Goal: Task Accomplishment & Management: Use online tool/utility

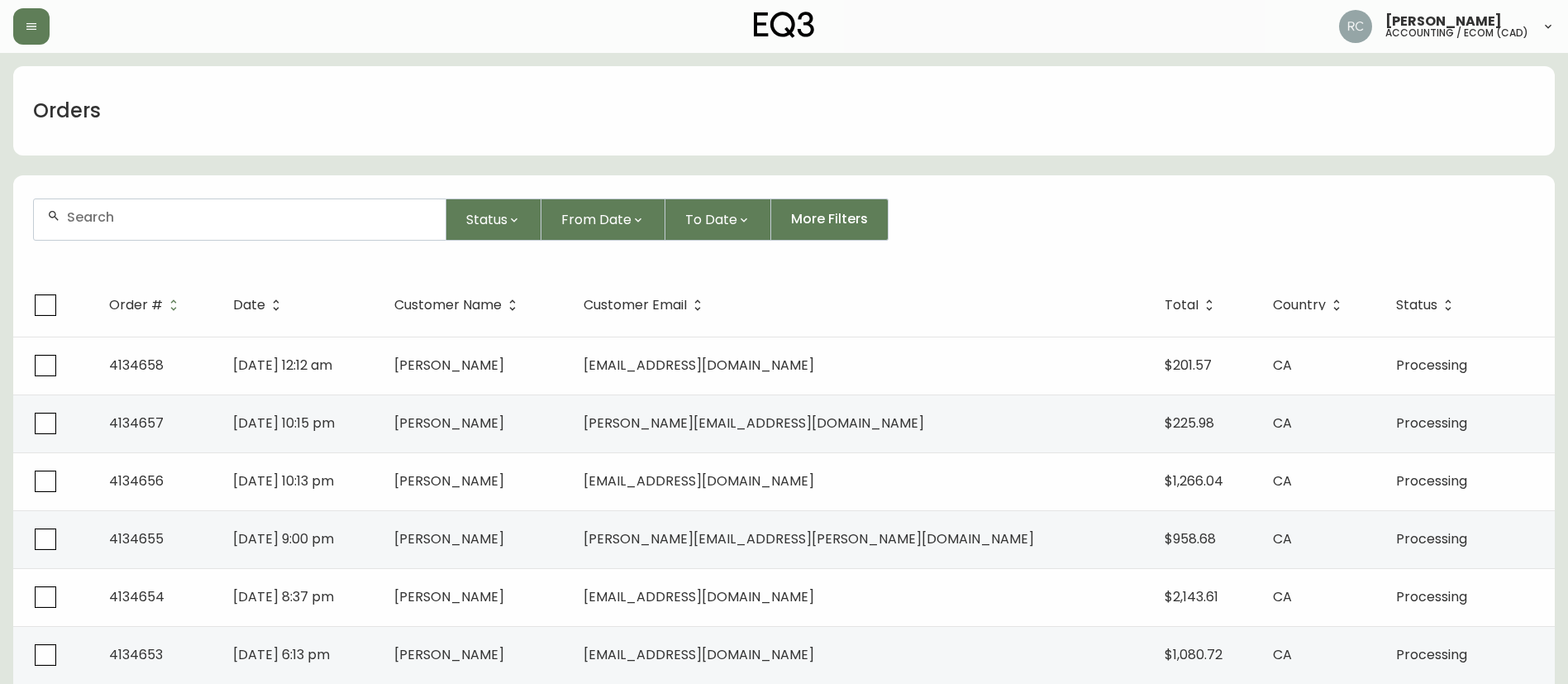
click at [1000, 118] on div "Orders" at bounding box center [784, 111] width 1542 height 90
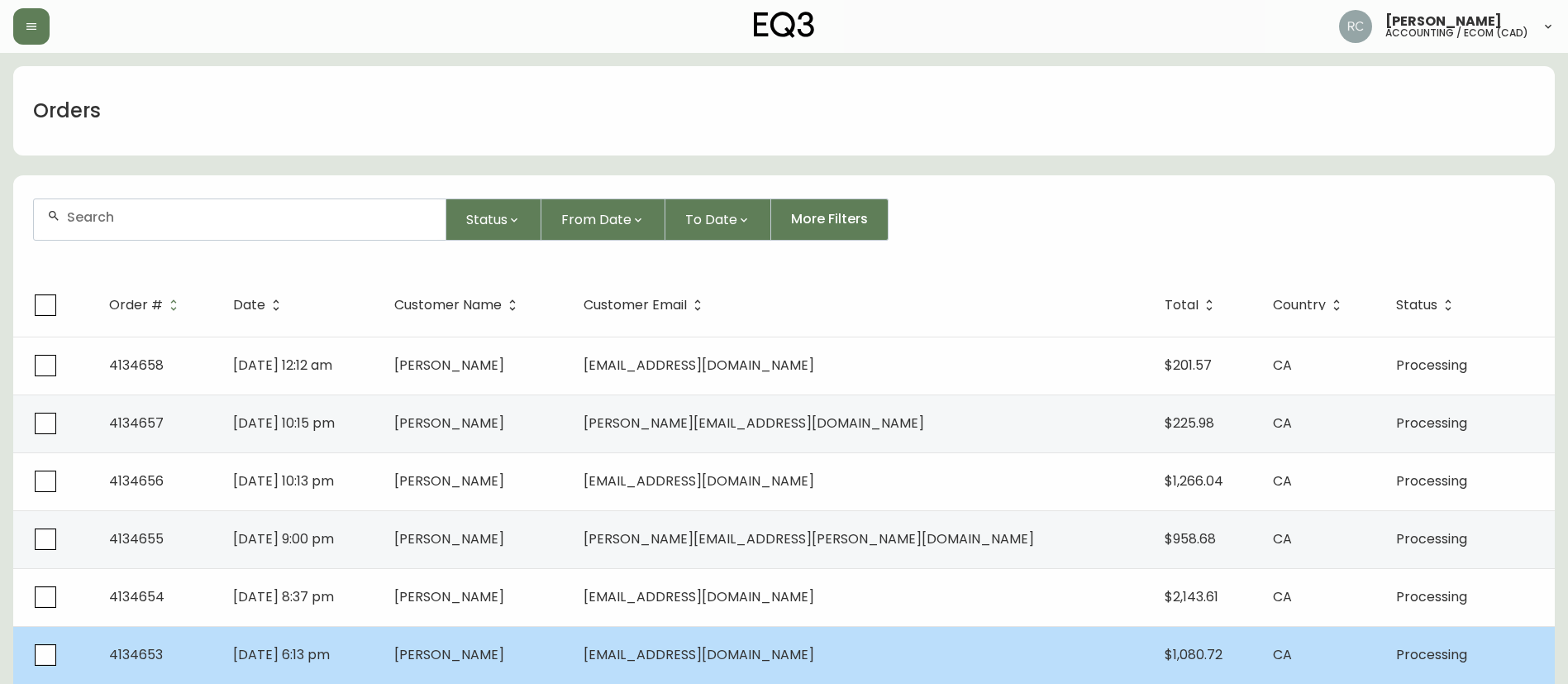
drag, startPoint x: 1000, startPoint y: 118, endPoint x: 883, endPoint y: 673, distance: 567.2
click at [999, 118] on div "Orders" at bounding box center [784, 111] width 1542 height 90
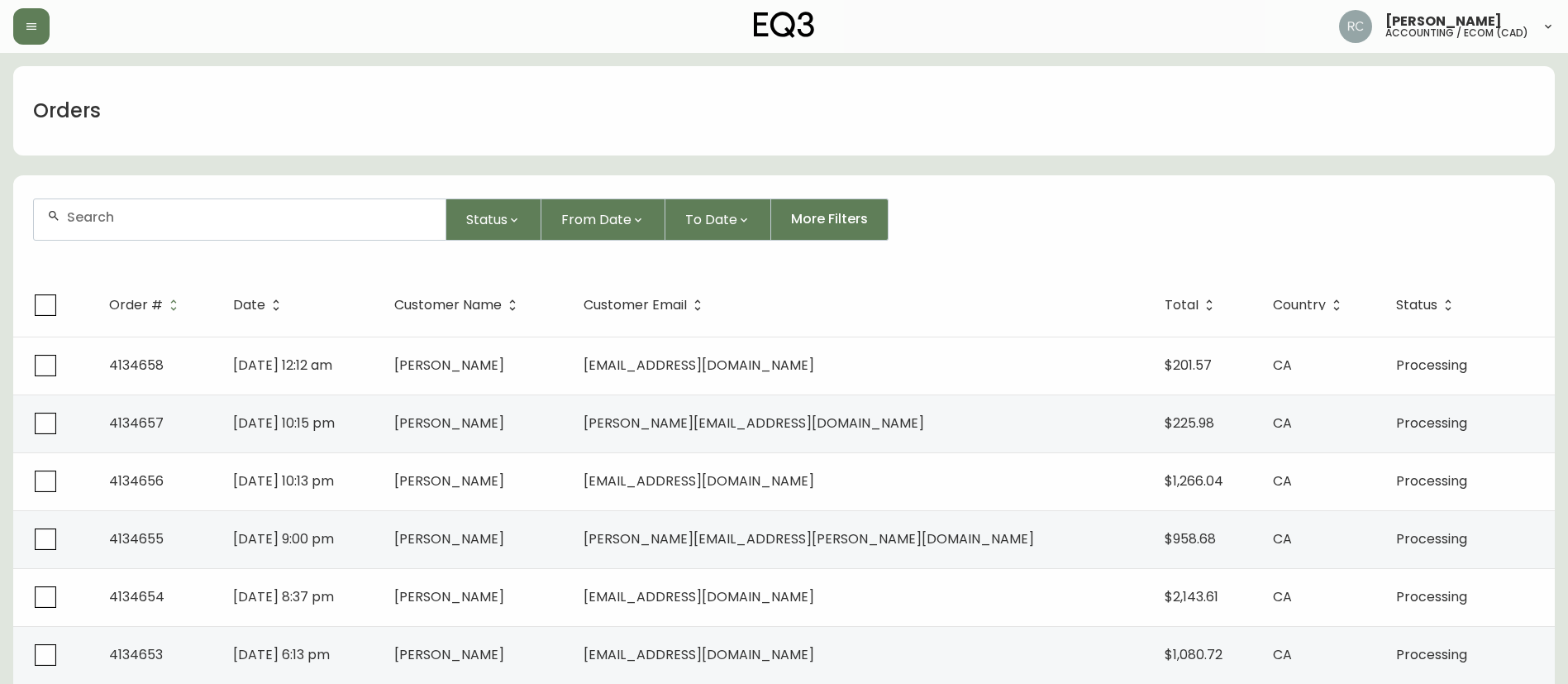
click at [669, 78] on div "Orders" at bounding box center [784, 111] width 1542 height 90
click at [962, 208] on div "Status From Date To Date More Filters" at bounding box center [784, 220] width 1502 height 42
click at [788, 136] on div "Orders" at bounding box center [784, 111] width 1542 height 90
click at [987, 199] on div "Status From Date To Date More Filters" at bounding box center [784, 220] width 1502 height 42
click at [1001, 221] on div "Status From Date To Date More Filters" at bounding box center [784, 220] width 1502 height 42
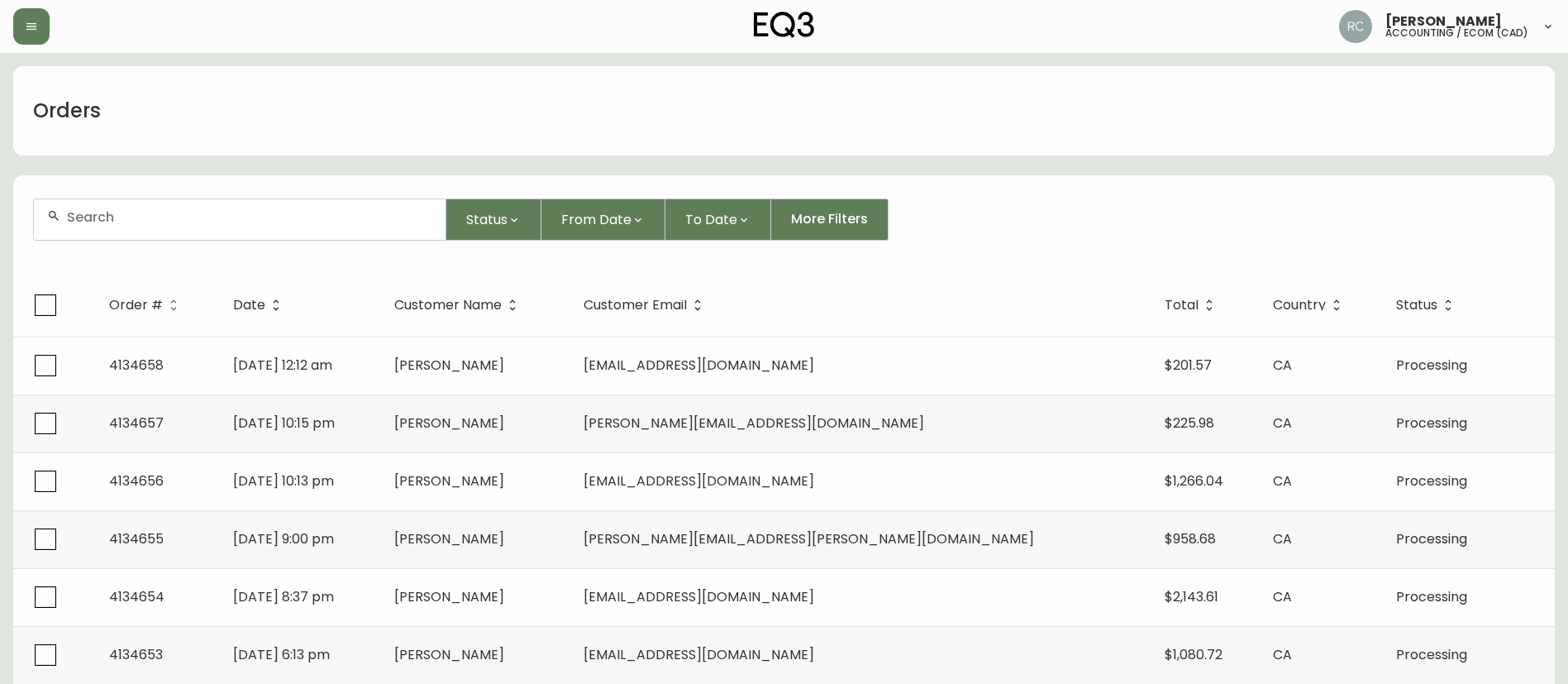
click at [1004, 233] on div "Status From Date To Date More Filters" at bounding box center [784, 220] width 1502 height 42
click at [516, 217] on icon "button" at bounding box center [514, 220] width 14 height 14
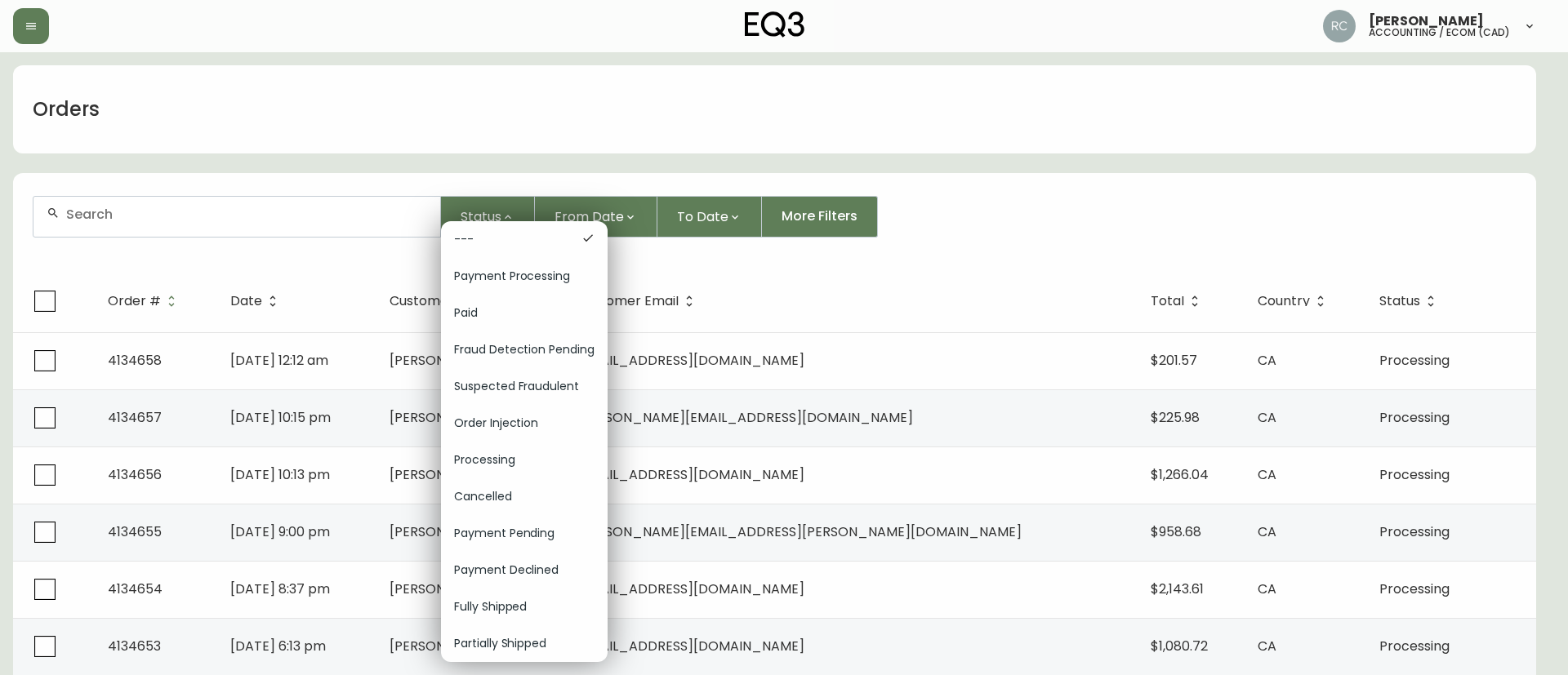
click at [500, 425] on span "Order Injection" at bounding box center [524, 423] width 140 height 17
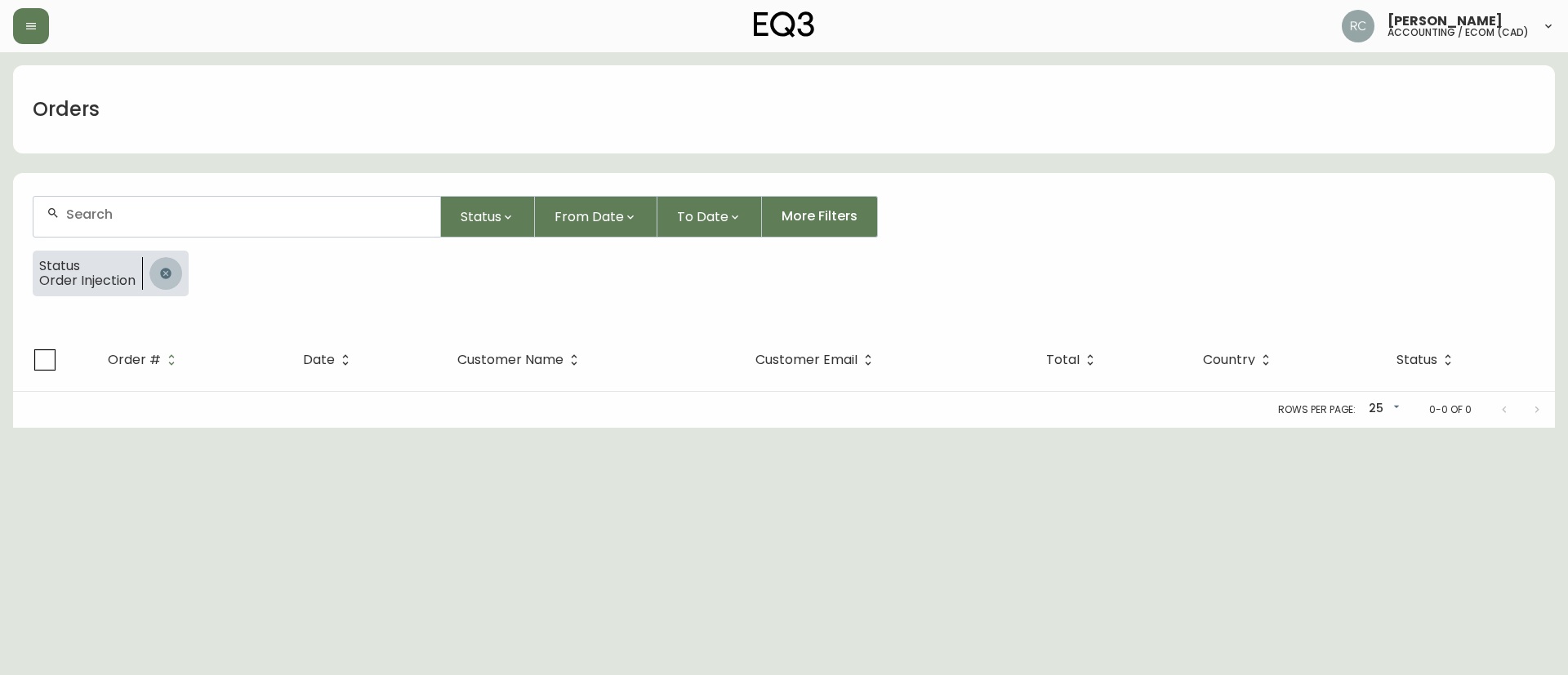
click at [167, 271] on icon "button" at bounding box center [165, 272] width 10 height 10
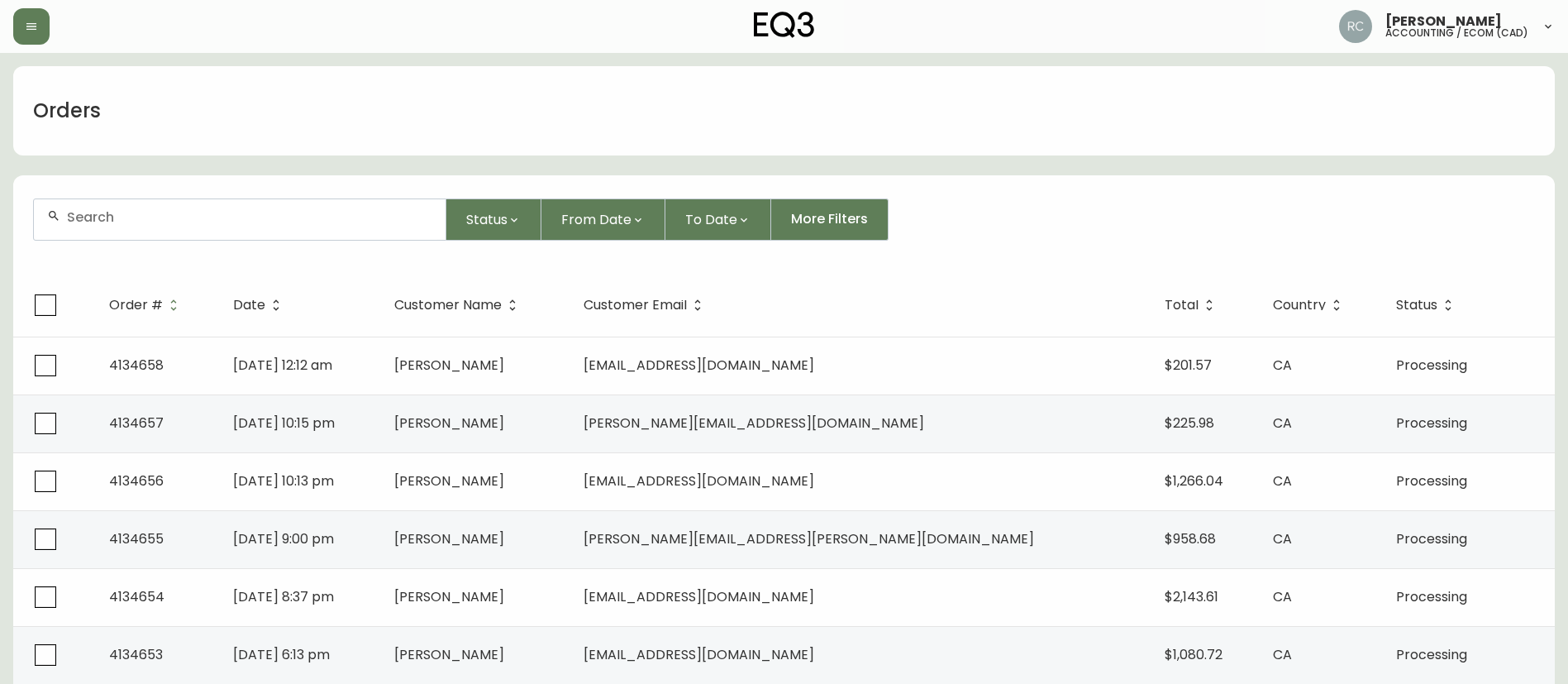
click at [589, 126] on div "Orders" at bounding box center [784, 111] width 1542 height 90
click at [596, 96] on div "Orders" at bounding box center [784, 111] width 1542 height 90
click at [635, 103] on div "Orders" at bounding box center [784, 111] width 1542 height 90
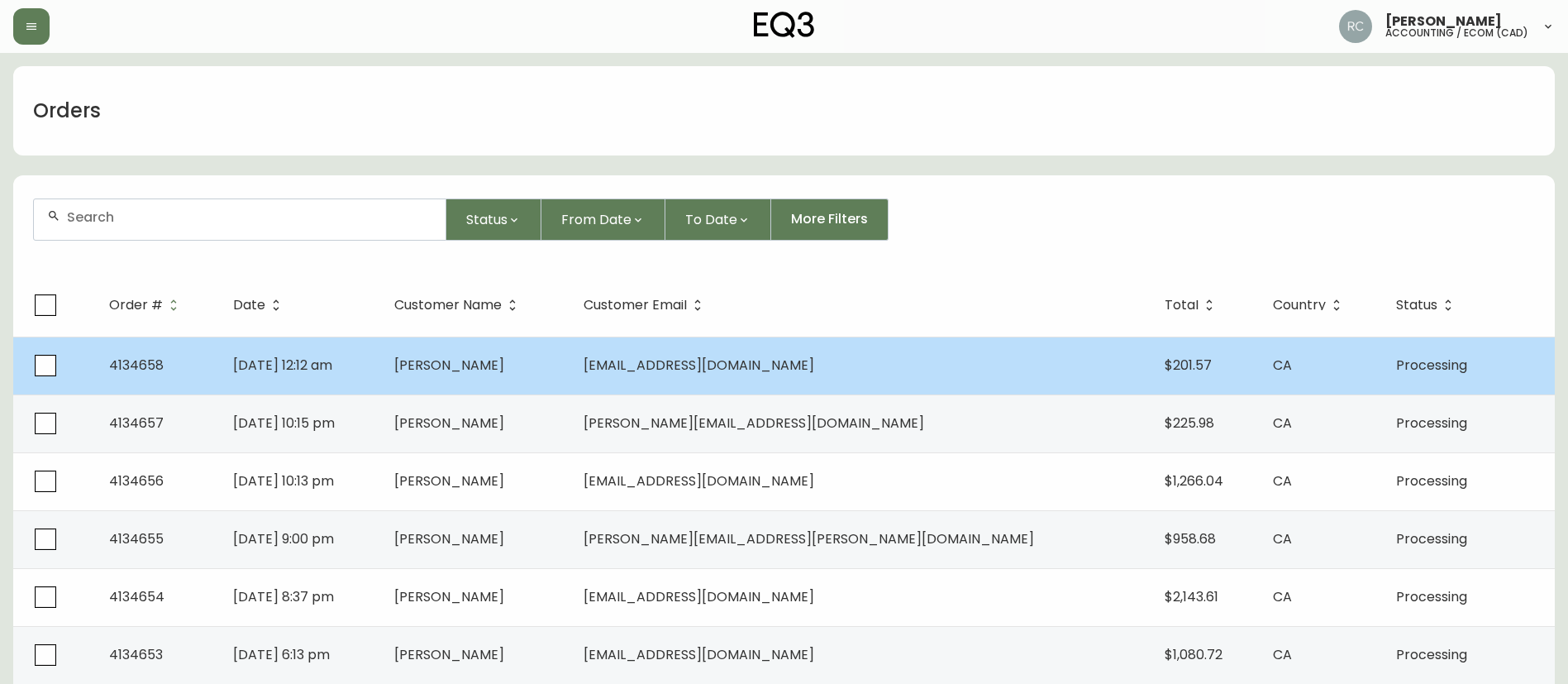
click at [571, 391] on td "[PERSON_NAME]" at bounding box center [475, 366] width 189 height 58
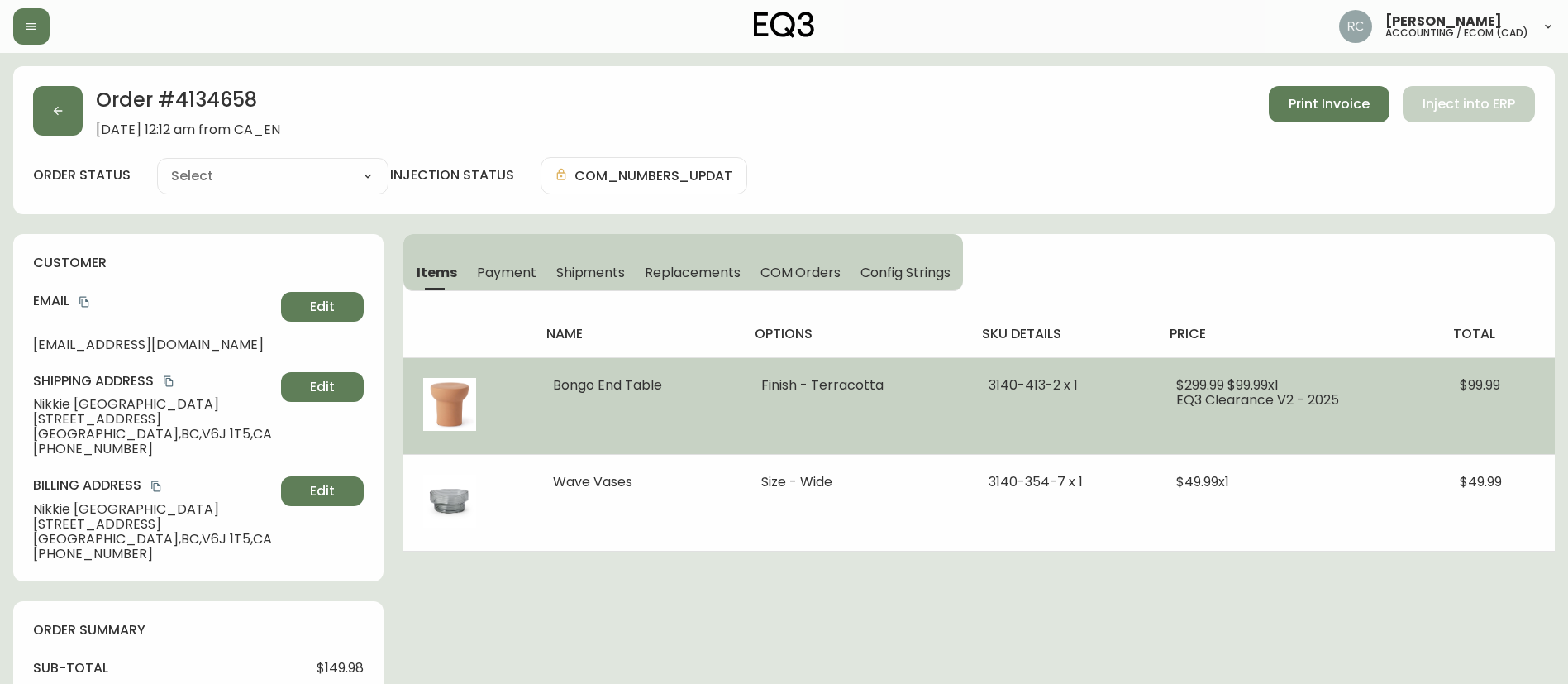
type input "Processing"
select select "PROCESSING"
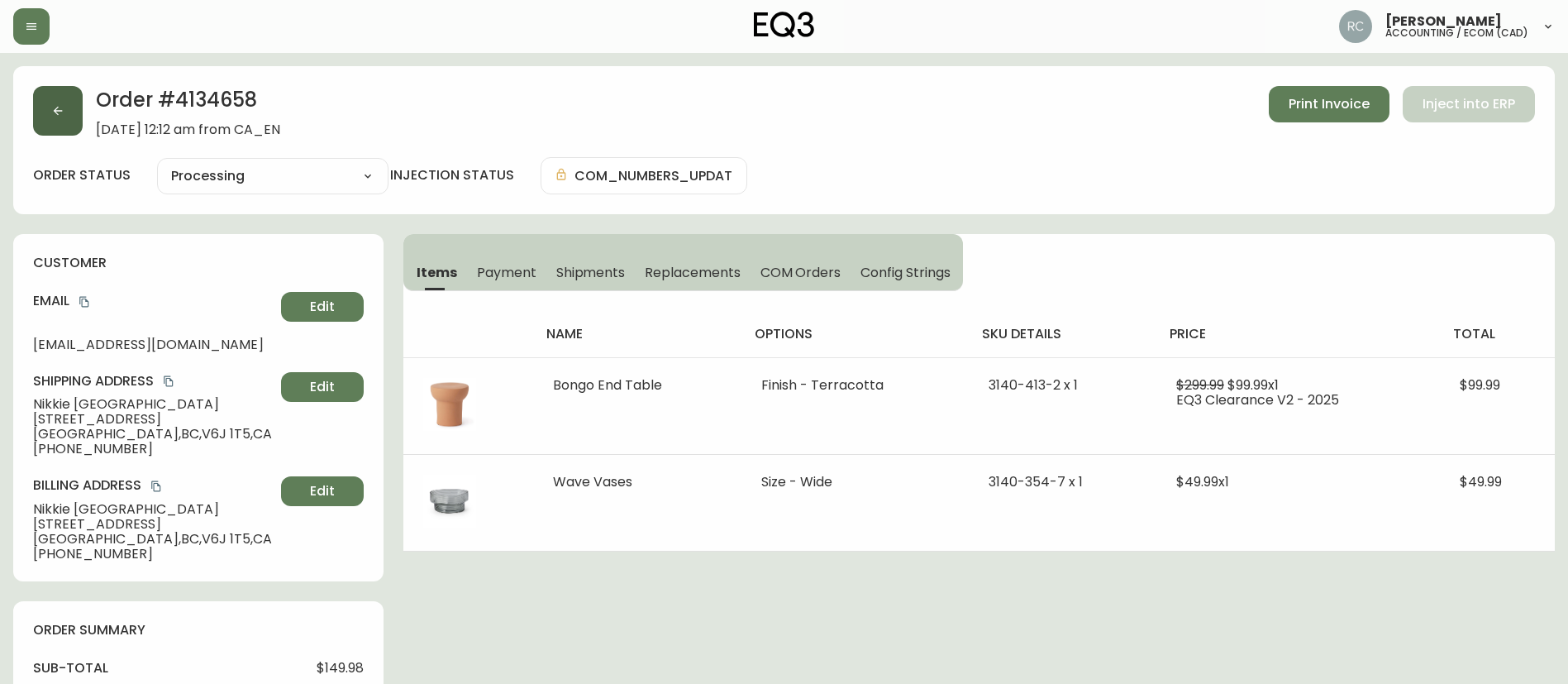
click at [60, 109] on icon "button" at bounding box center [58, 111] width 14 height 14
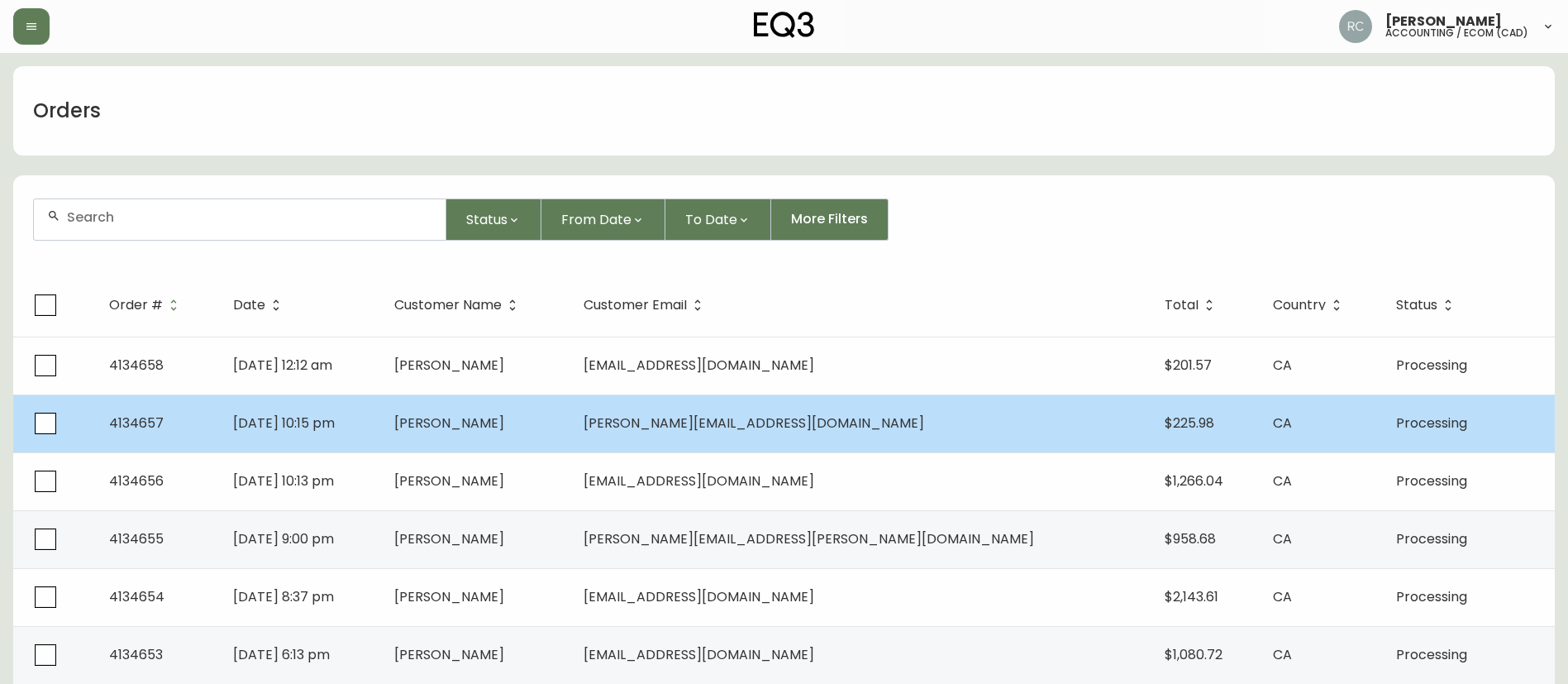
click at [504, 416] on span "[PERSON_NAME]" at bounding box center [449, 424] width 110 height 19
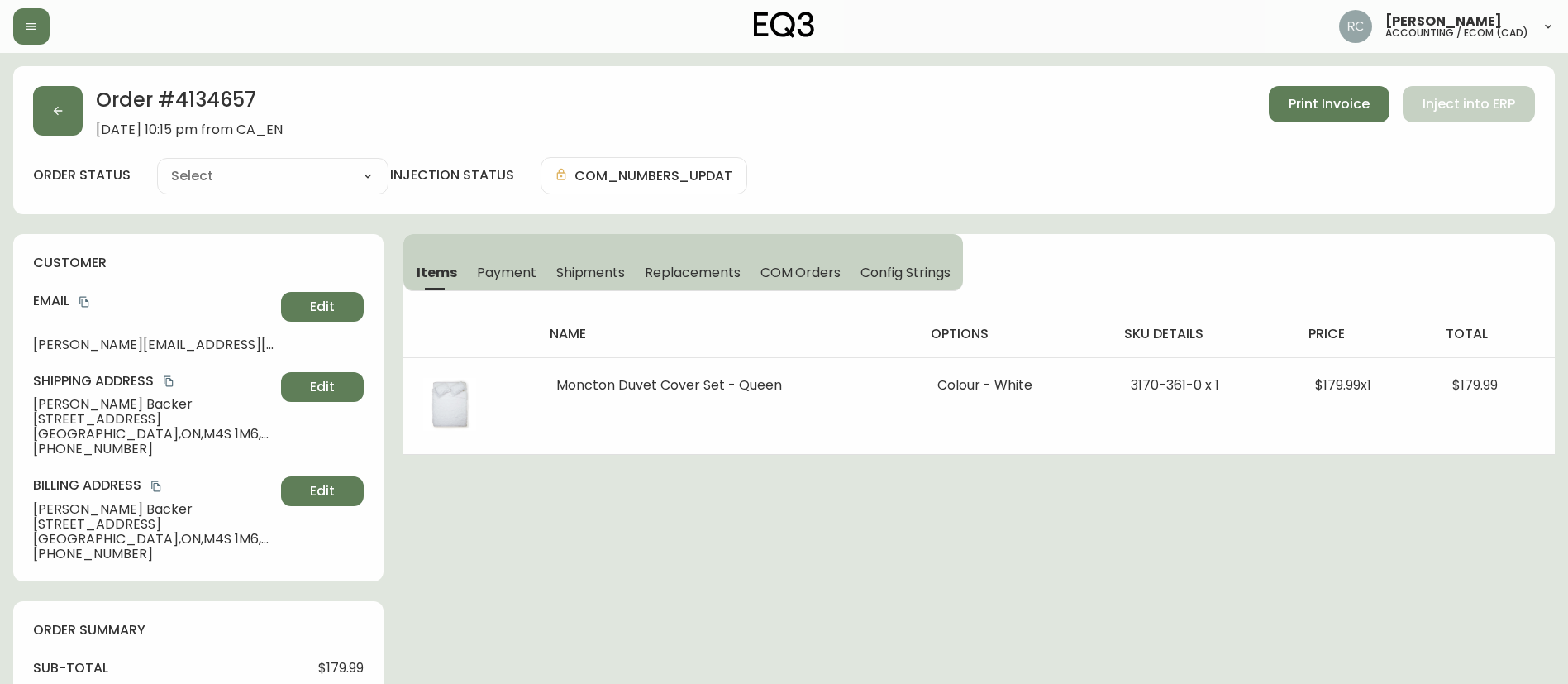
type input "Processing"
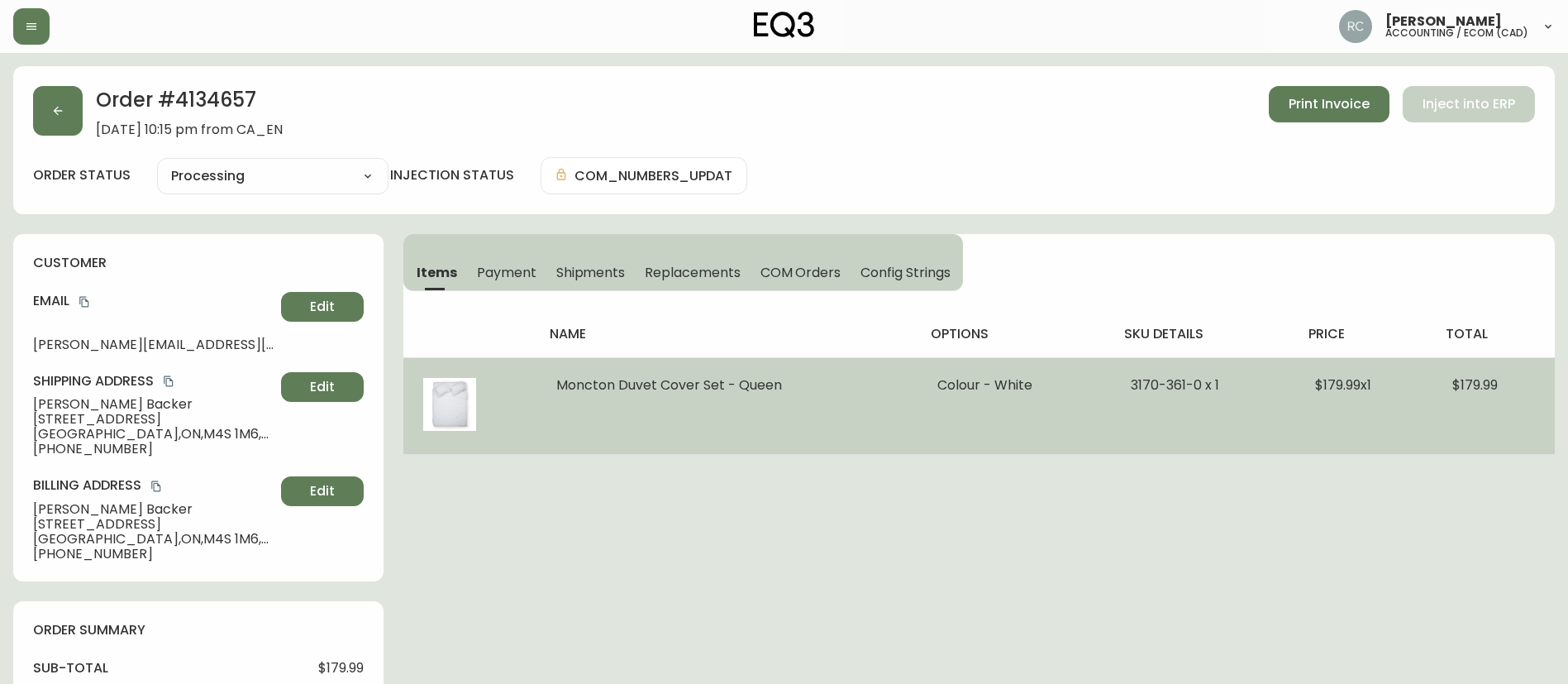
select select "PROCESSING"
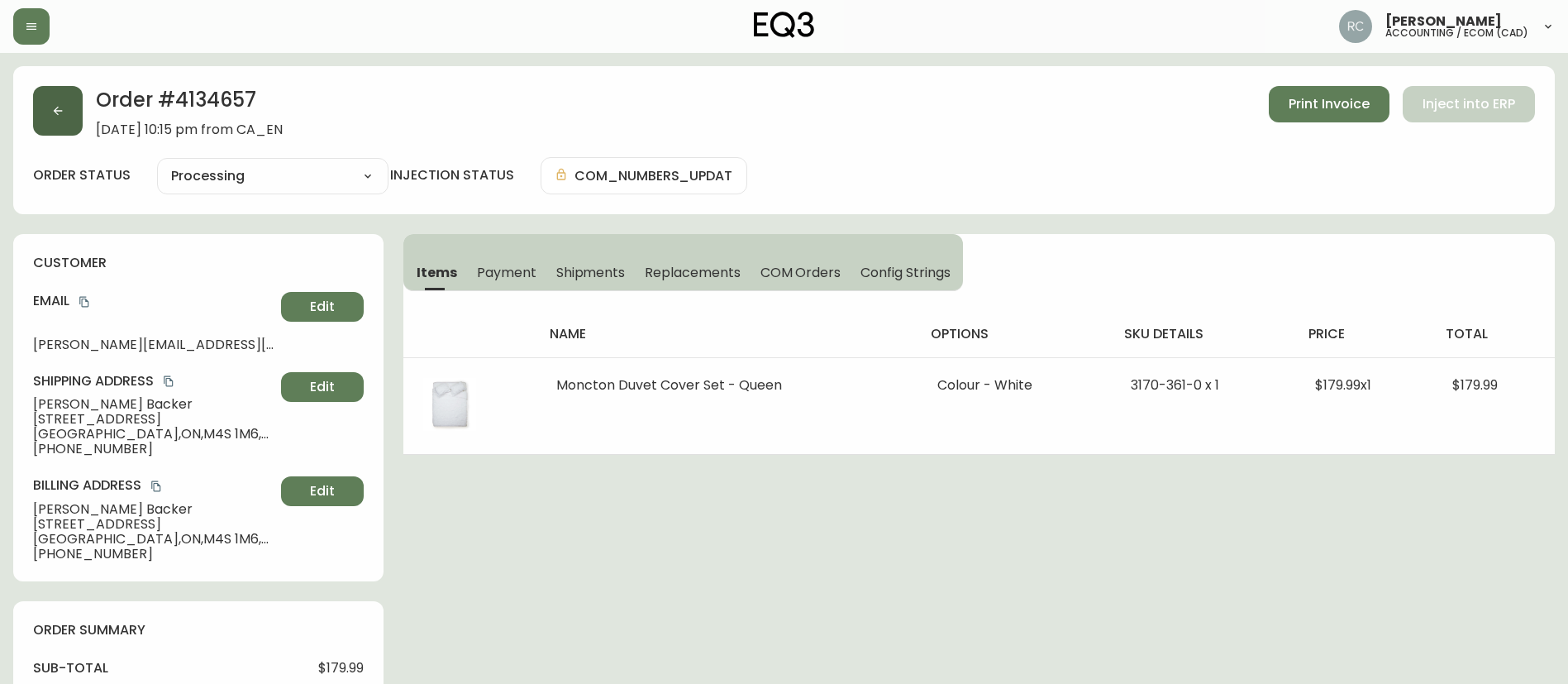
click at [51, 113] on icon "button" at bounding box center [58, 111] width 14 height 14
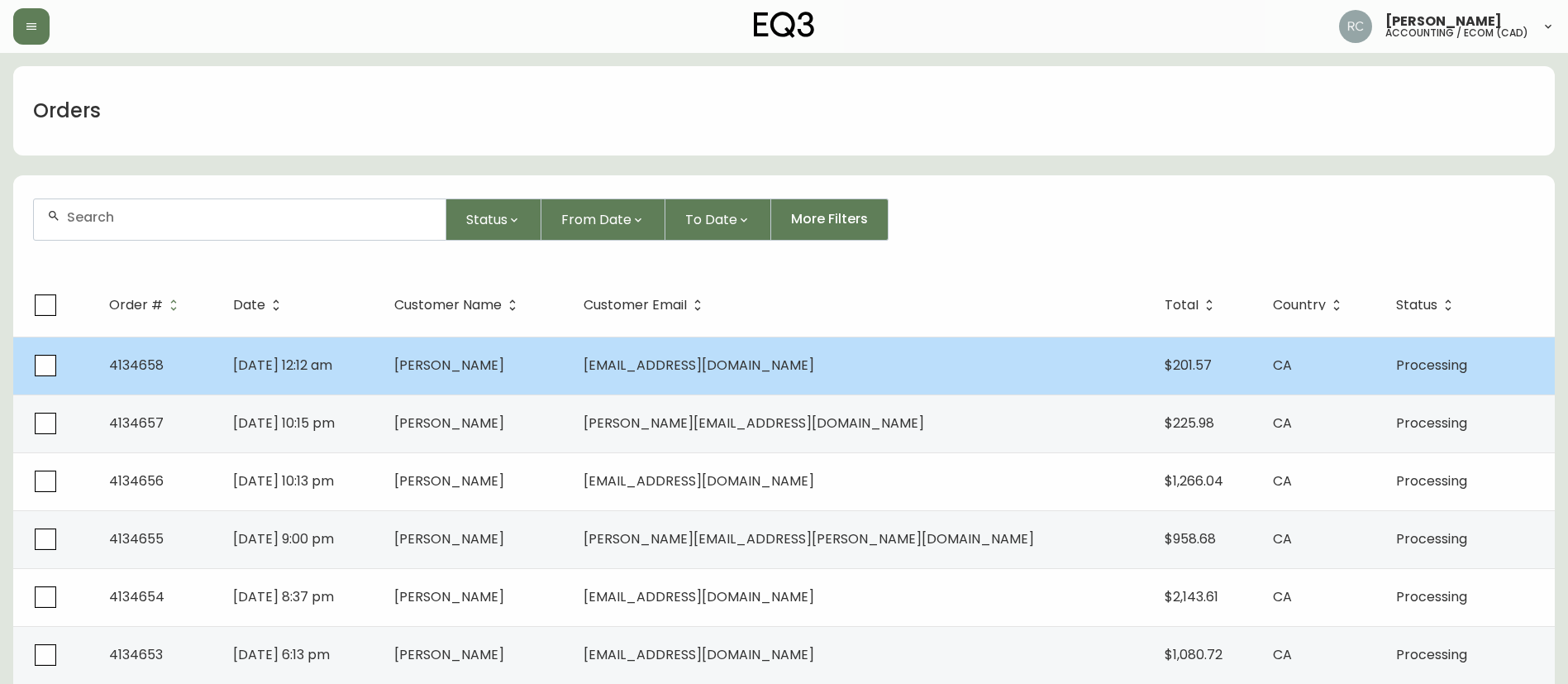
click at [381, 373] on td "[DATE] 12:12 am" at bounding box center [300, 366] width 161 height 58
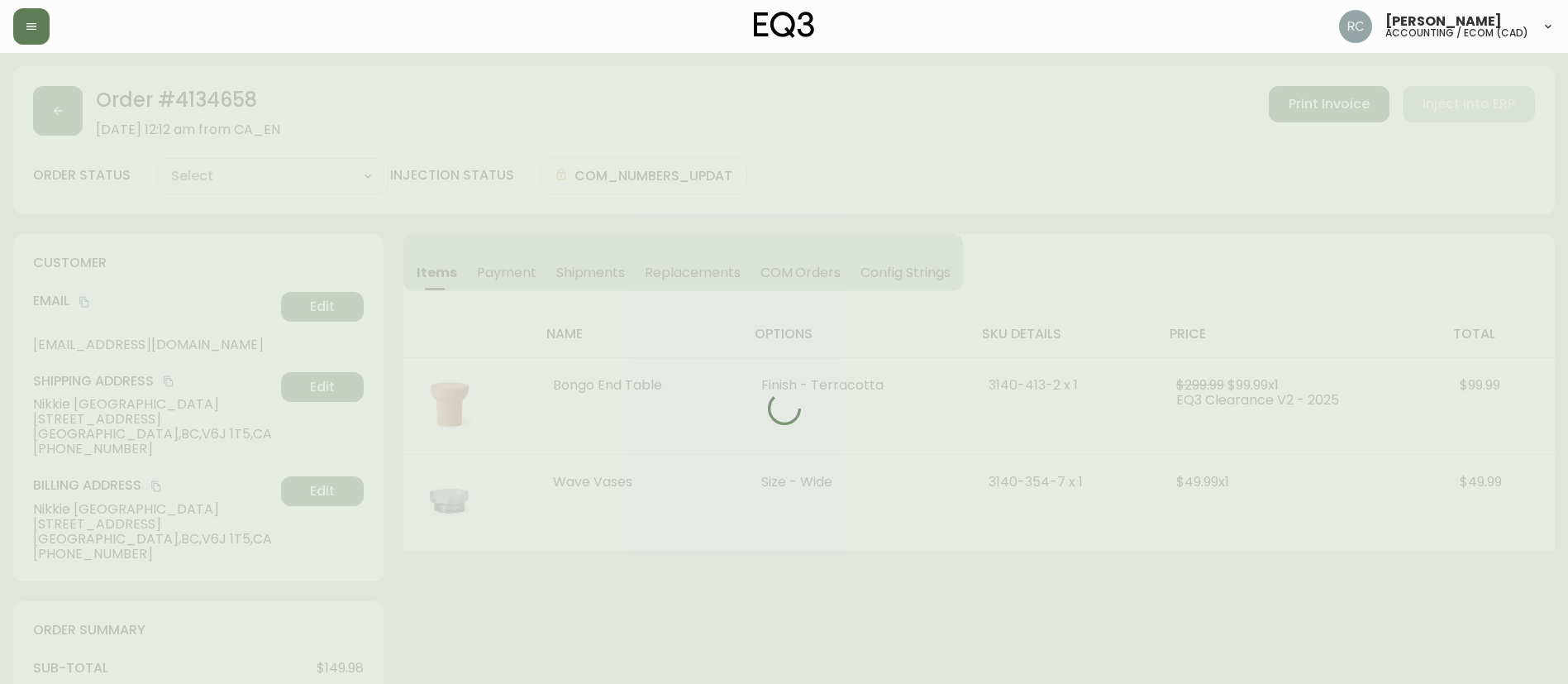
type input "Processing"
select select "PROCESSING"
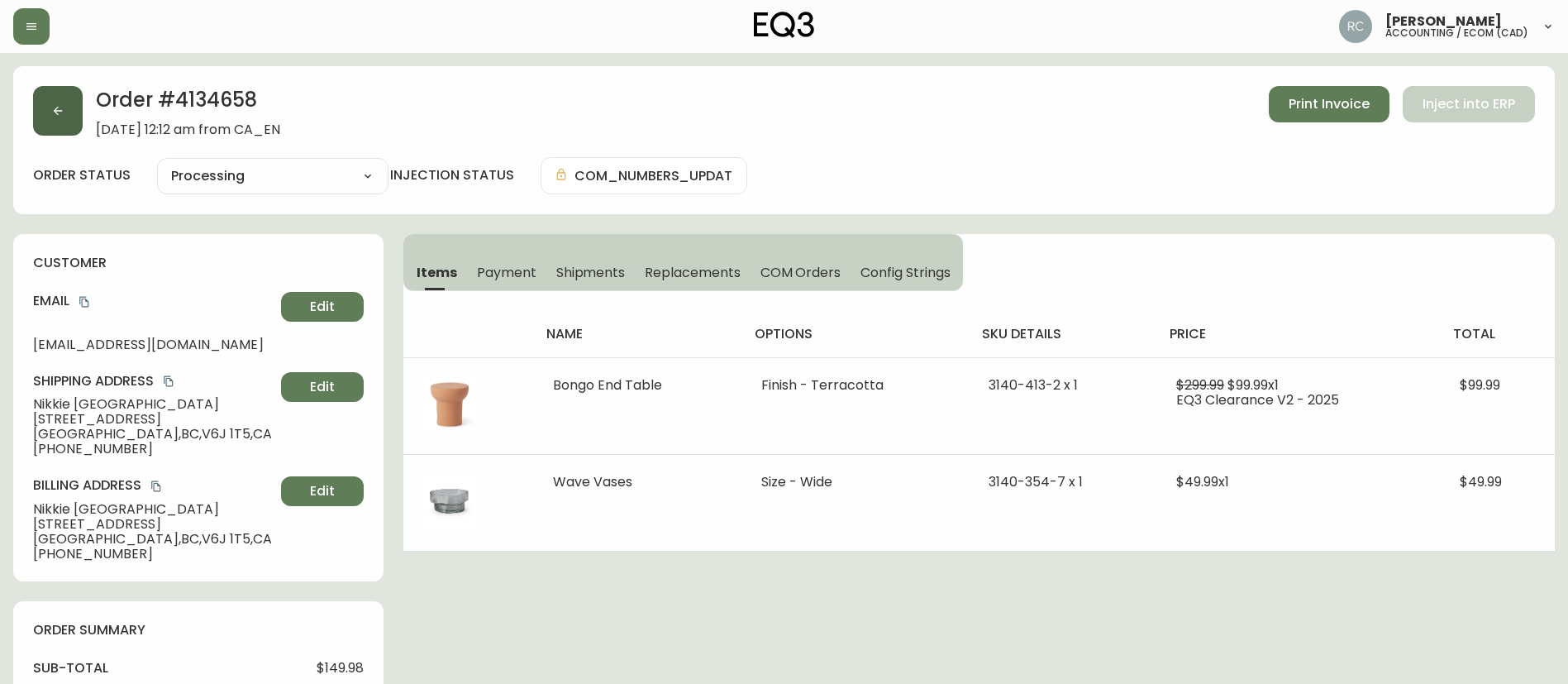
click at [53, 110] on icon "button" at bounding box center [58, 111] width 14 height 14
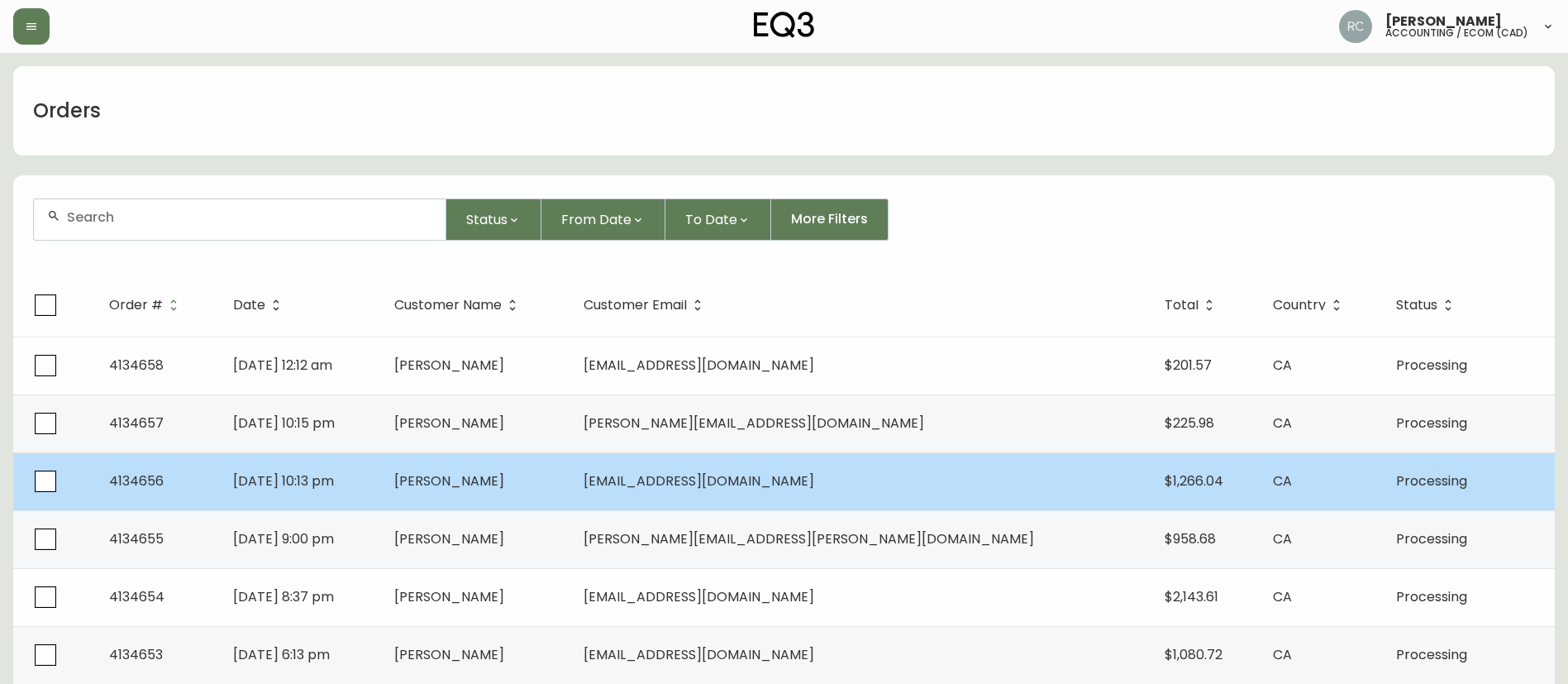
click at [486, 466] on td "[PERSON_NAME]" at bounding box center [475, 481] width 189 height 58
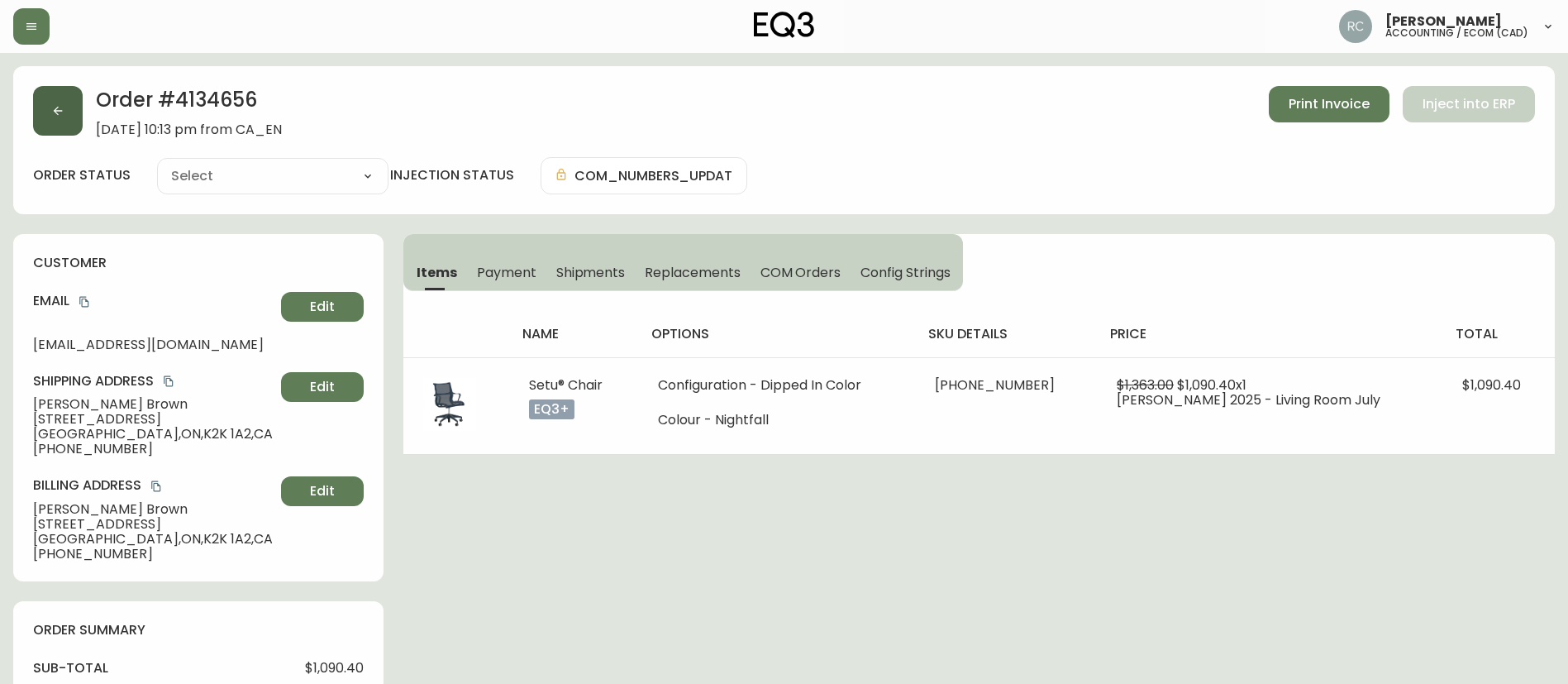
type input "Processing"
select select "PROCESSING"
click at [52, 111] on icon "button" at bounding box center [58, 111] width 14 height 14
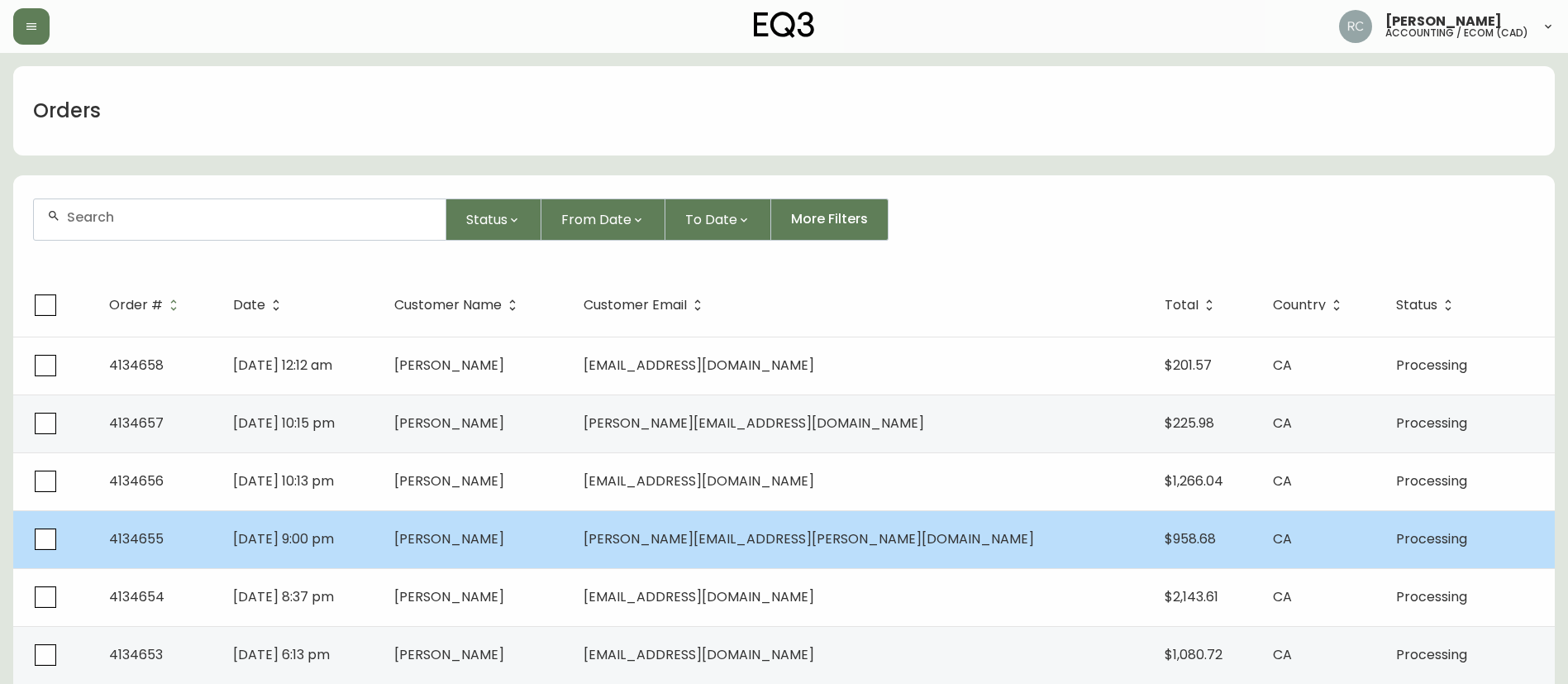
click at [504, 533] on span "[PERSON_NAME]" at bounding box center [449, 539] width 110 height 19
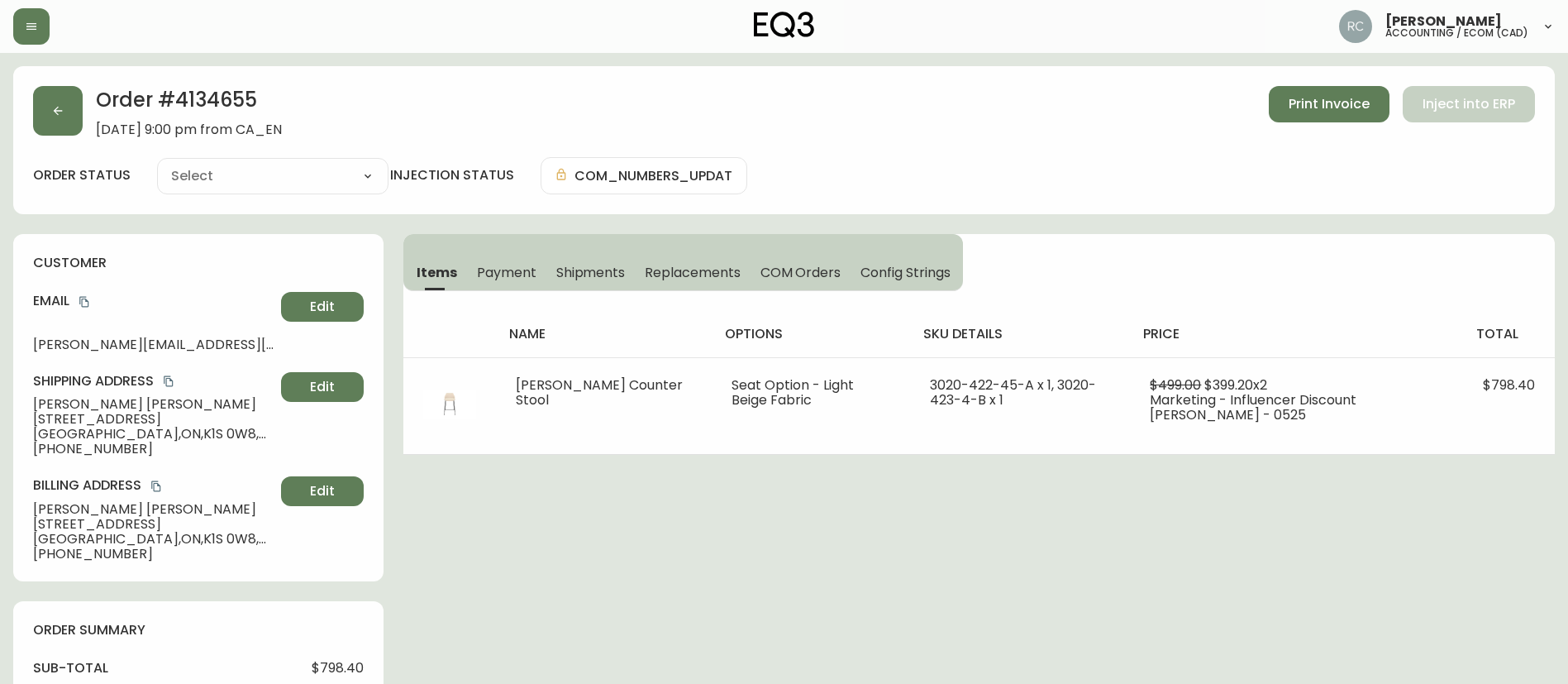
type input "Processing"
select select "PROCESSING"
click at [50, 113] on button "button" at bounding box center [57, 110] width 49 height 49
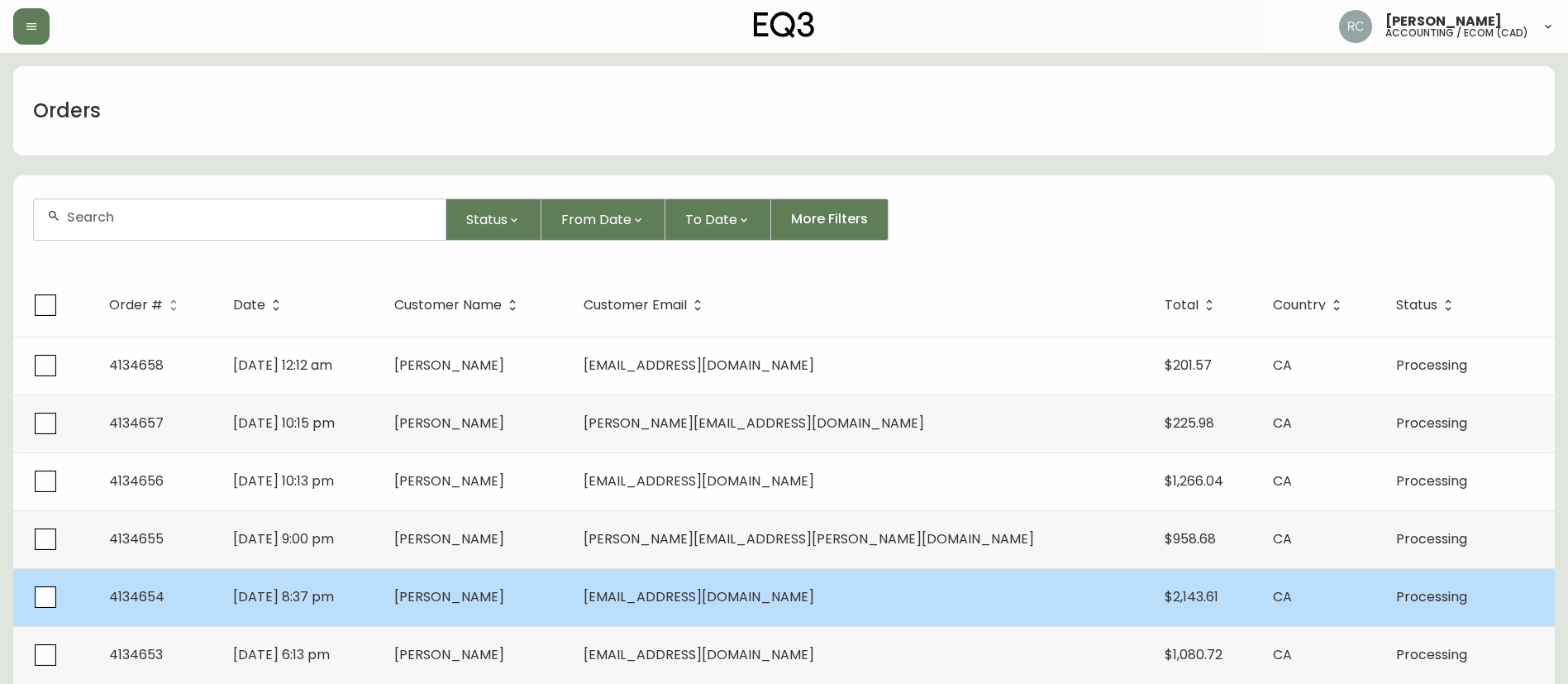
click at [504, 595] on span "[PERSON_NAME]" at bounding box center [449, 597] width 110 height 19
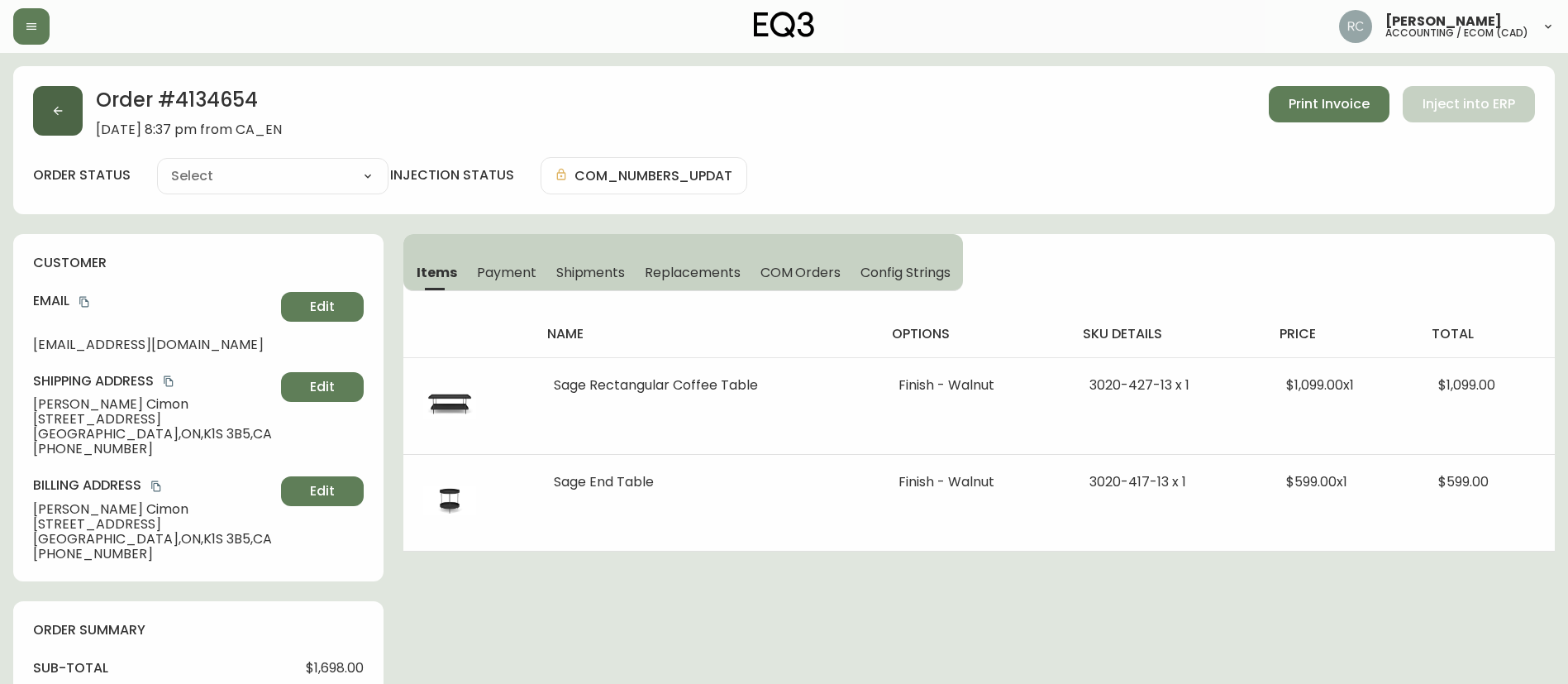
type input "Processing"
select select "PROCESSING"
click at [65, 116] on button "button" at bounding box center [57, 110] width 49 height 49
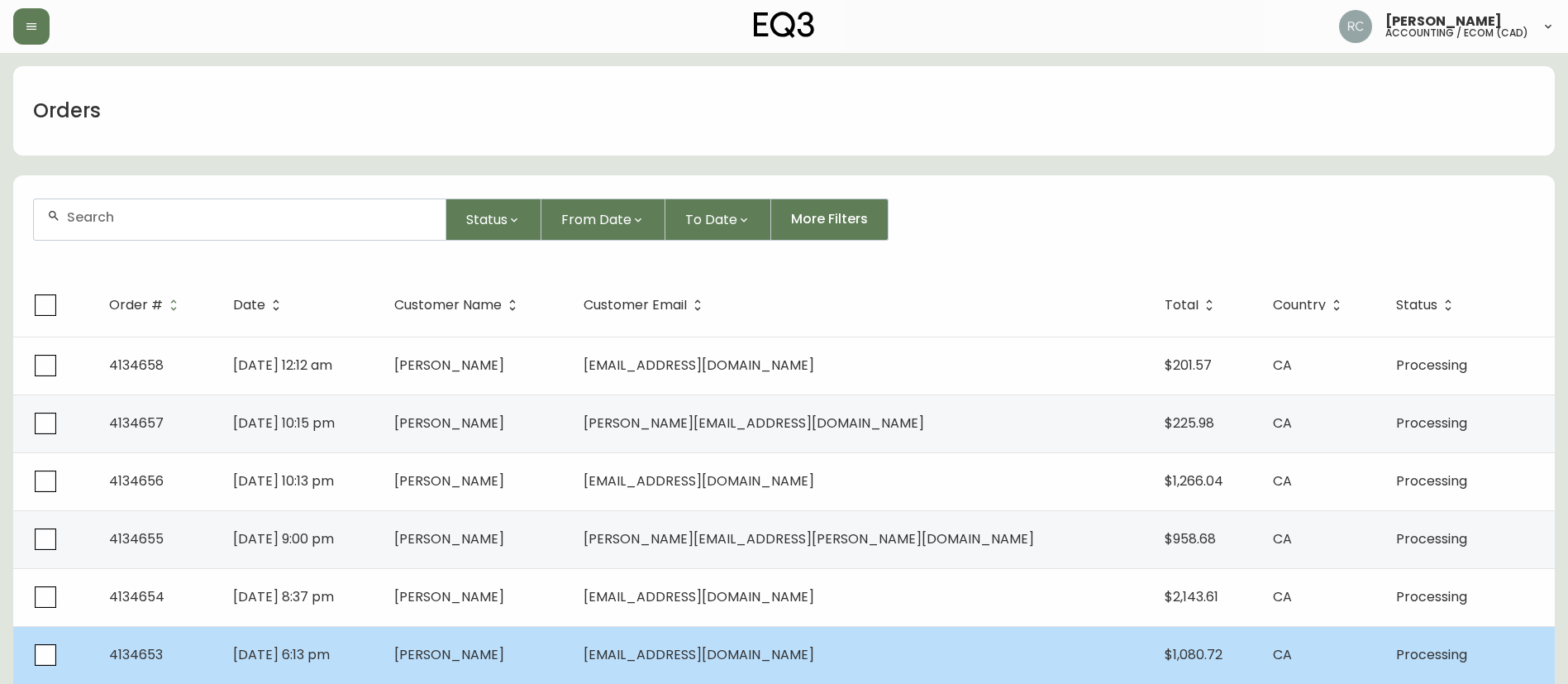
click at [504, 652] on span "[PERSON_NAME]" at bounding box center [449, 655] width 110 height 19
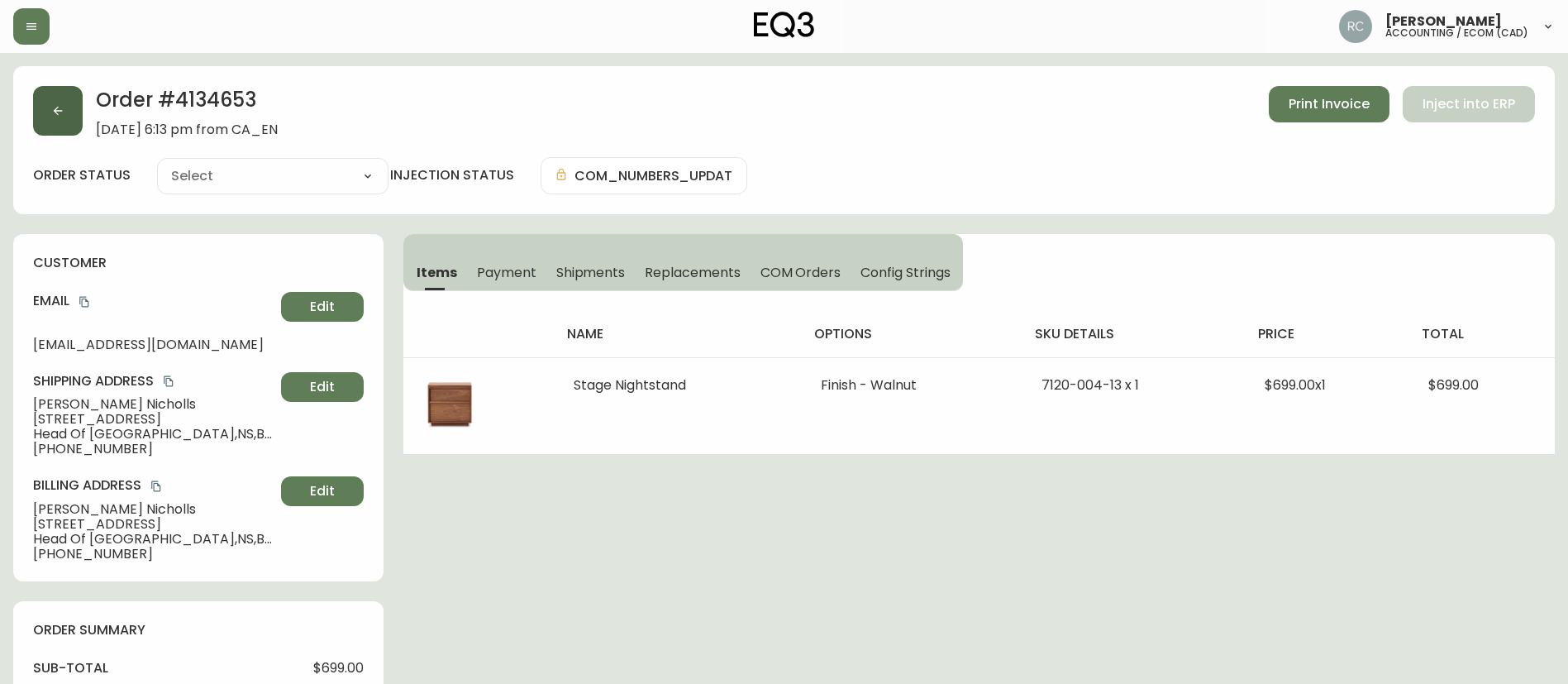
type input "Processing"
select select "PROCESSING"
click at [49, 115] on button "button" at bounding box center [57, 110] width 49 height 49
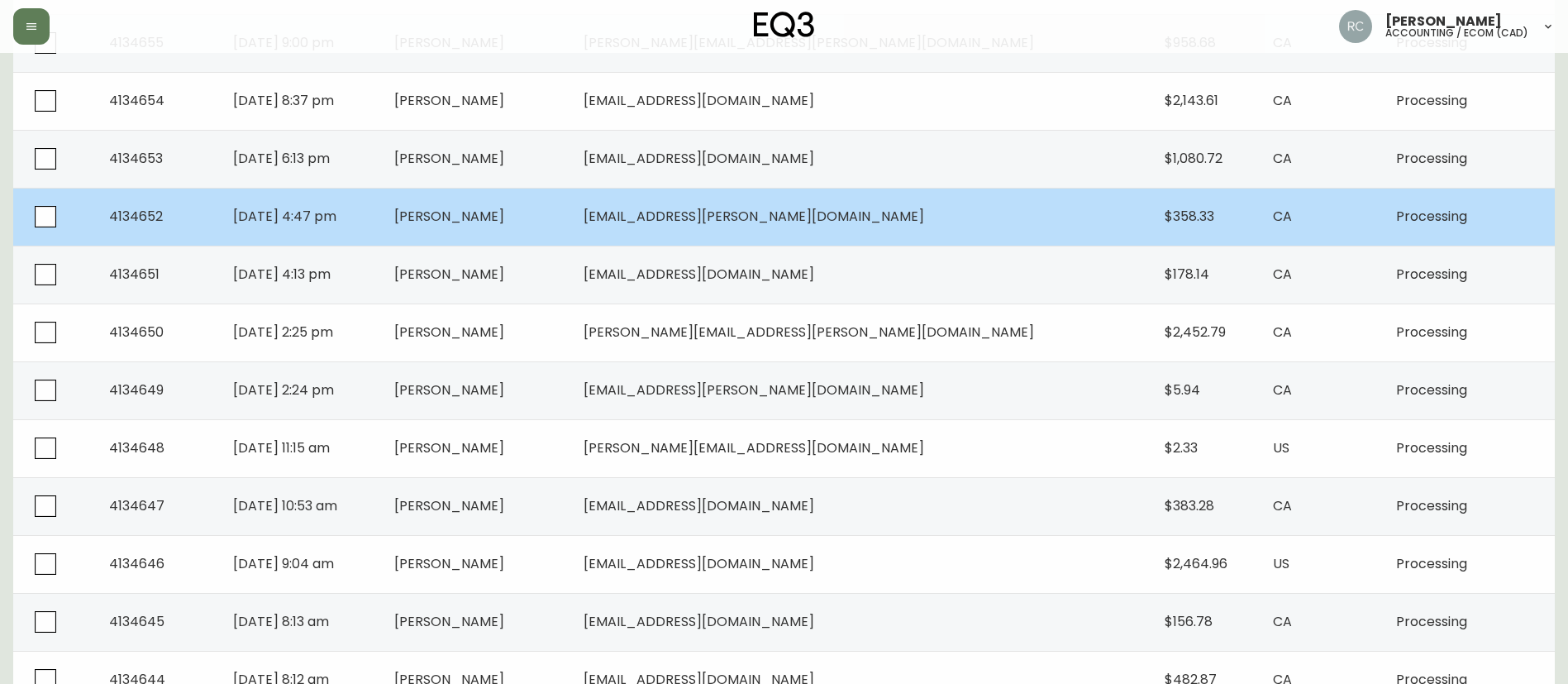
click at [532, 225] on td "[PERSON_NAME]" at bounding box center [475, 217] width 189 height 58
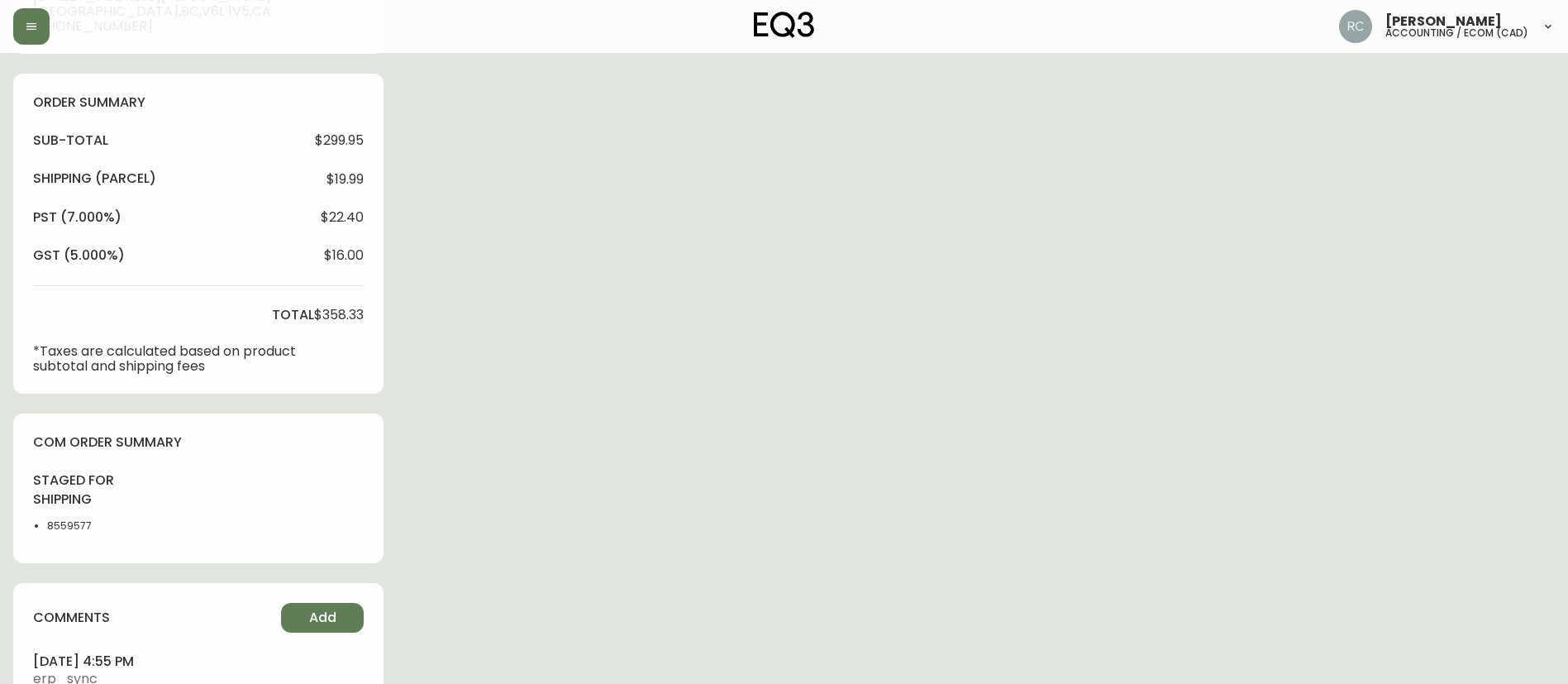
type input "Processing"
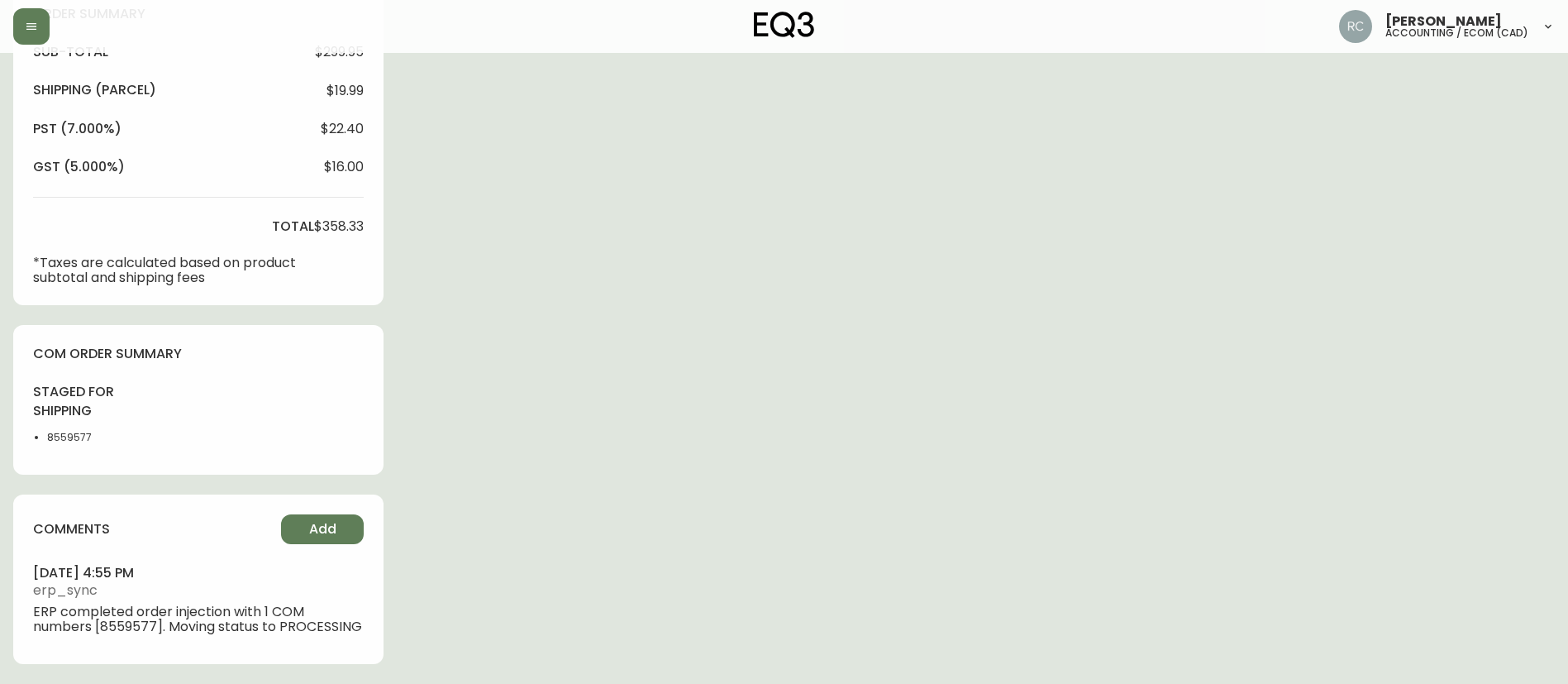
select select "PROCESSING"
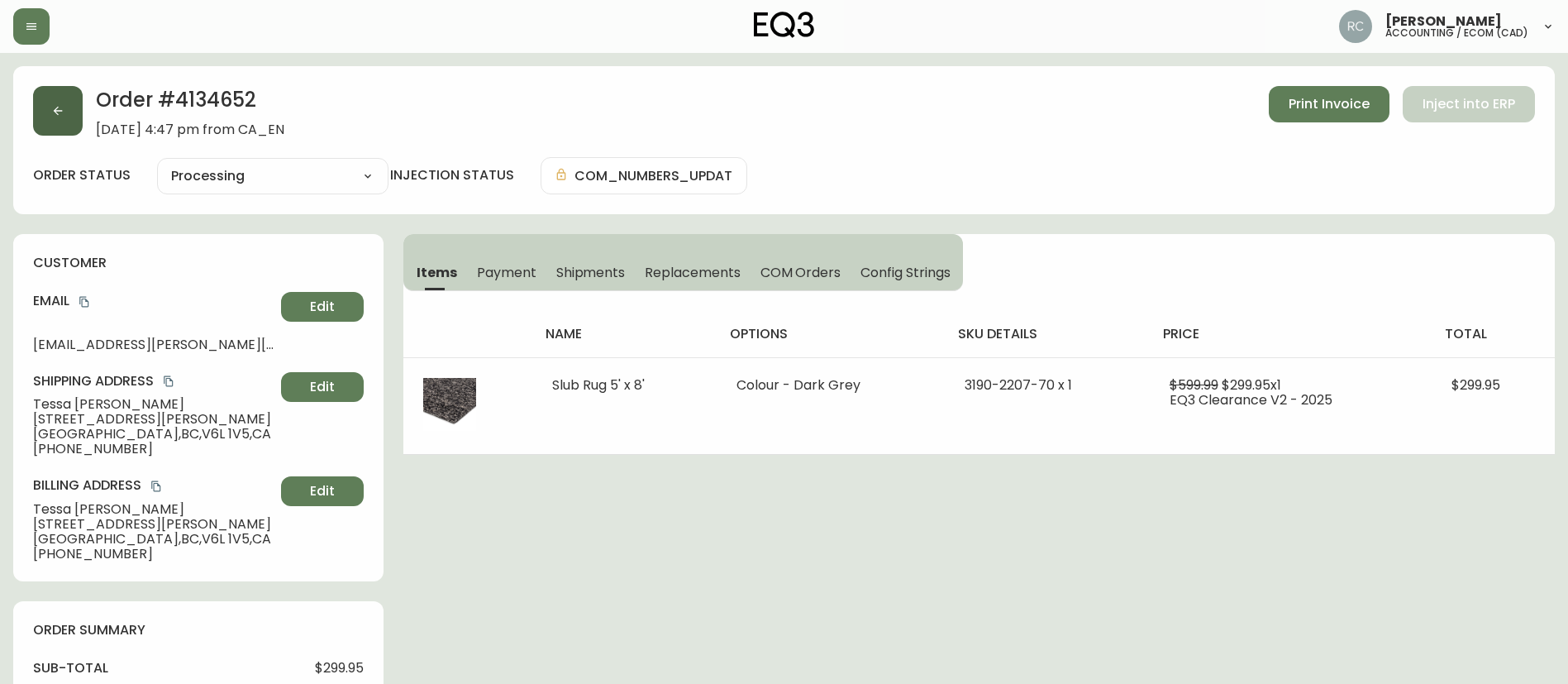
click at [67, 100] on button "button" at bounding box center [57, 110] width 49 height 49
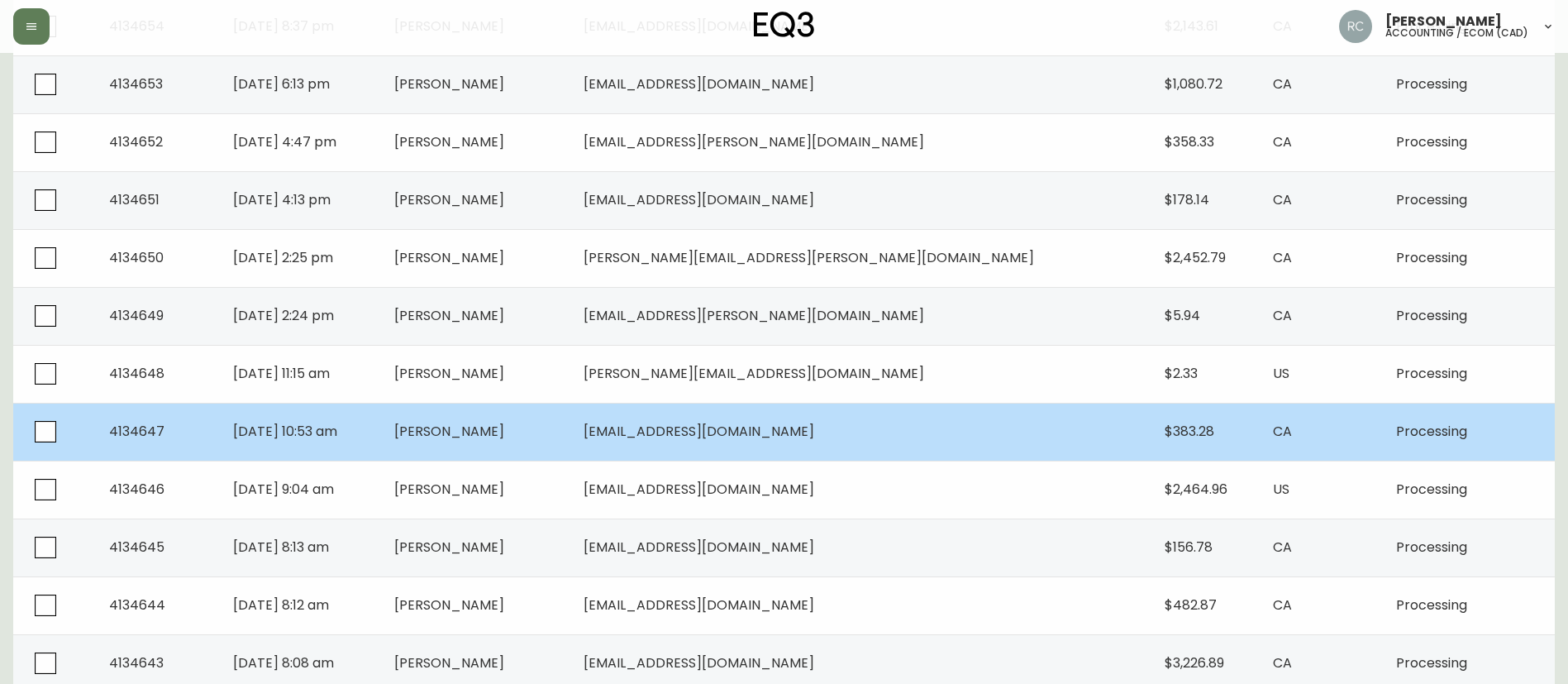
scroll to position [579, 0]
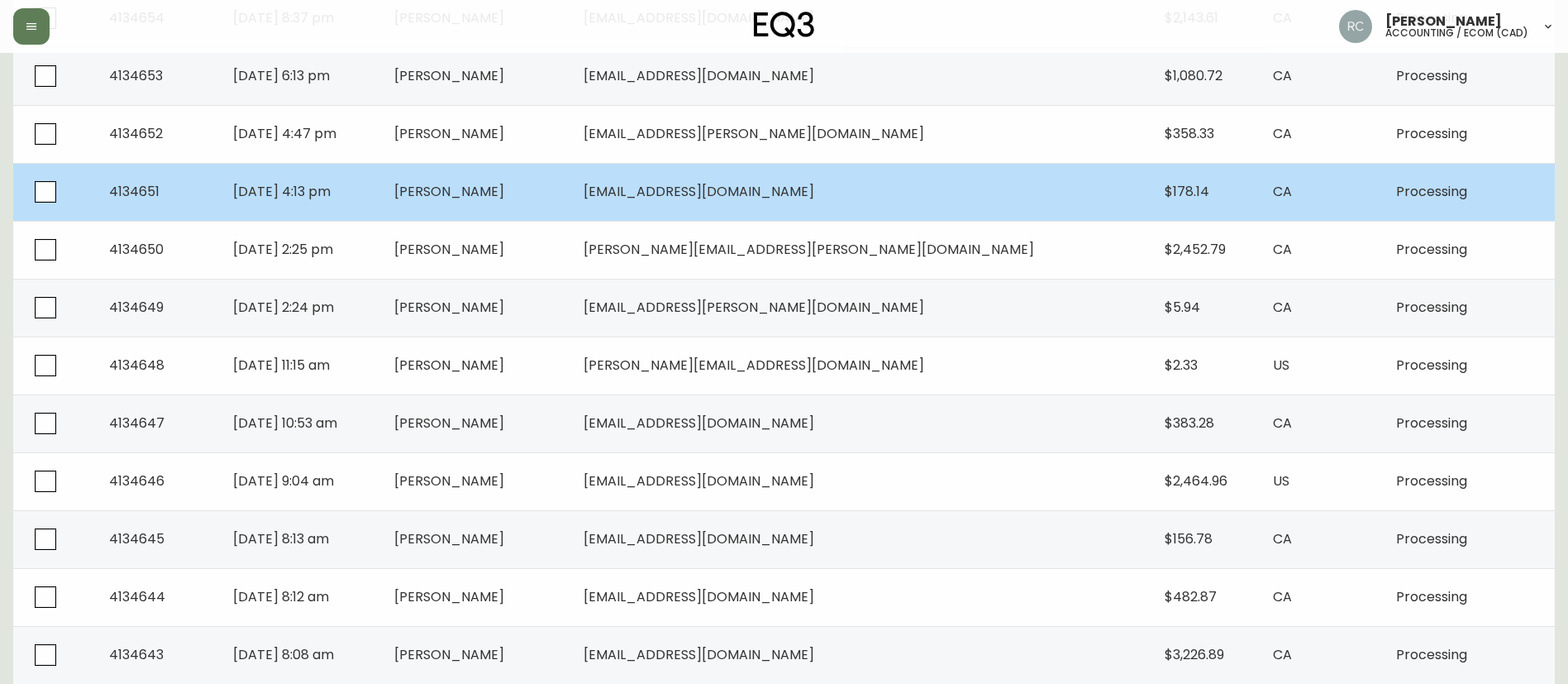
click at [504, 182] on span "[PERSON_NAME]" at bounding box center [449, 192] width 110 height 19
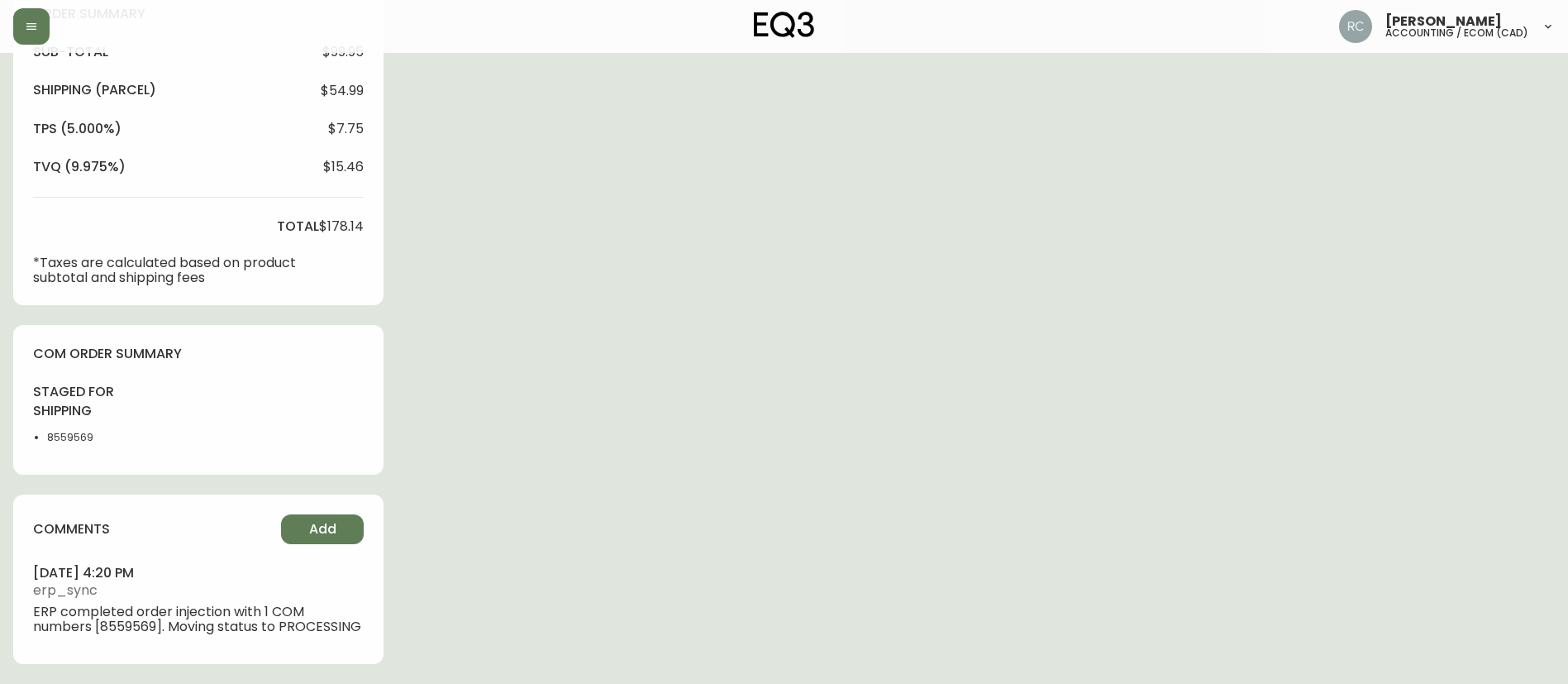
type input "Processing"
select select "PROCESSING"
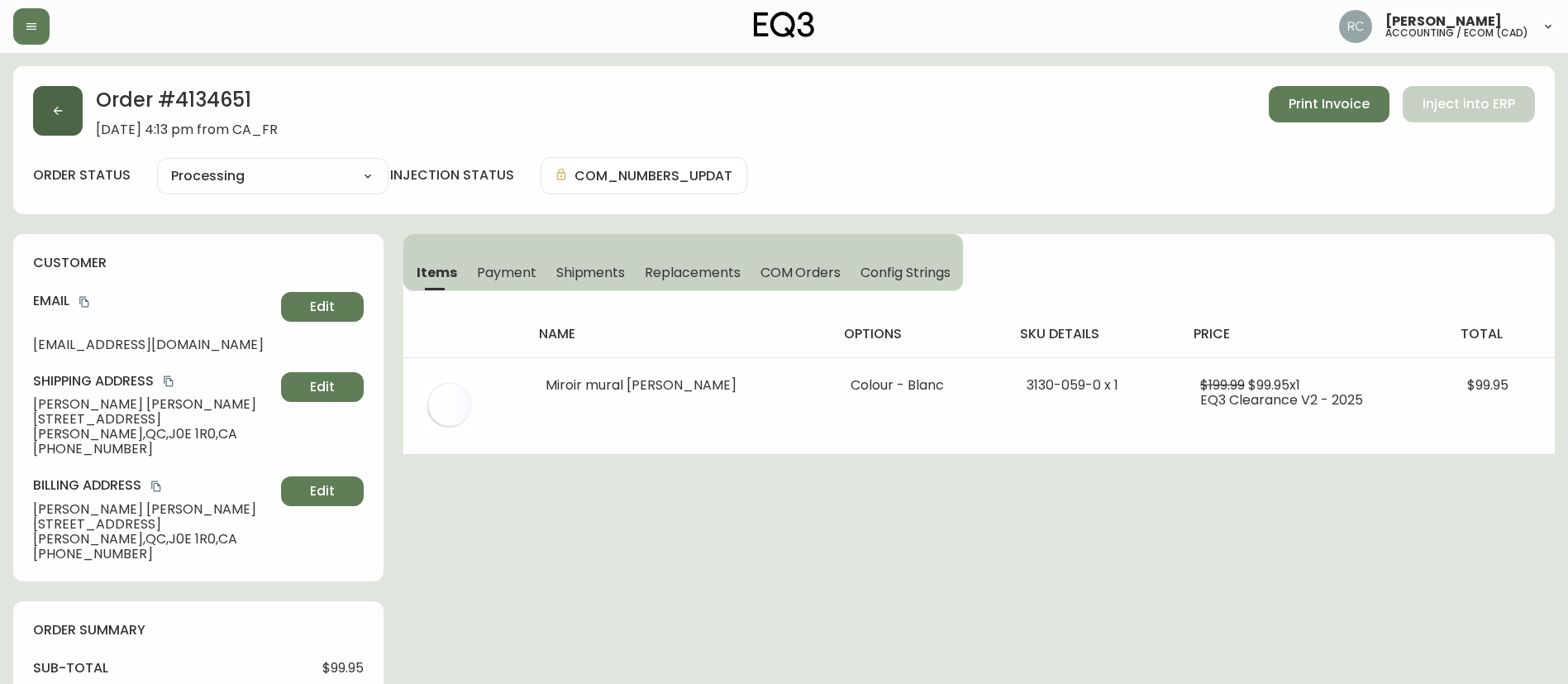
click at [59, 108] on icon "button" at bounding box center [58, 111] width 14 height 14
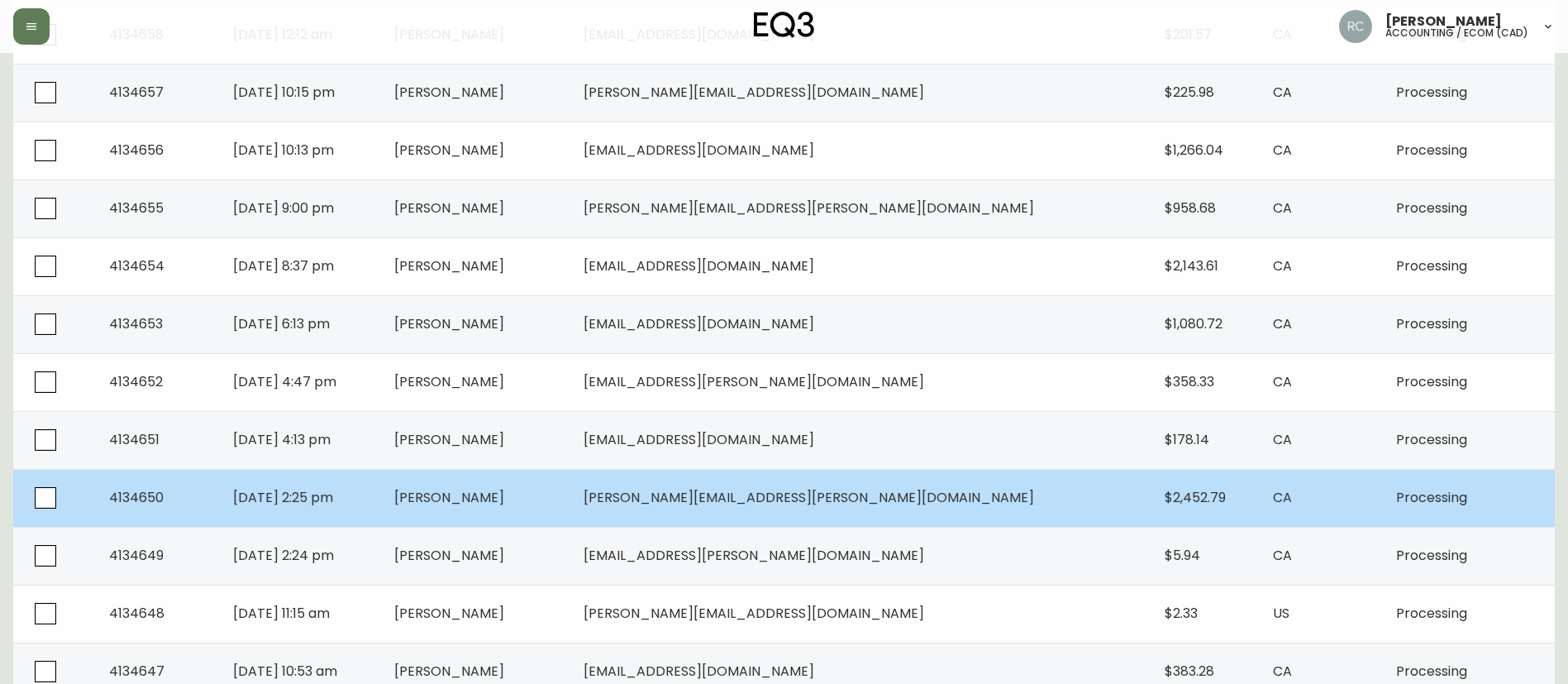
click at [381, 495] on td "[DATE] 2:25 pm" at bounding box center [300, 498] width 161 height 58
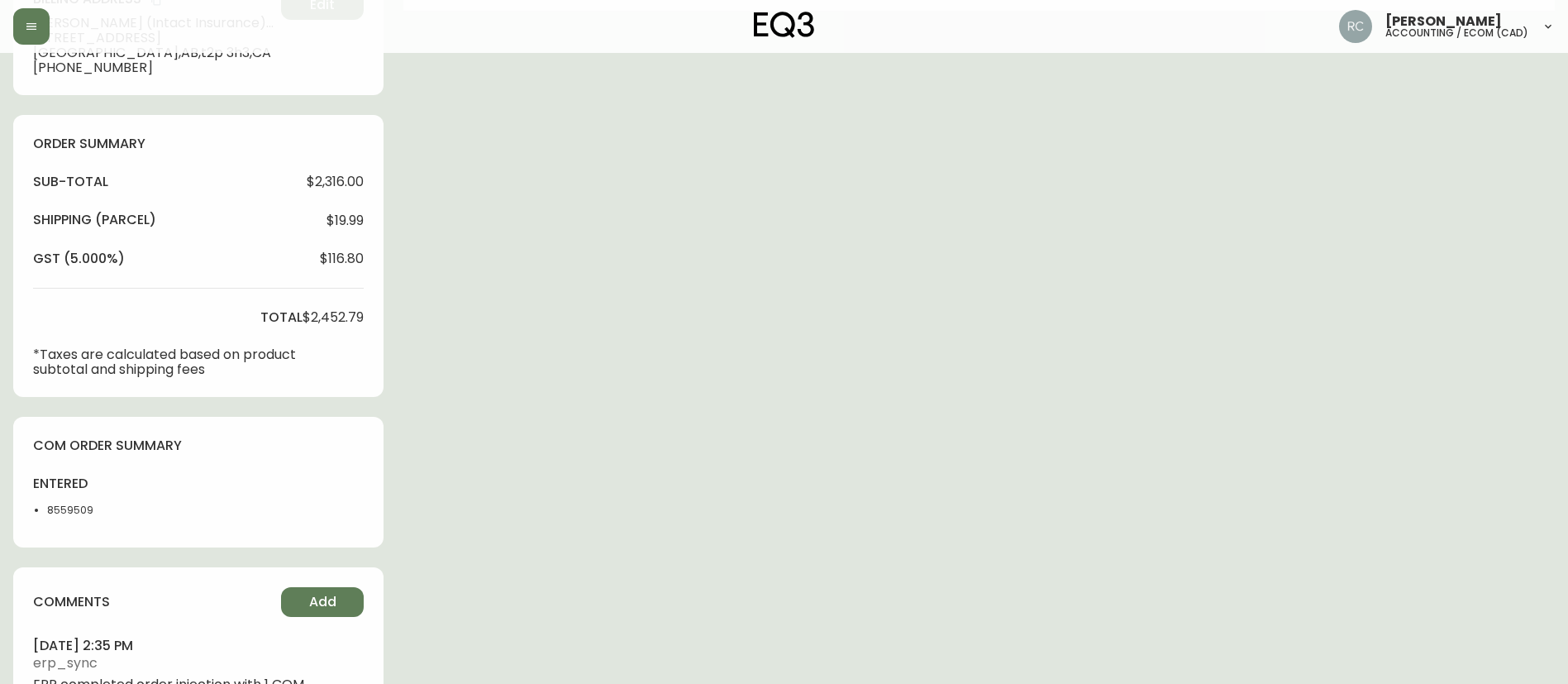
type input "Processing"
select select "PROCESSING"
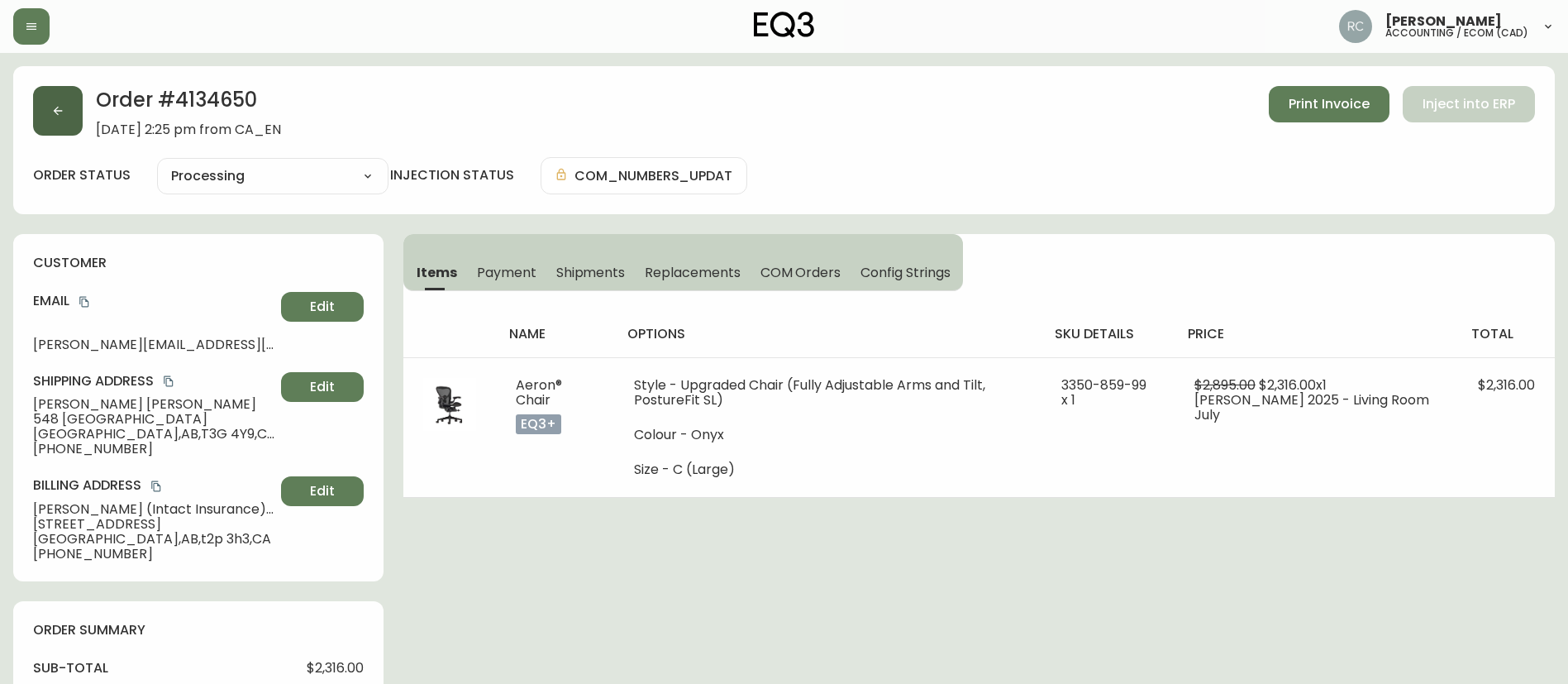
click at [44, 113] on button "button" at bounding box center [57, 110] width 49 height 49
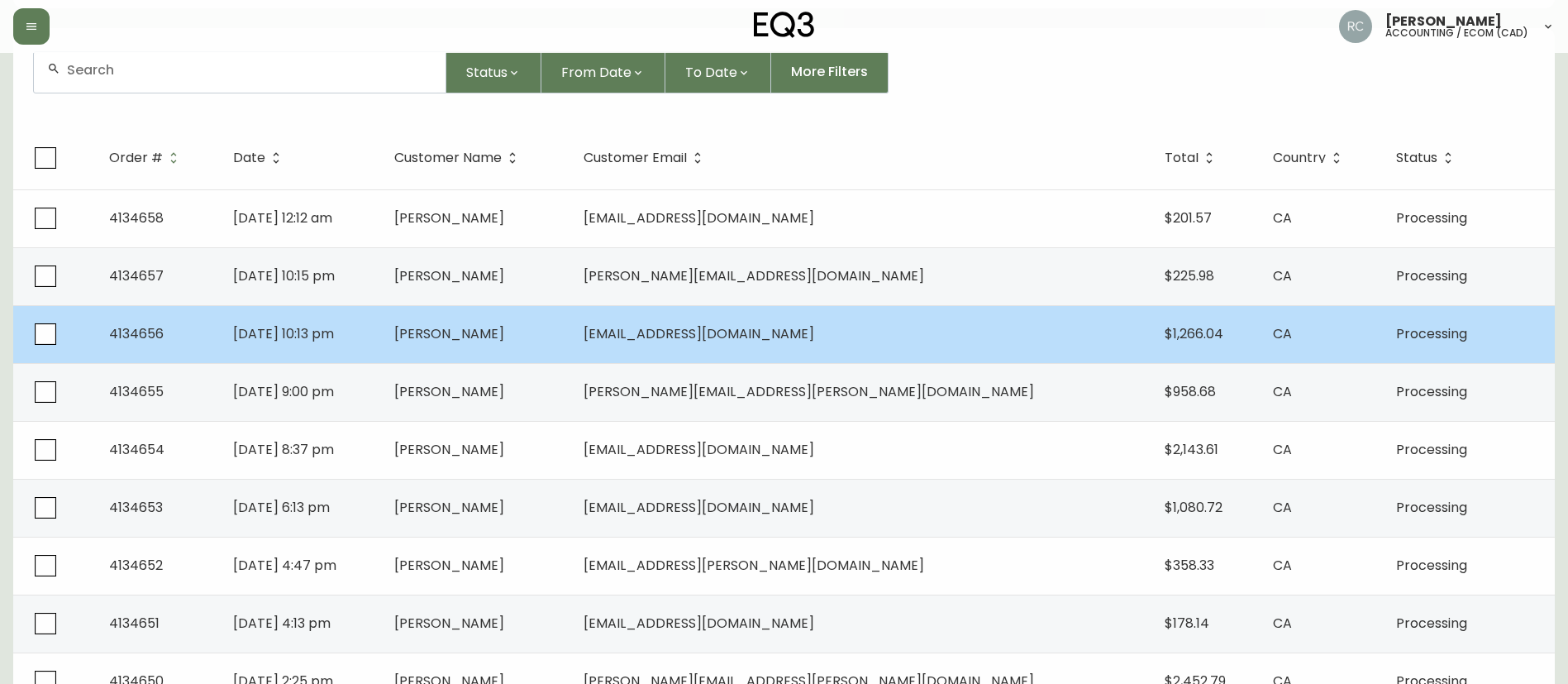
scroll to position [414, 0]
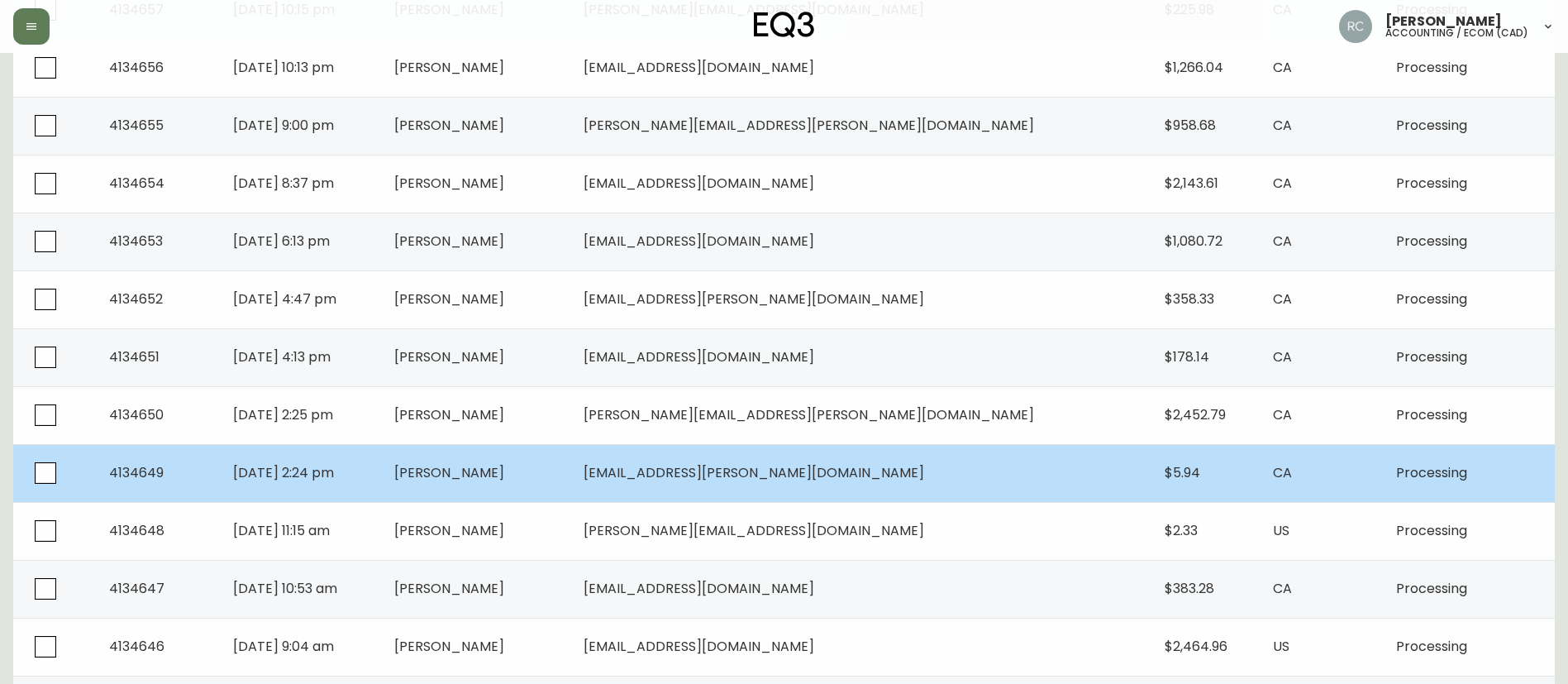
click at [571, 453] on td "[PERSON_NAME]" at bounding box center [475, 473] width 189 height 58
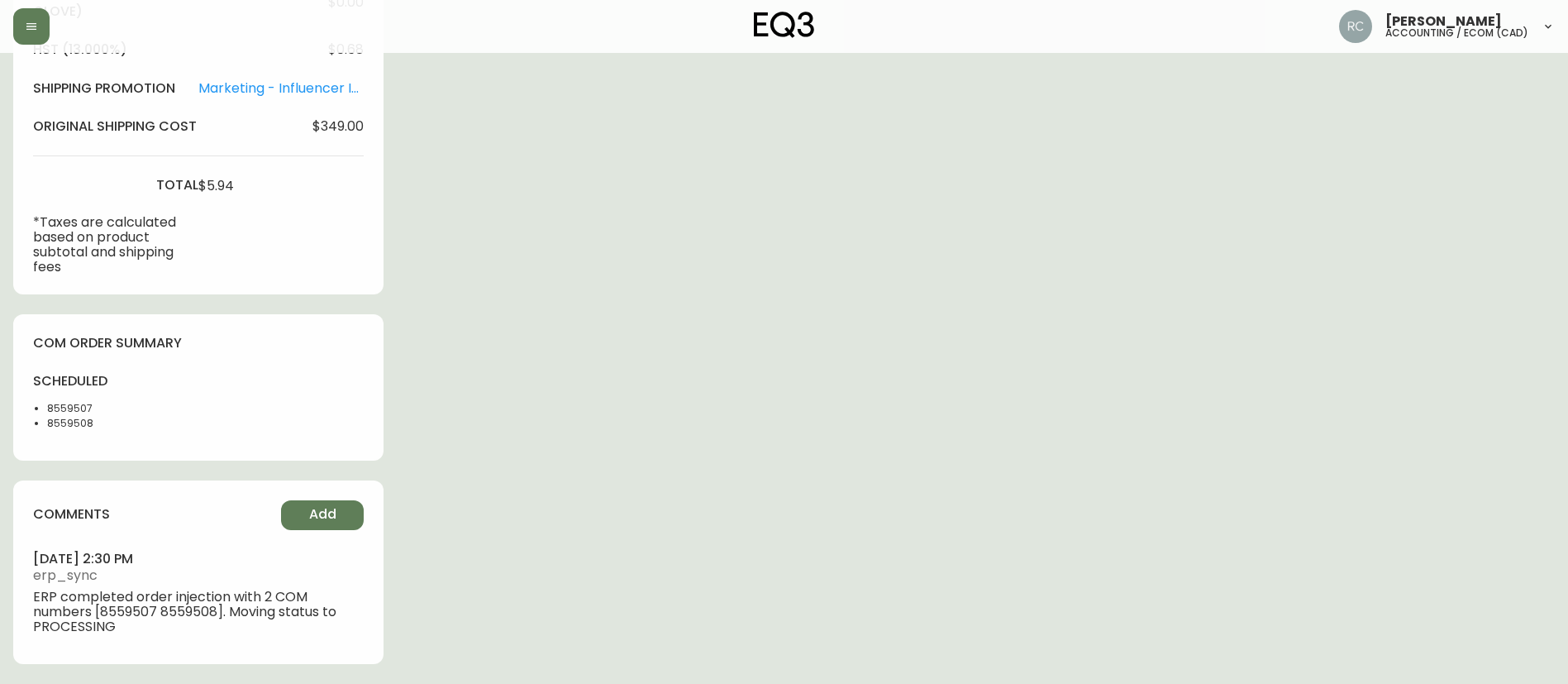
type input "Processing"
select select "PROCESSING"
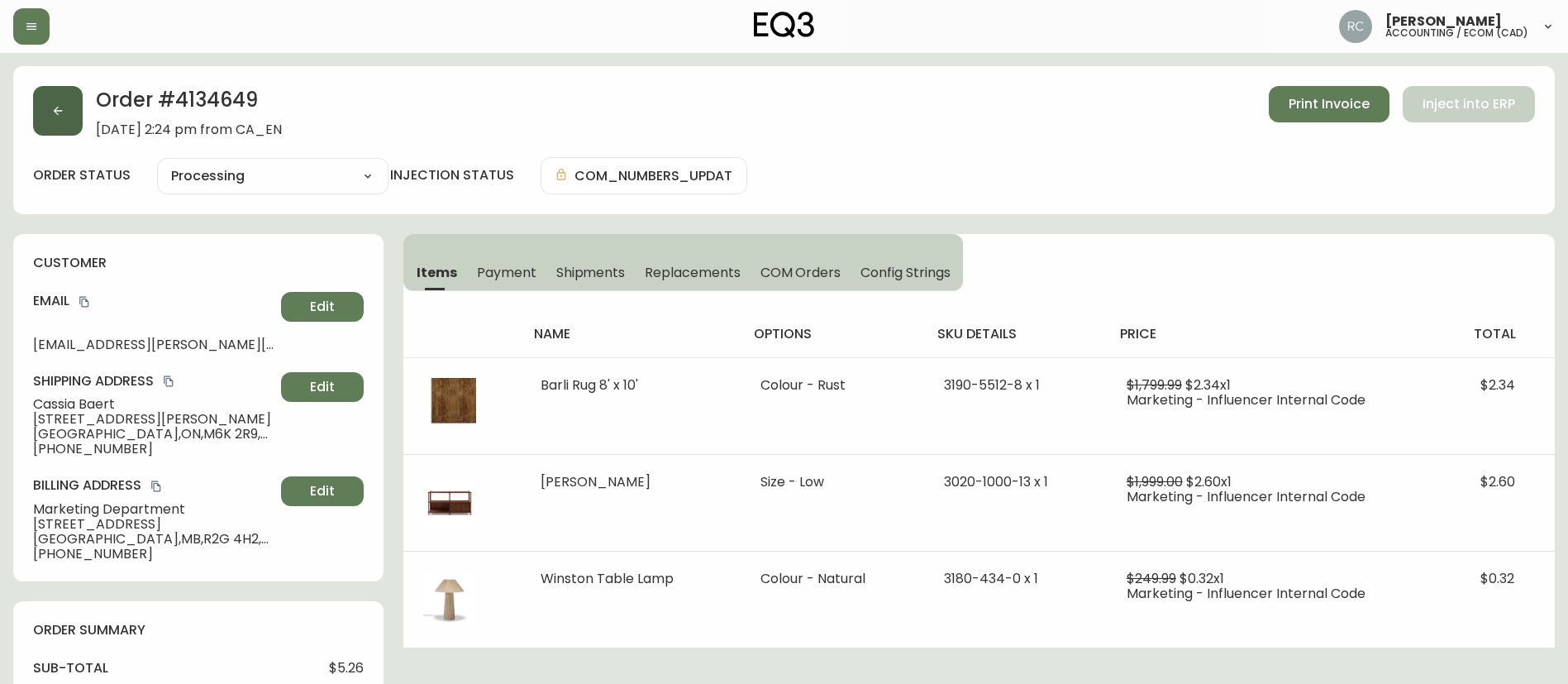
click at [66, 91] on button "button" at bounding box center [57, 110] width 49 height 49
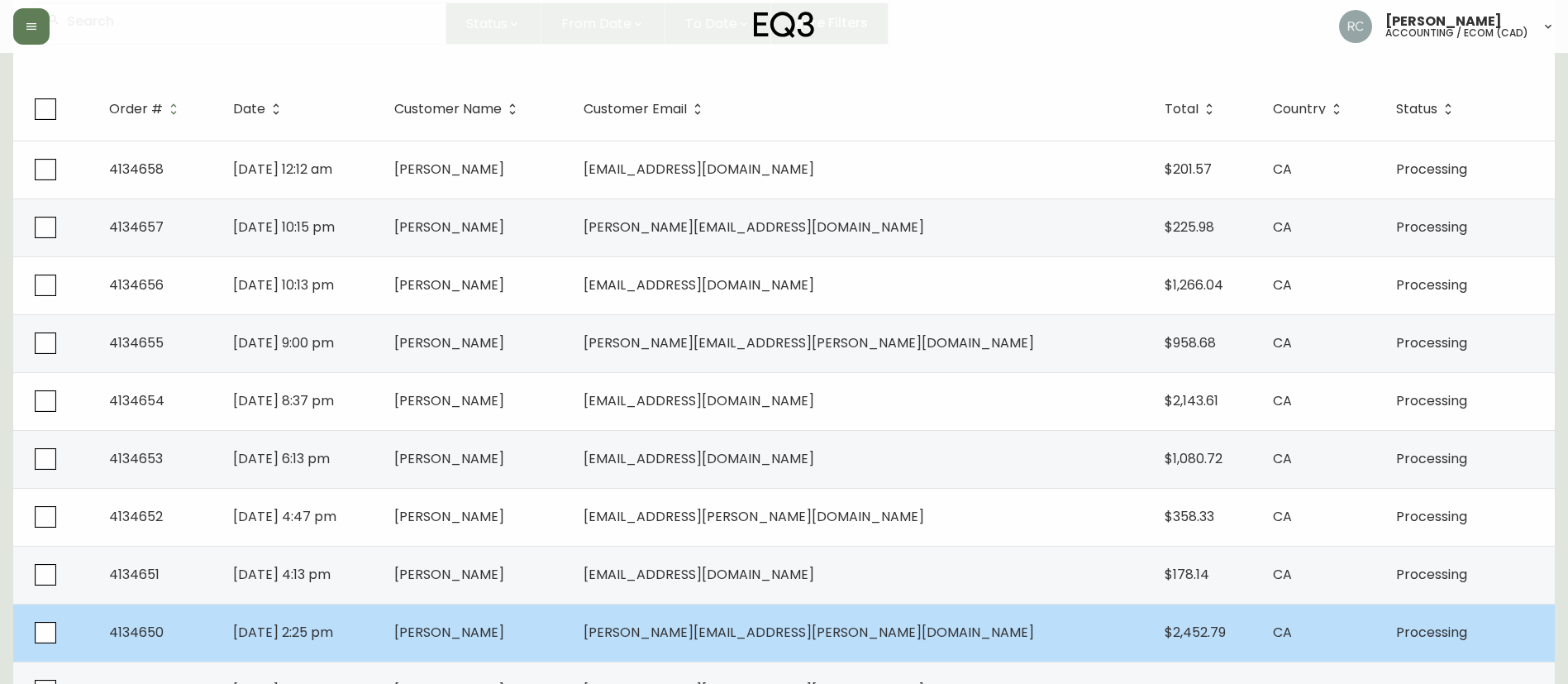
scroll to position [662, 0]
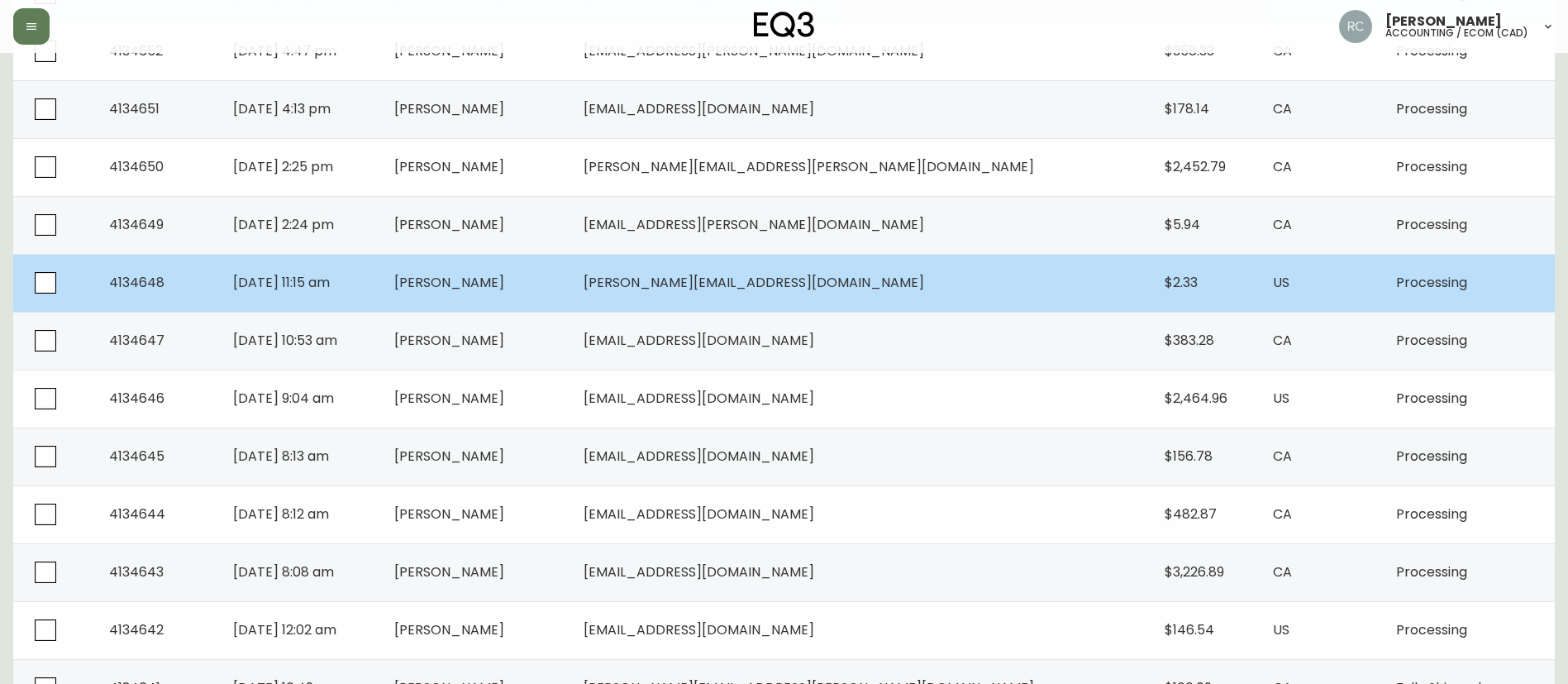
click at [504, 282] on span "[PERSON_NAME]" at bounding box center [449, 283] width 110 height 19
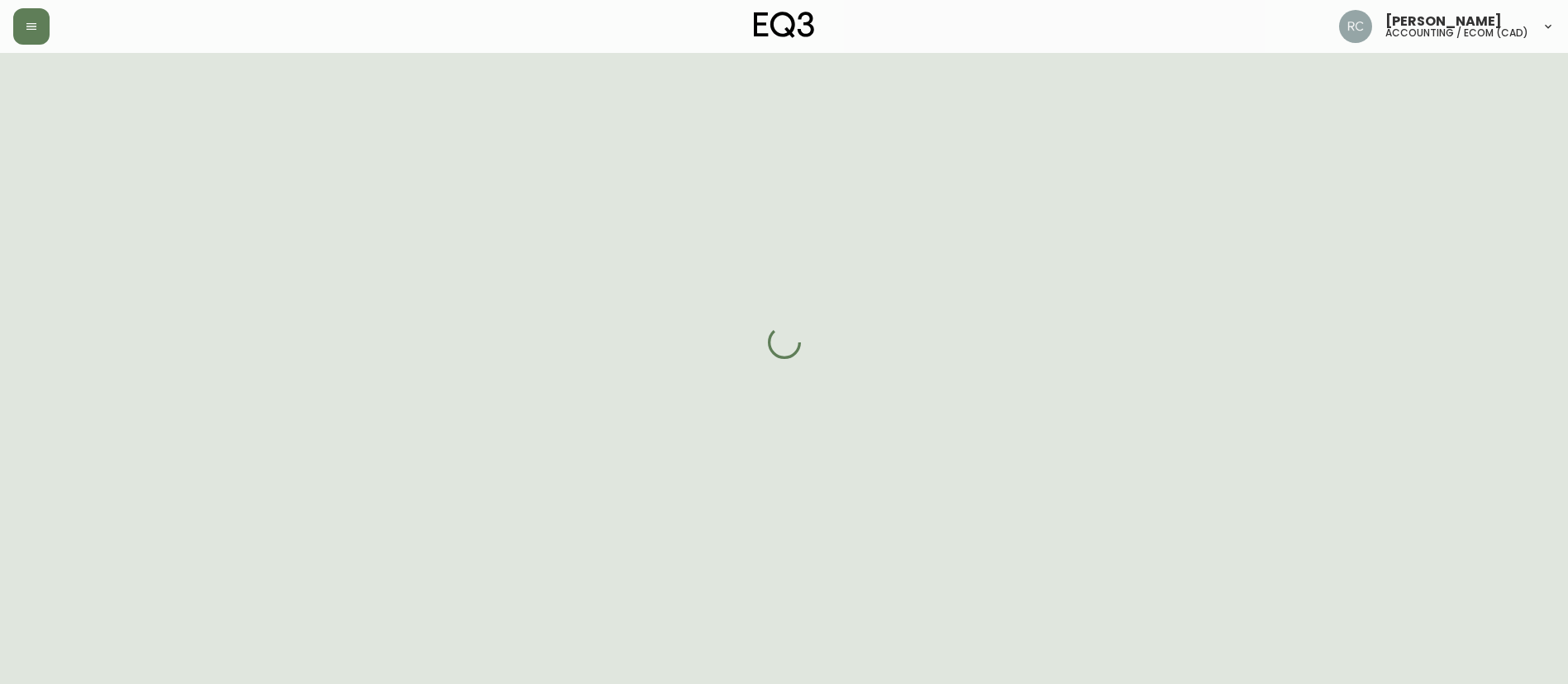
scroll to position [662, 0]
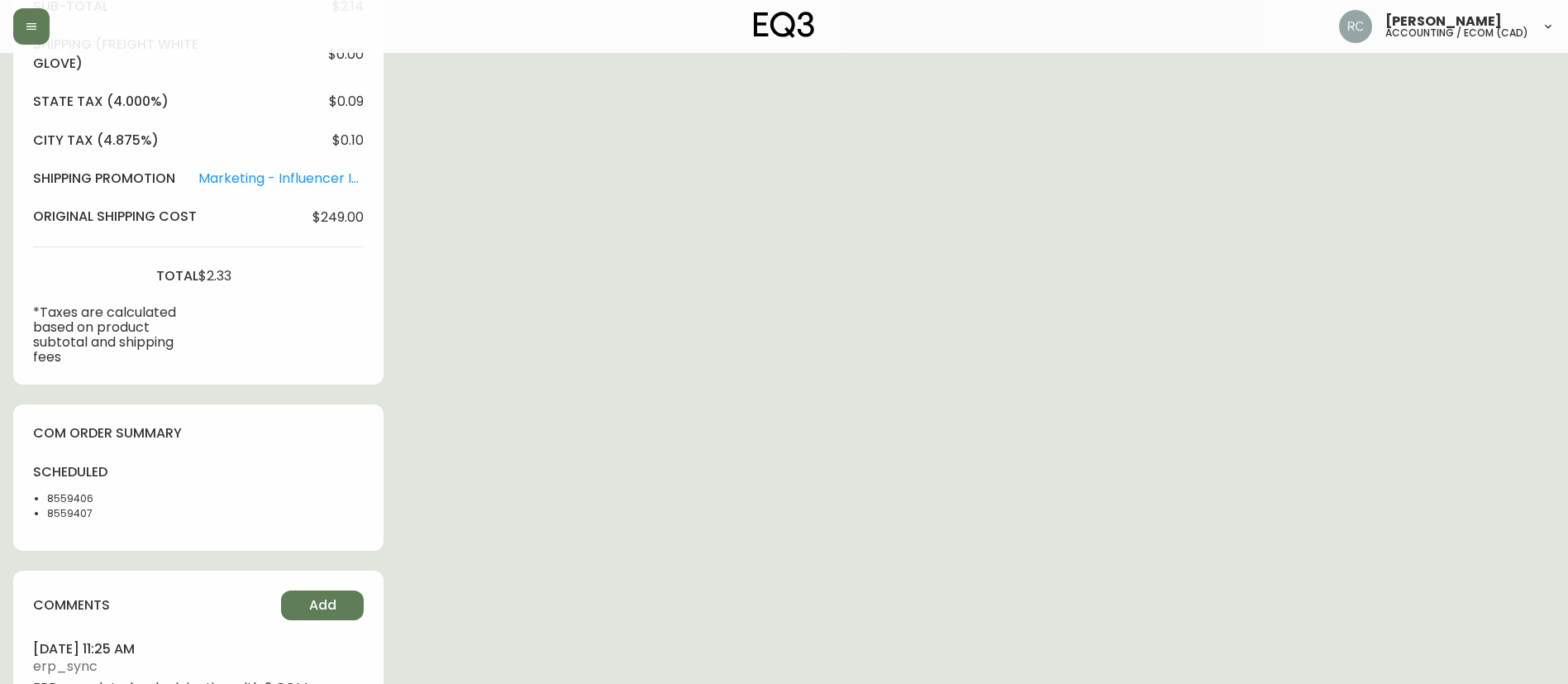
type input "Processing"
select select "PROCESSING"
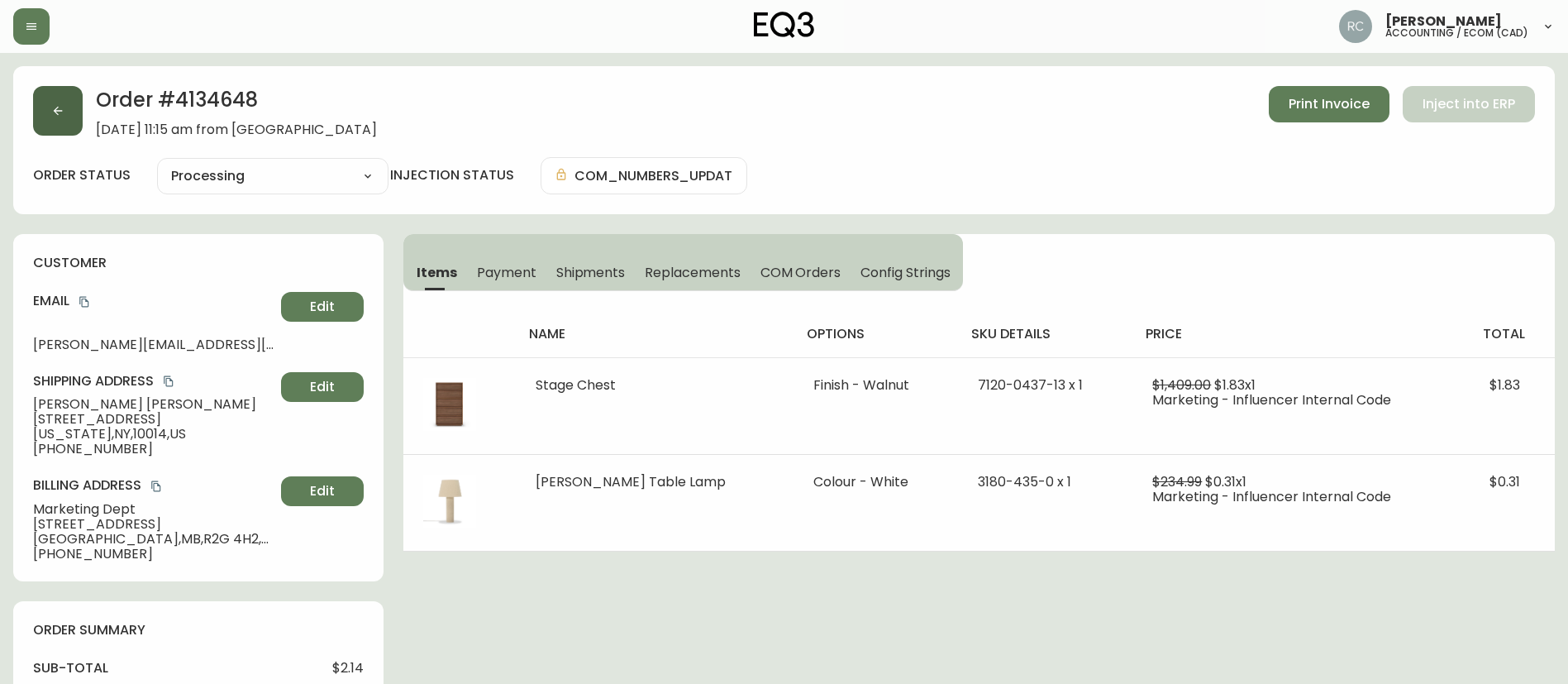
click at [67, 114] on button "button" at bounding box center [57, 110] width 49 height 49
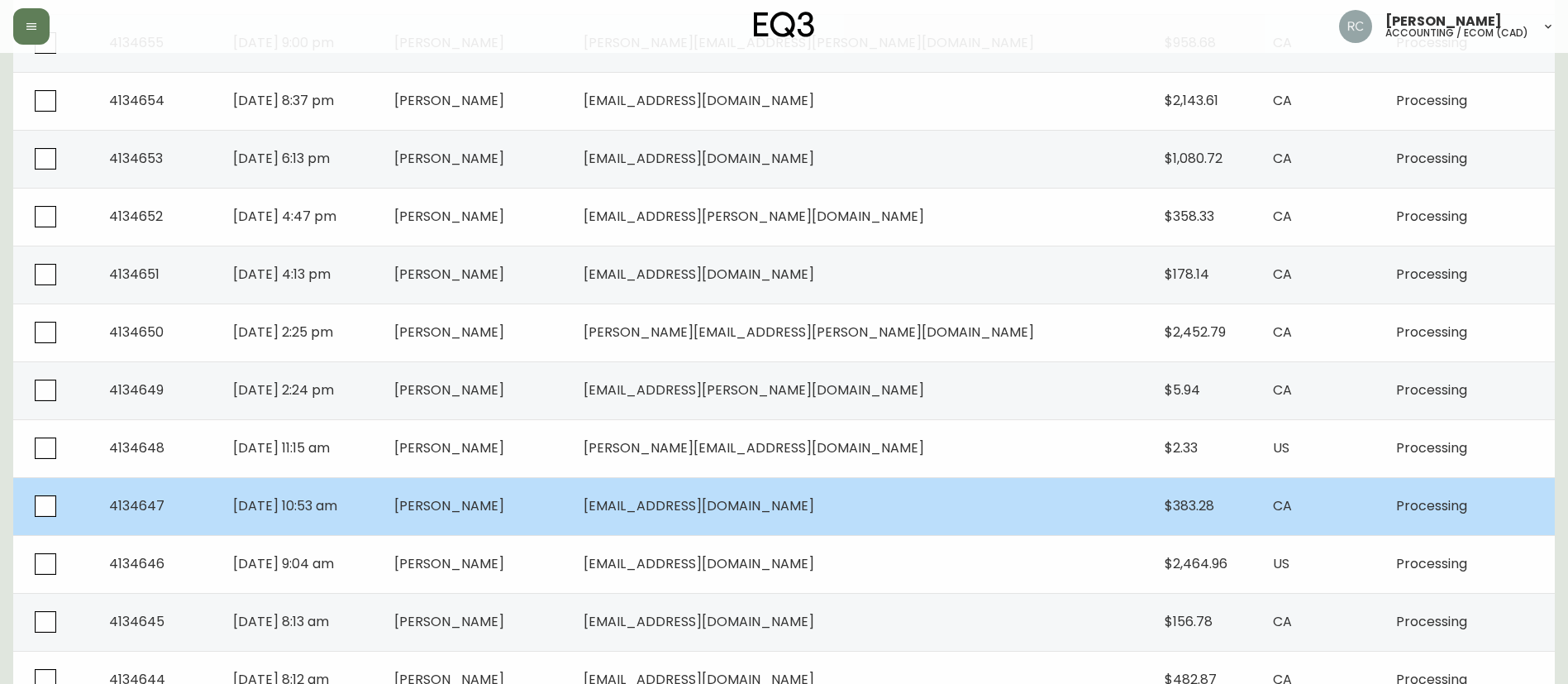
click at [494, 520] on td "[PERSON_NAME]" at bounding box center [475, 506] width 189 height 58
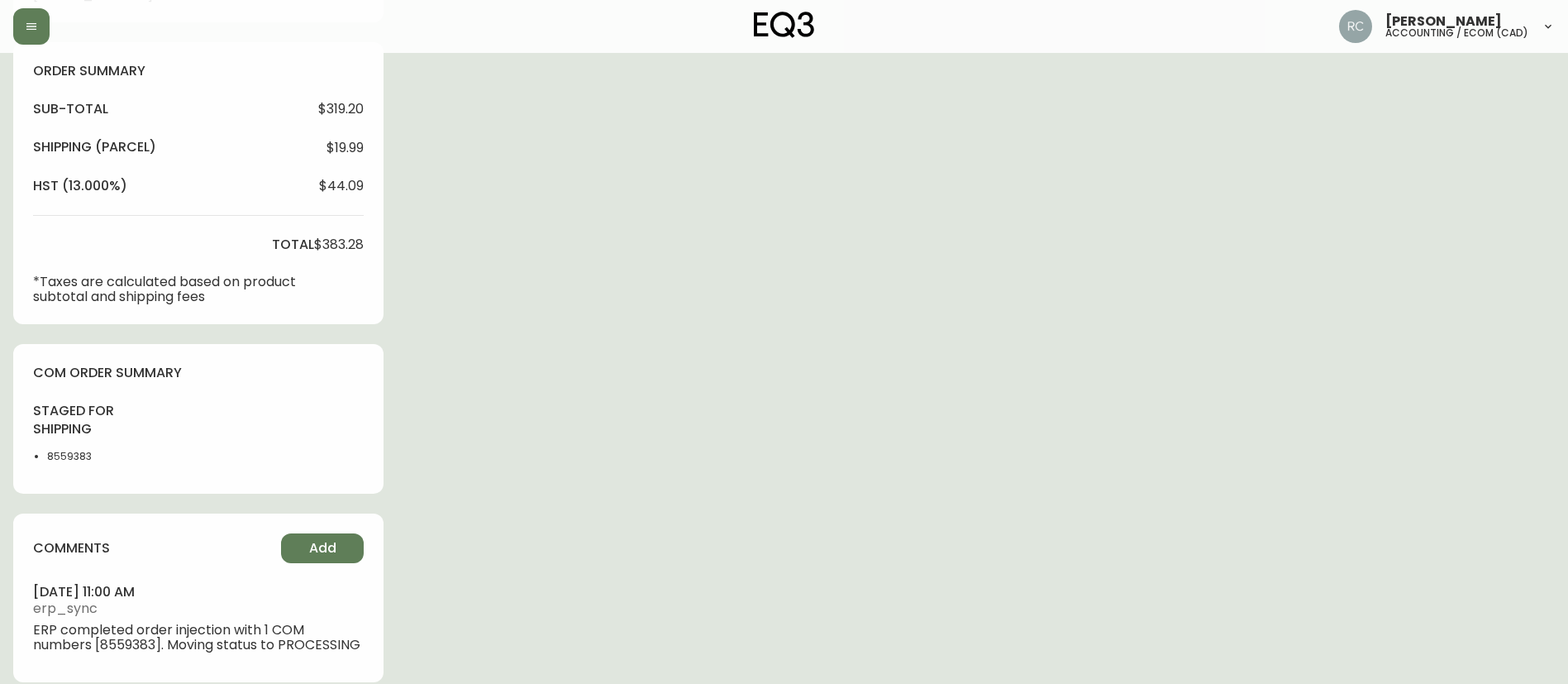
type input "Processing"
select select "PROCESSING"
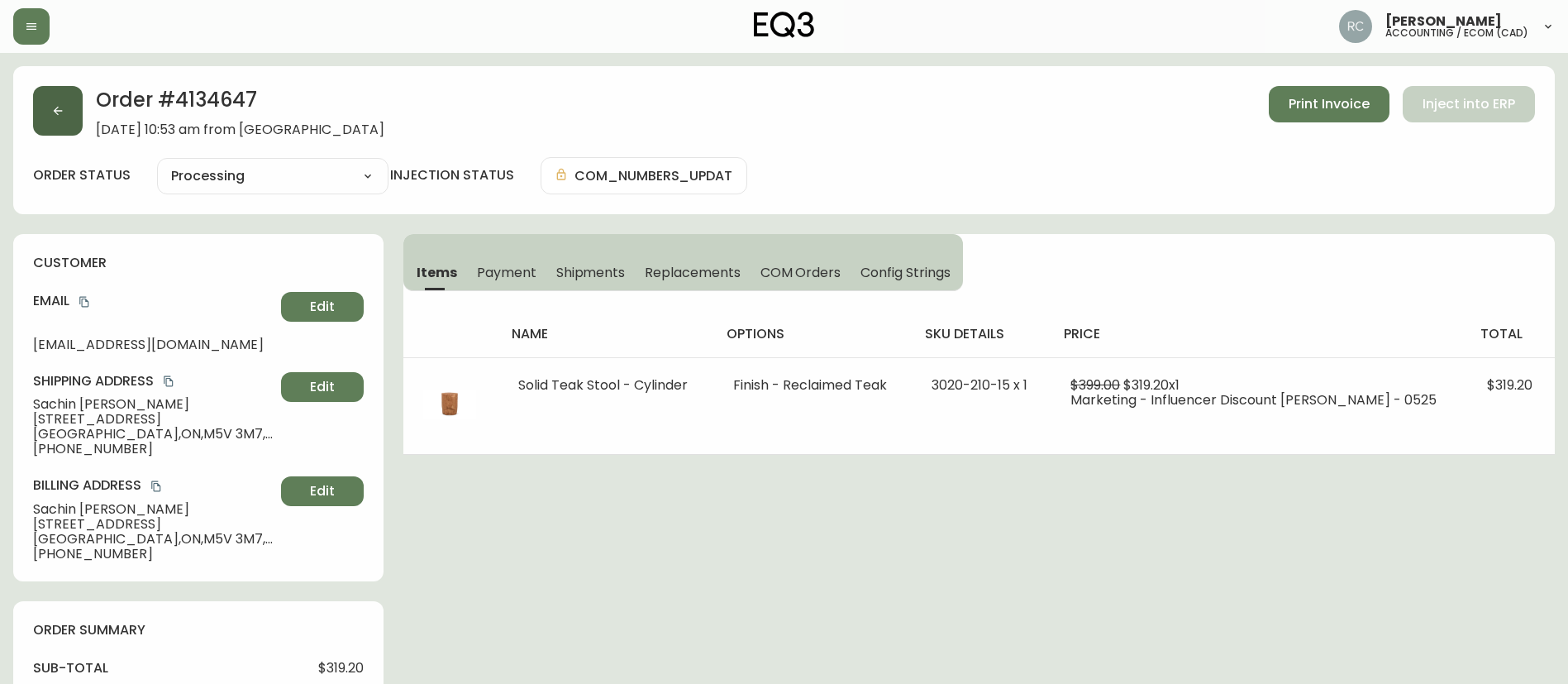
click at [50, 91] on button "button" at bounding box center [57, 110] width 49 height 49
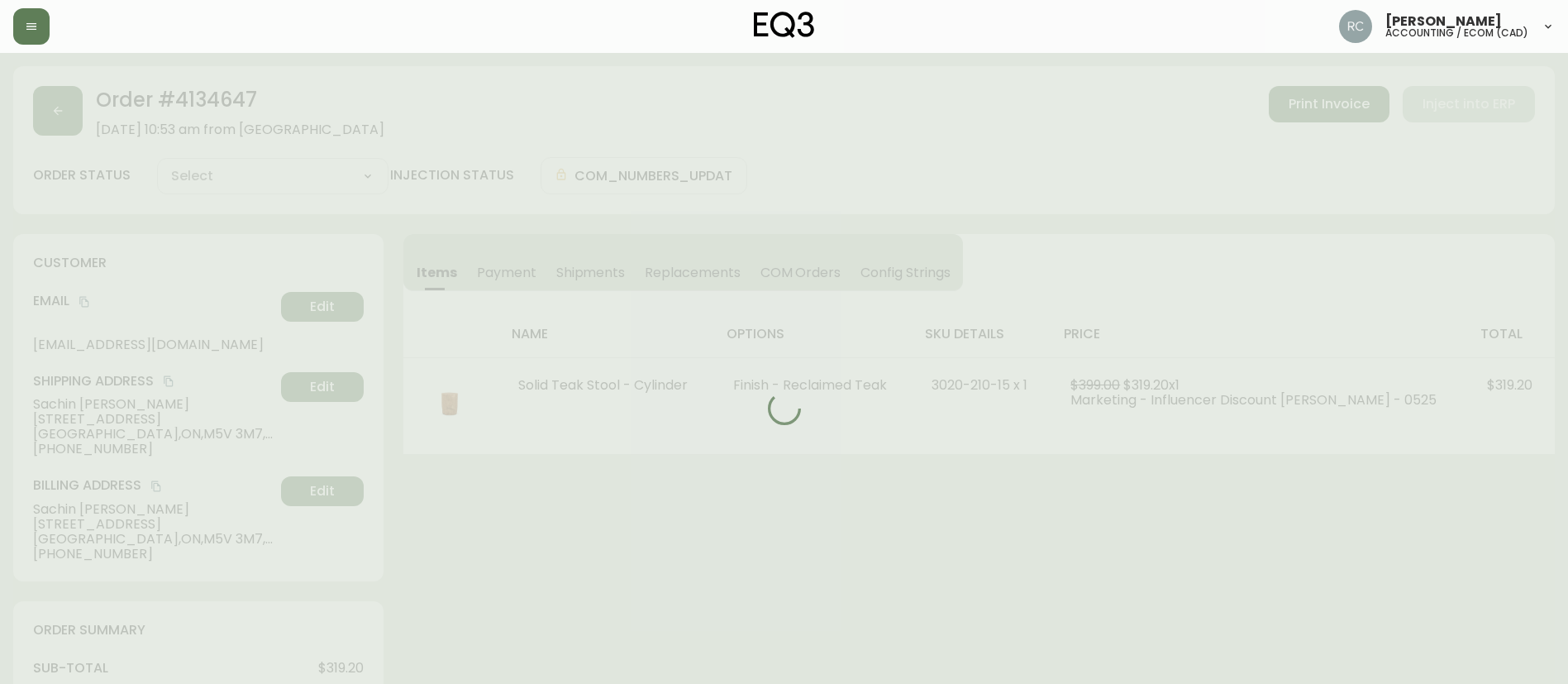
type input "Processing"
select select "PROCESSING"
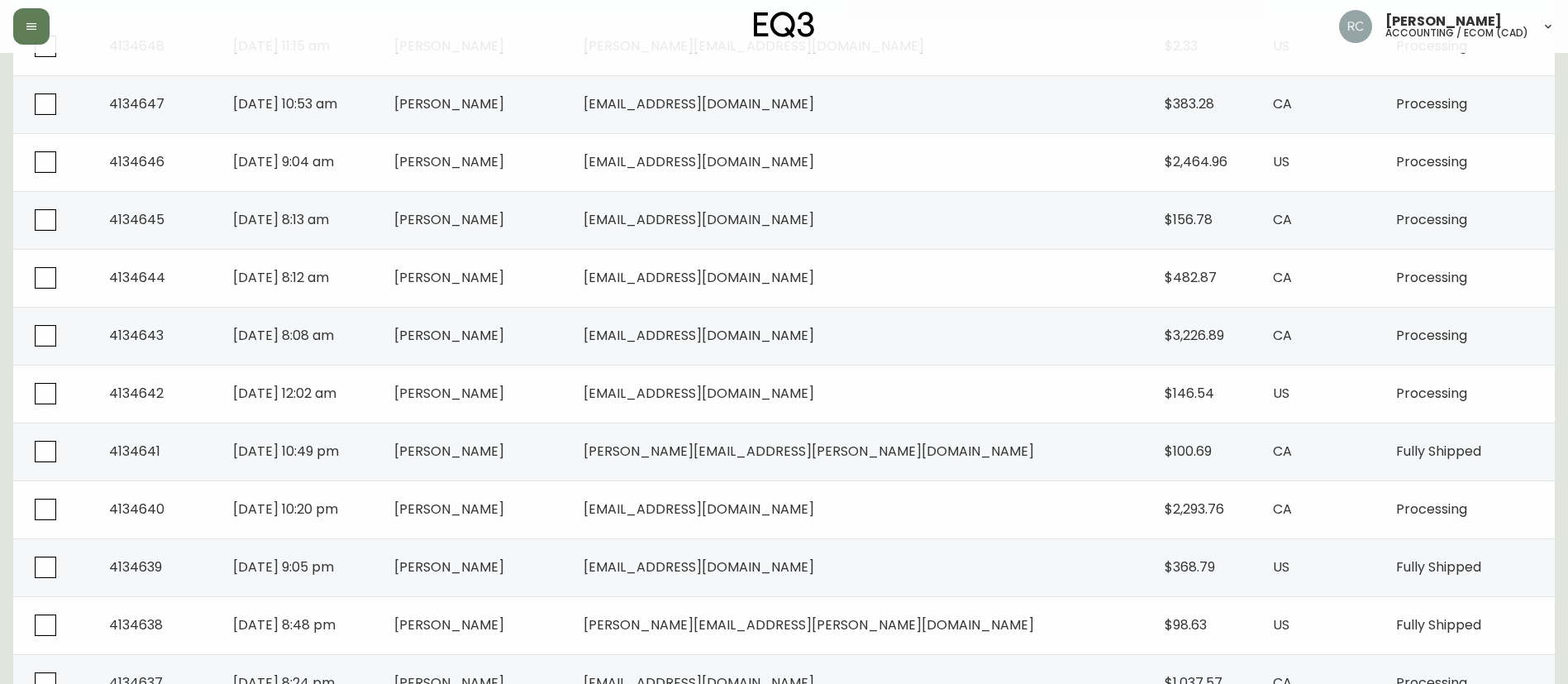
scroll to position [889, 0]
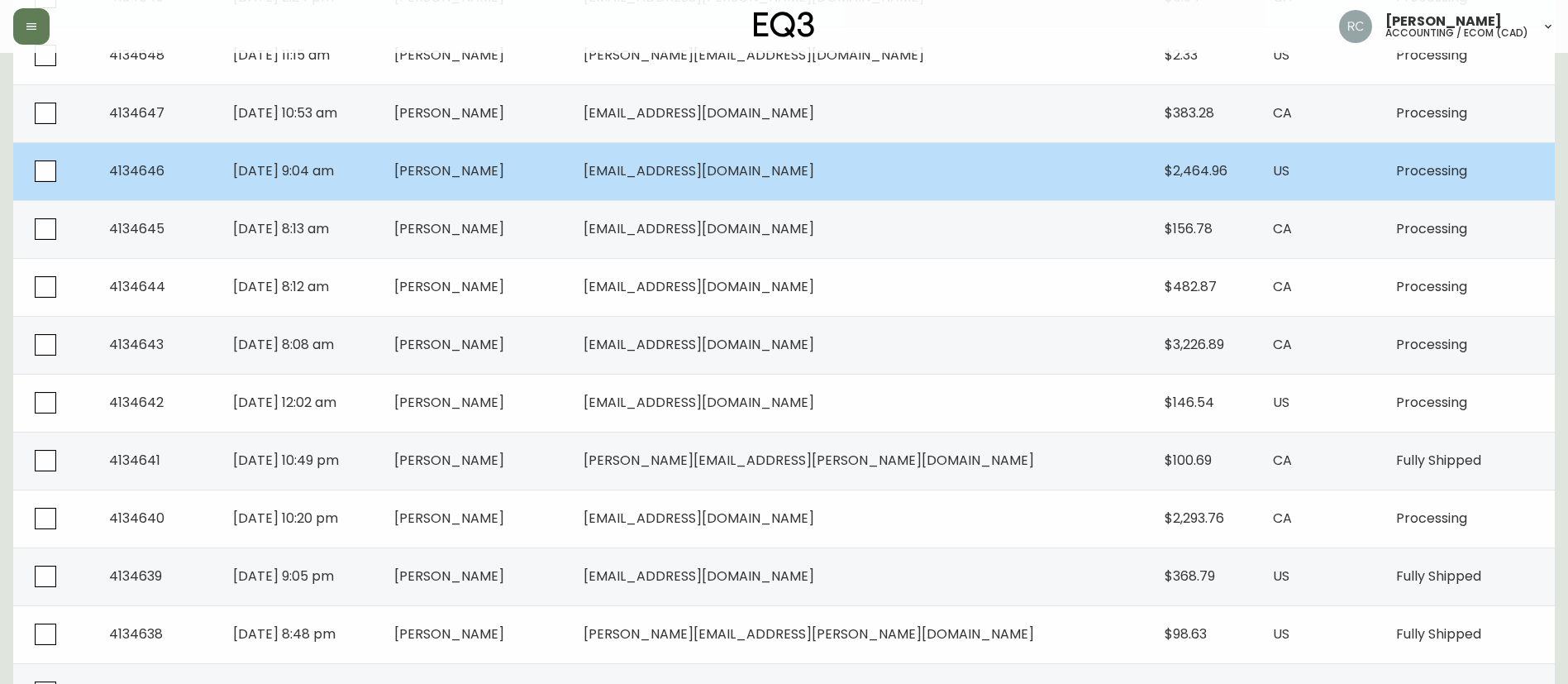
click at [539, 181] on td "[PERSON_NAME]" at bounding box center [475, 171] width 189 height 58
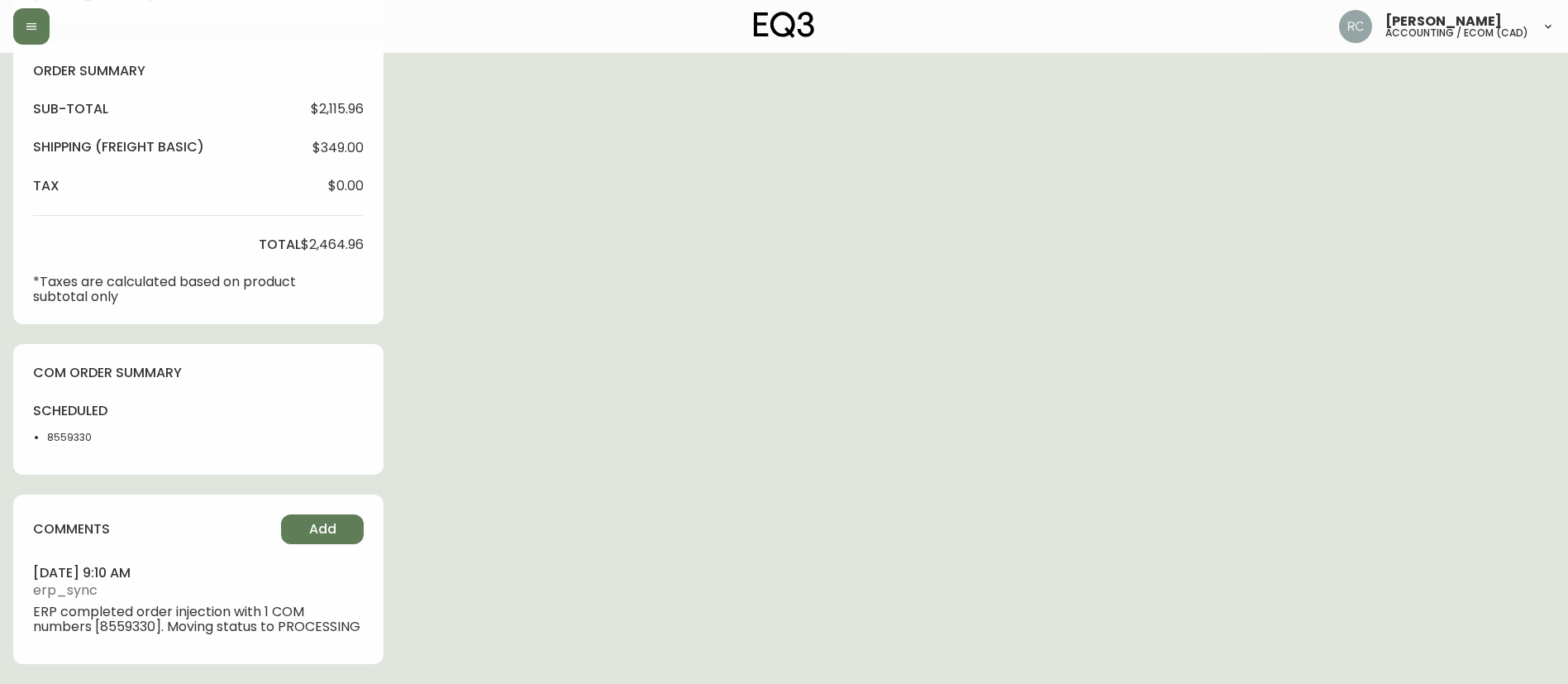
type input "Processing"
select select "PROCESSING"
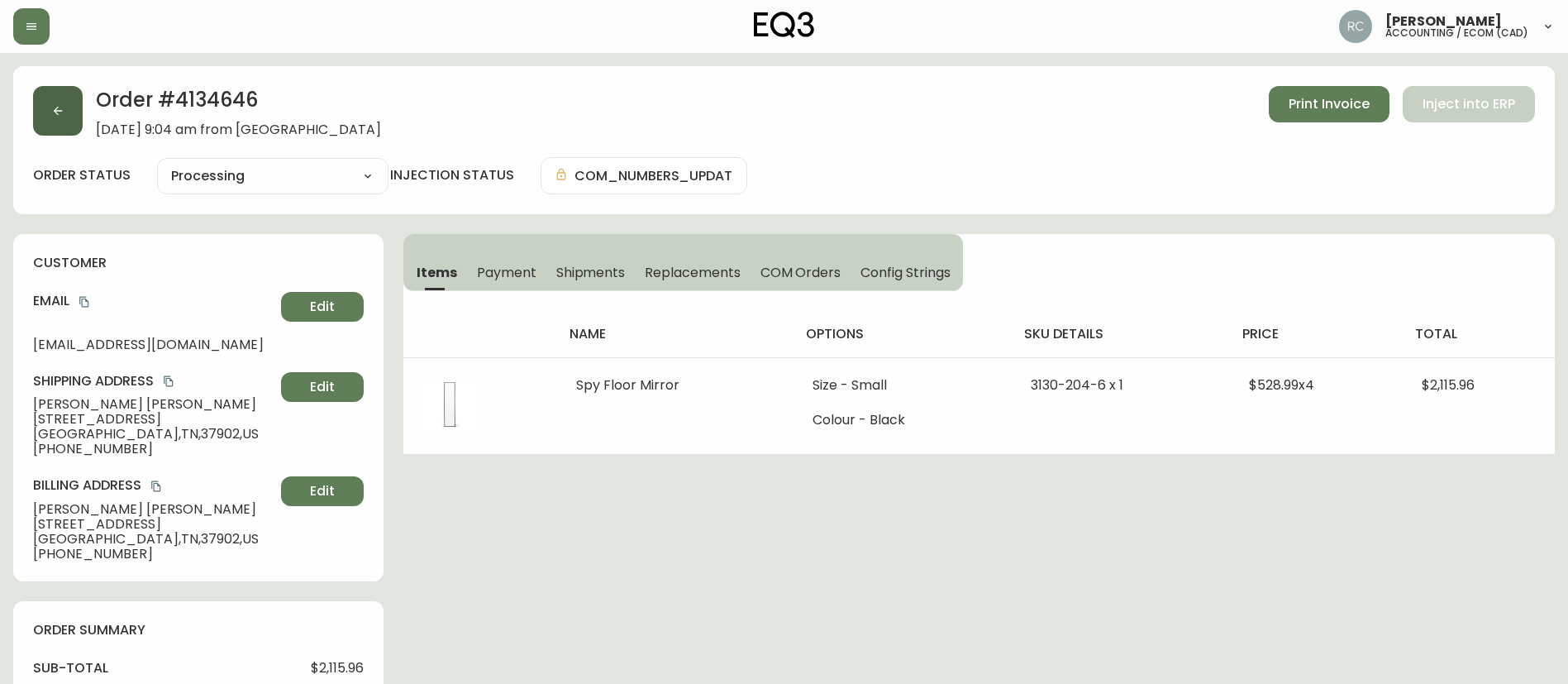
click at [59, 111] on icon "button" at bounding box center [58, 111] width 9 height 9
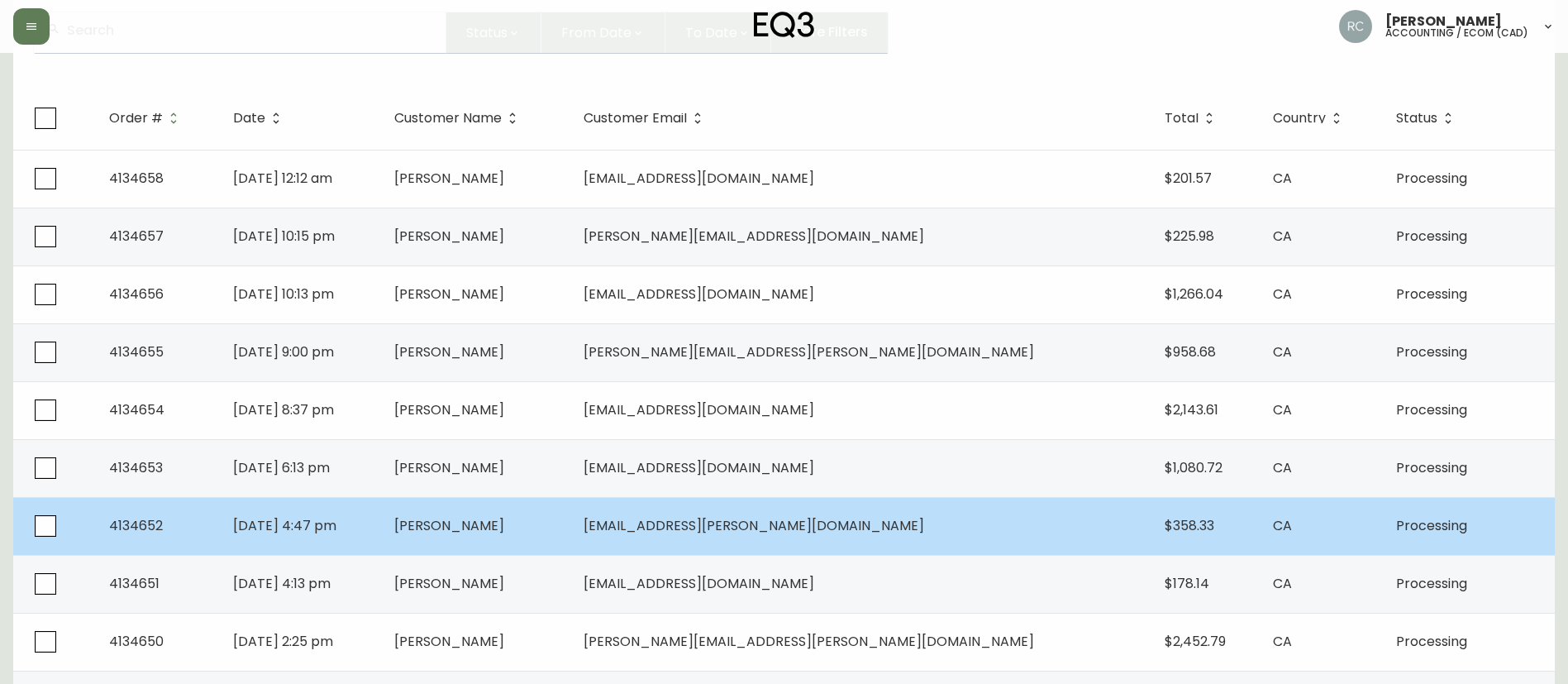
scroll to position [496, 0]
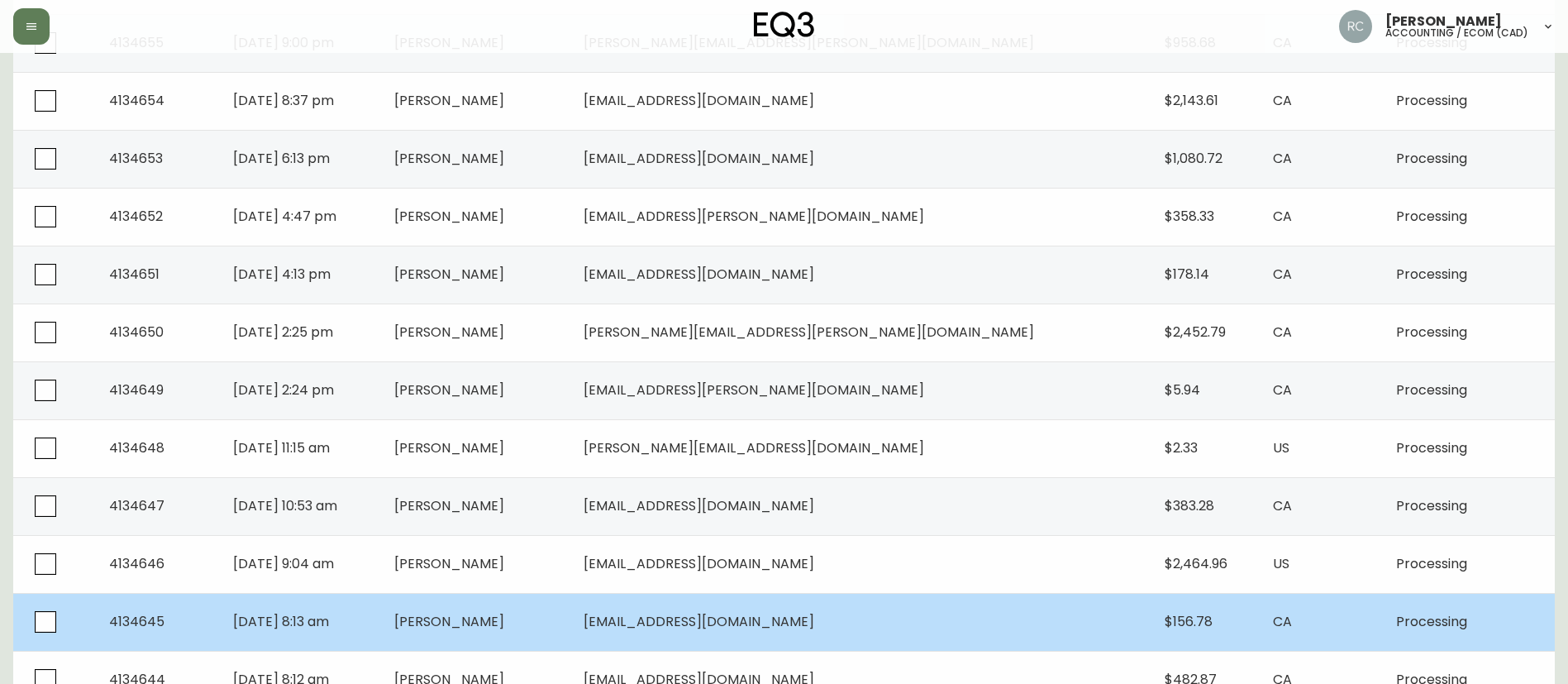
click at [554, 604] on td "[PERSON_NAME]" at bounding box center [475, 622] width 189 height 58
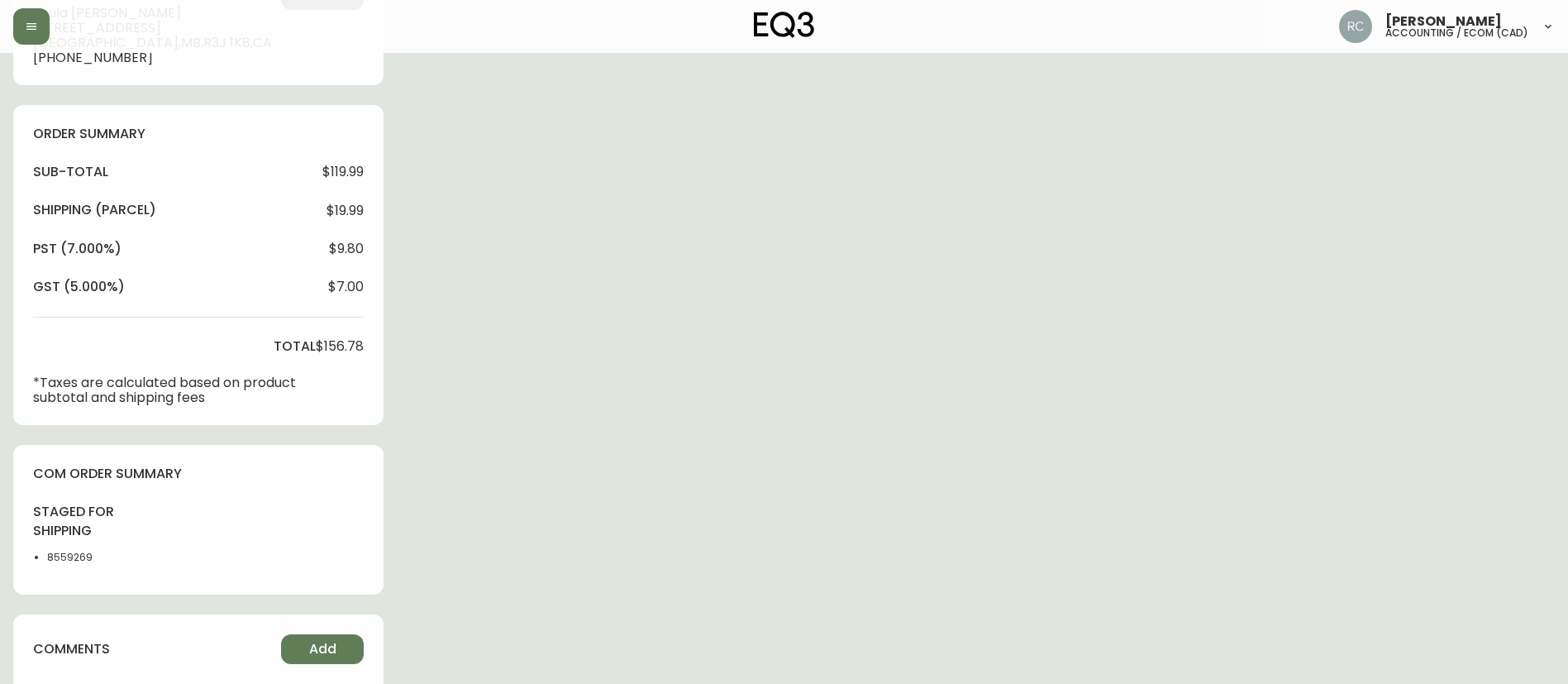
type input "Processing"
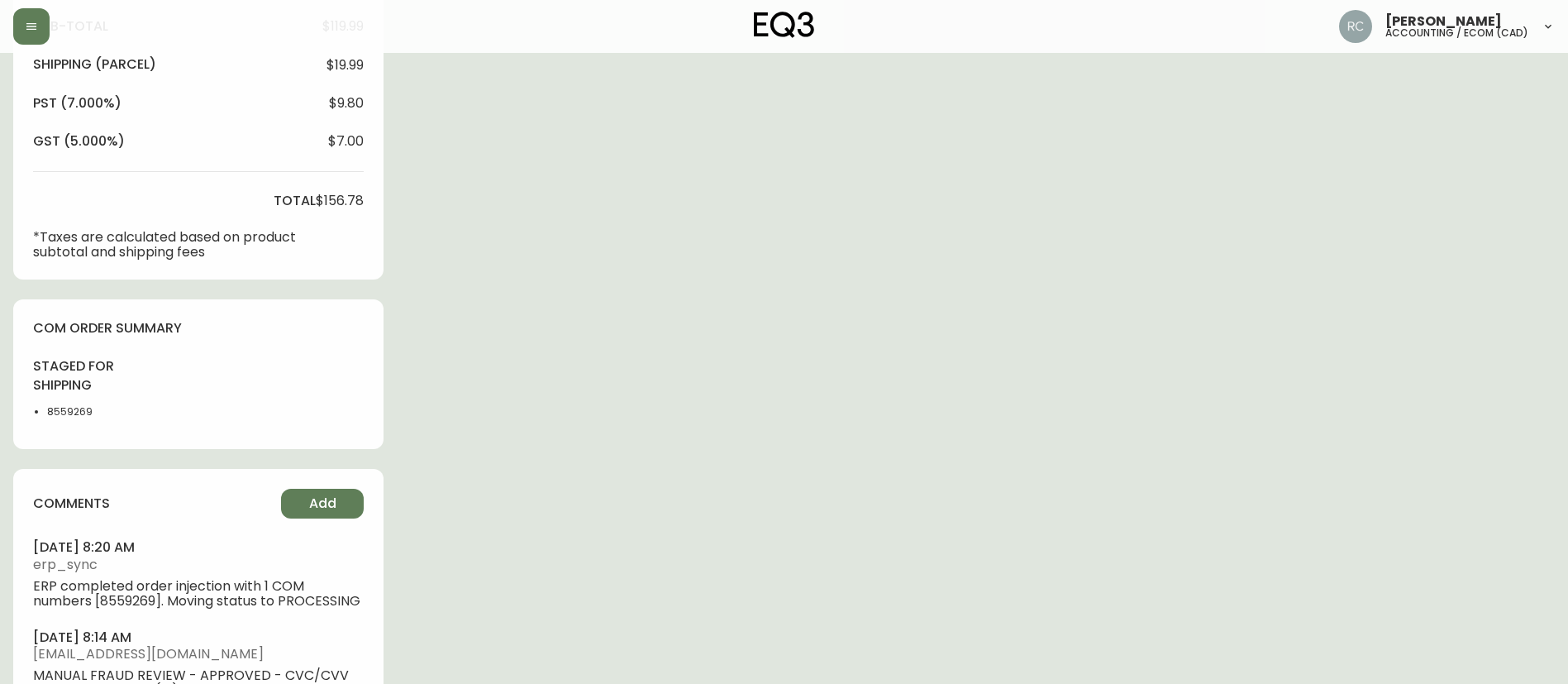
select select "PROCESSING"
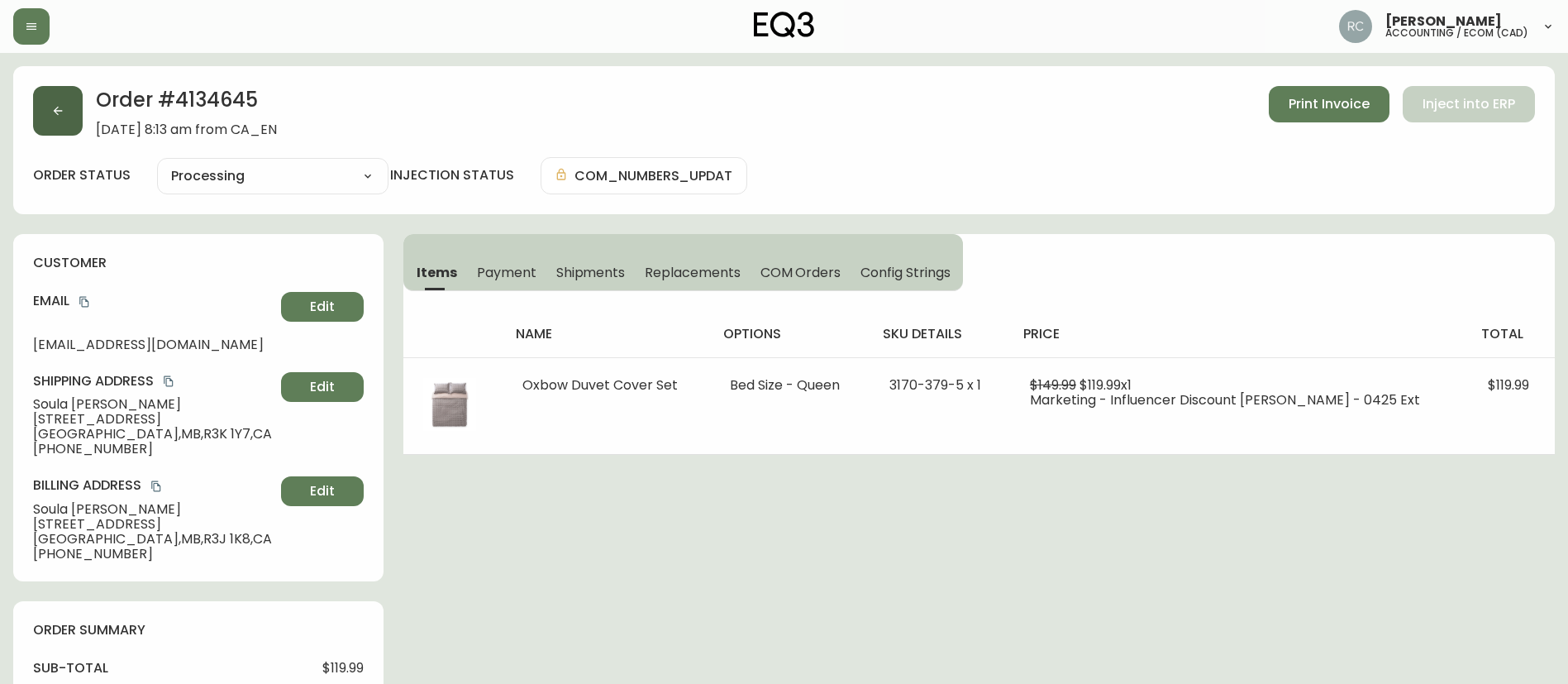
click at [49, 102] on button "button" at bounding box center [57, 110] width 49 height 49
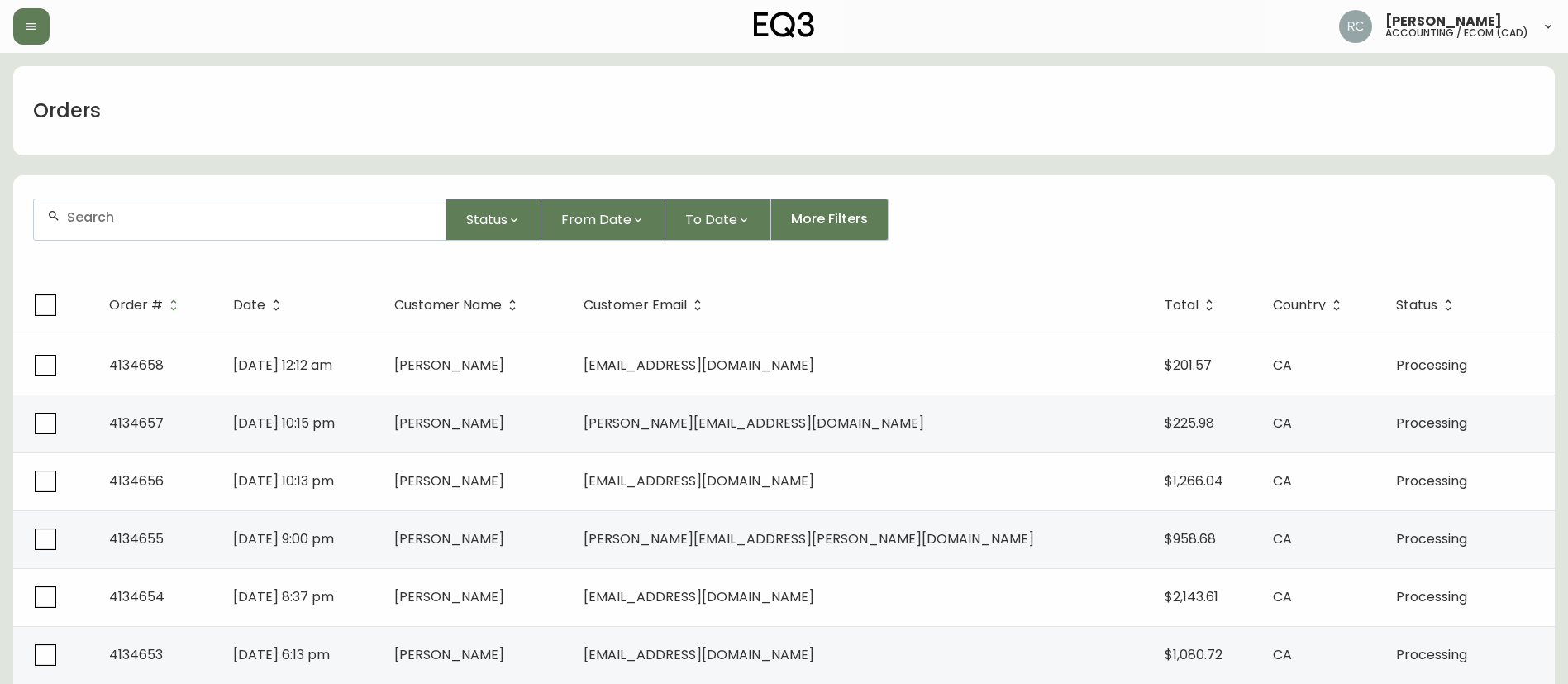
click at [1017, 215] on div "Status From Date To Date More Filters" at bounding box center [784, 220] width 1502 height 42
click at [1048, 216] on div "Status From Date To Date More Filters" at bounding box center [784, 220] width 1502 height 42
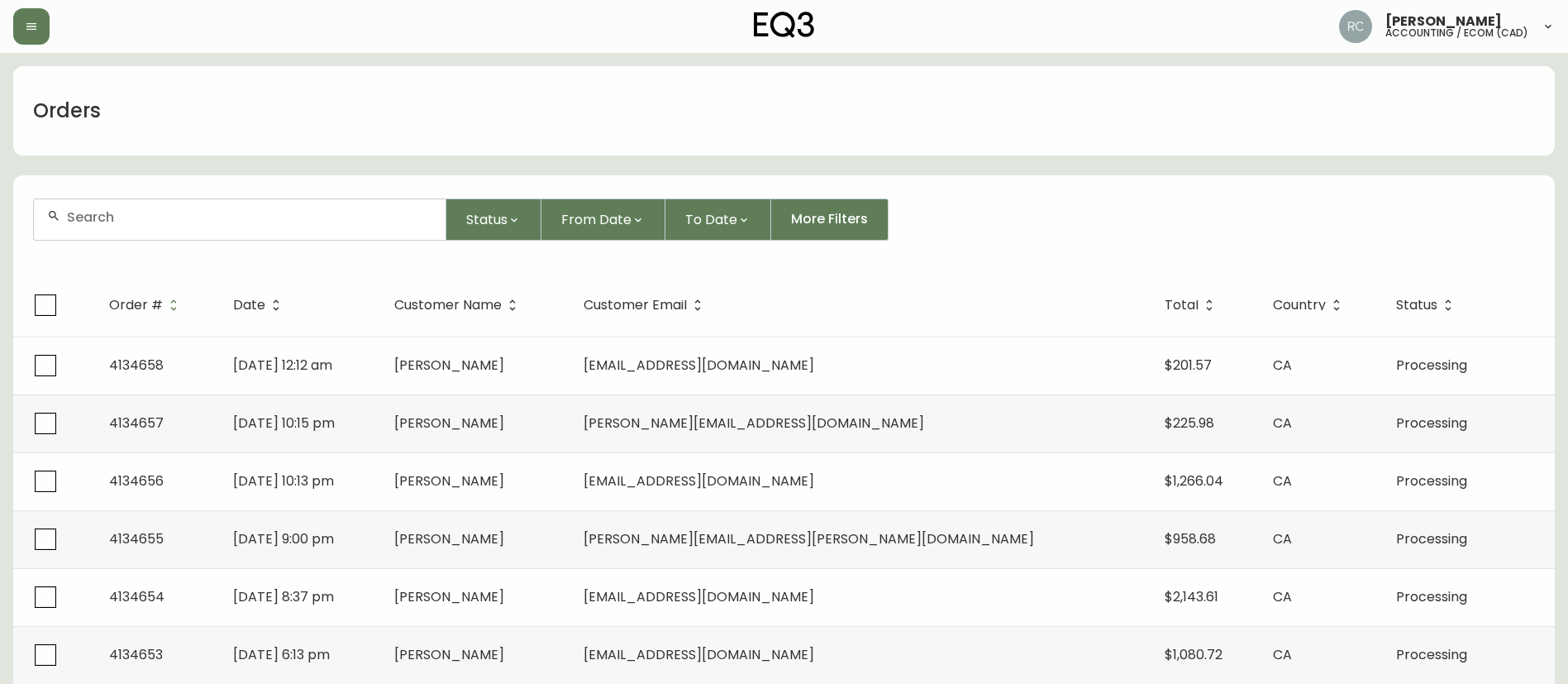
click at [1048, 216] on div "Status From Date To Date More Filters" at bounding box center [784, 220] width 1502 height 42
click at [1404, 199] on div "Status From Date To Date More Filters" at bounding box center [784, 220] width 1502 height 42
click at [727, 99] on div "Orders" at bounding box center [784, 111] width 1542 height 90
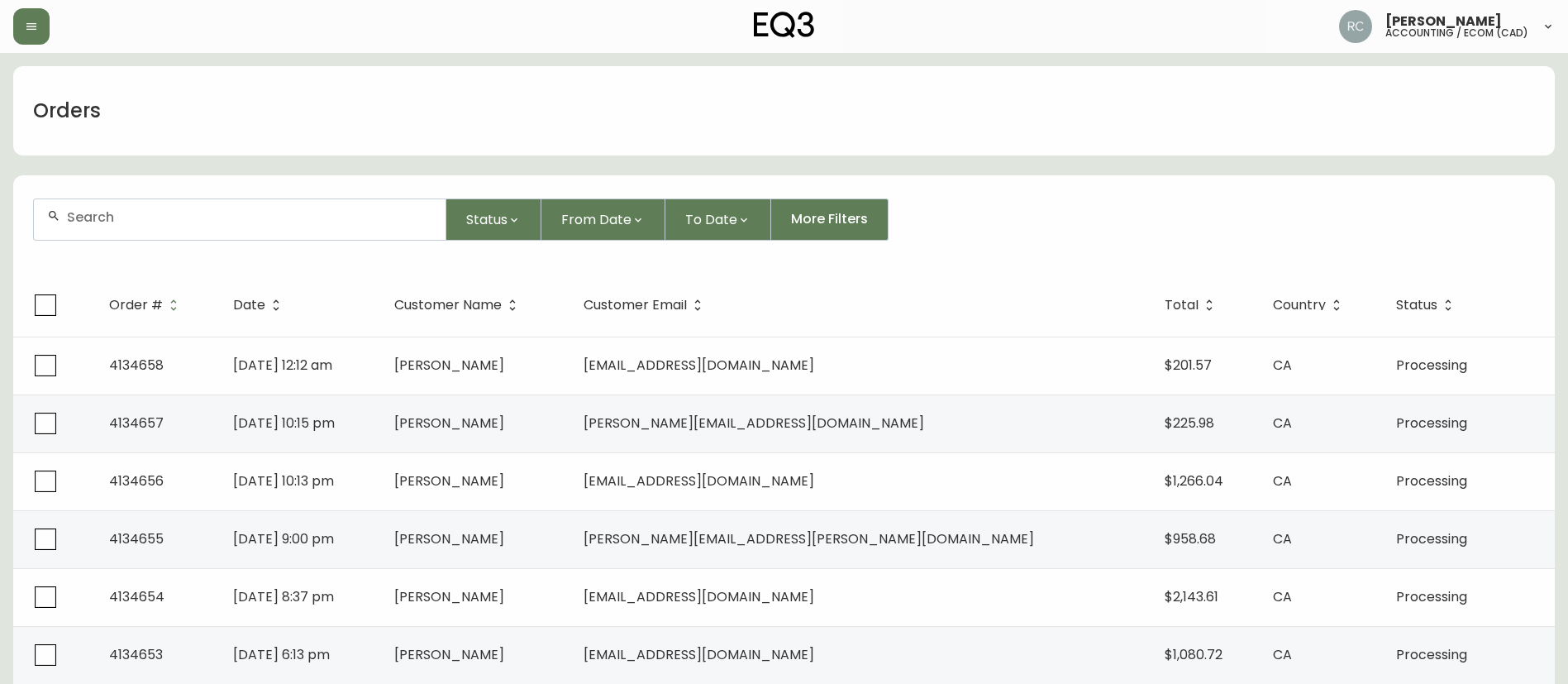
click at [743, 121] on div "Orders" at bounding box center [784, 111] width 1542 height 90
click at [653, 124] on div "Orders" at bounding box center [784, 111] width 1542 height 90
click at [366, 81] on div "Orders" at bounding box center [784, 111] width 1542 height 90
click at [591, 128] on div "Orders" at bounding box center [784, 111] width 1542 height 90
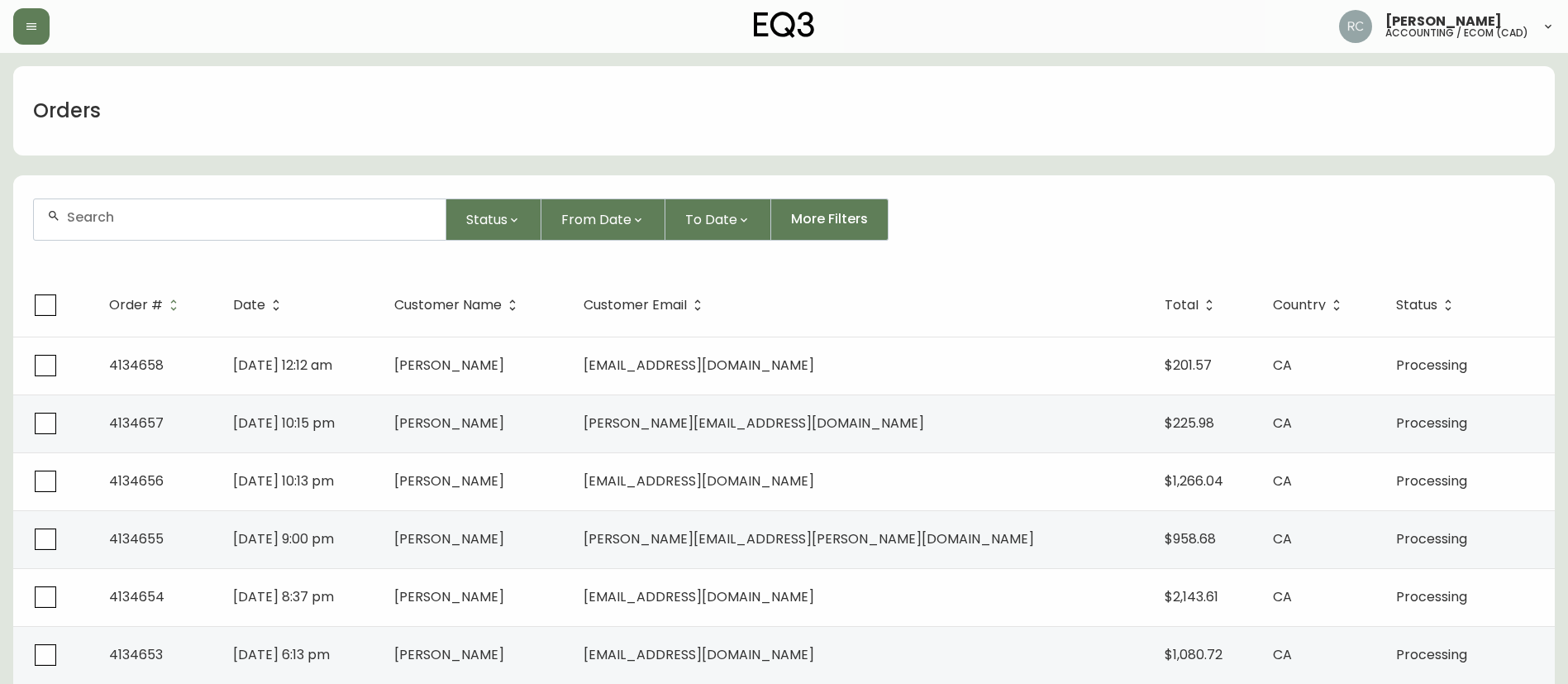
click at [1000, 112] on div "Orders" at bounding box center [784, 111] width 1542 height 90
click at [923, 81] on div "Orders" at bounding box center [784, 111] width 1542 height 90
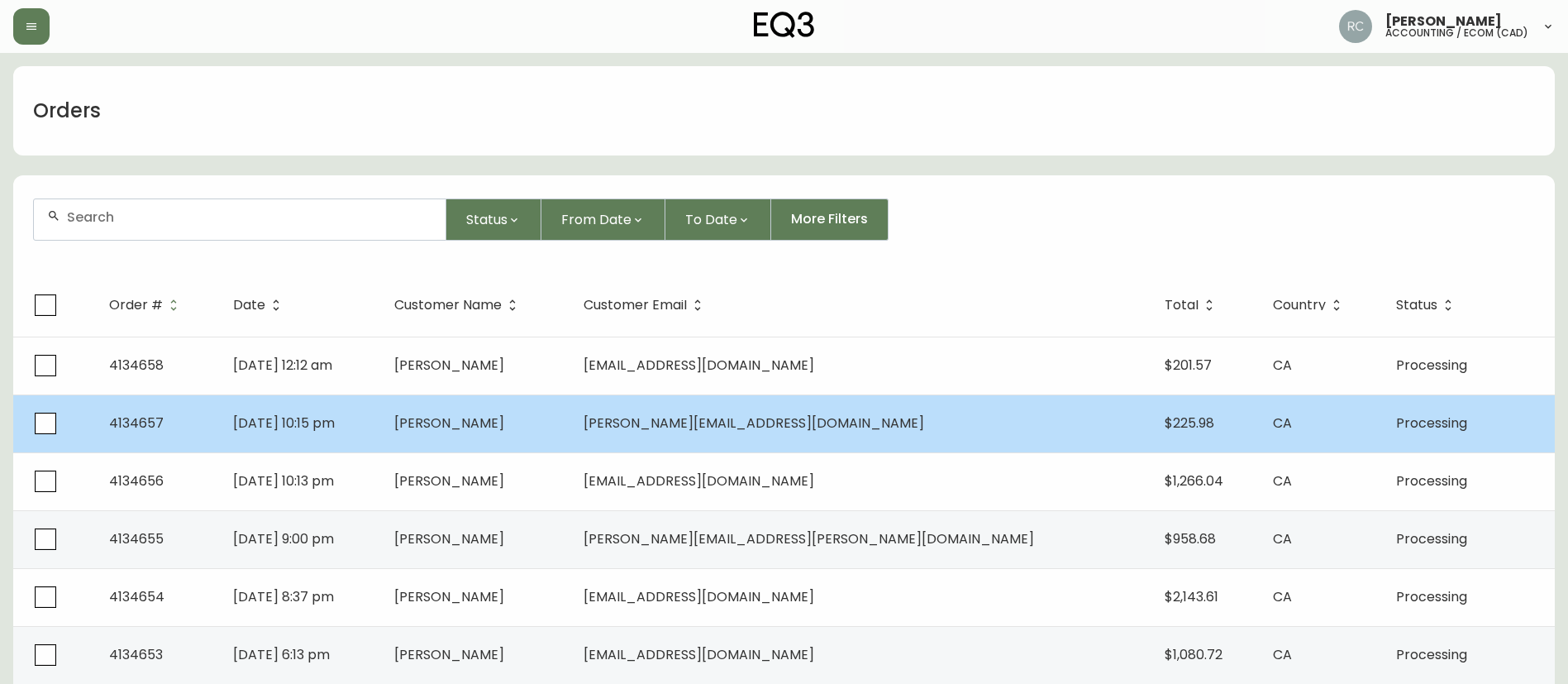
drag, startPoint x: 931, startPoint y: 74, endPoint x: 868, endPoint y: 430, distance: 361.5
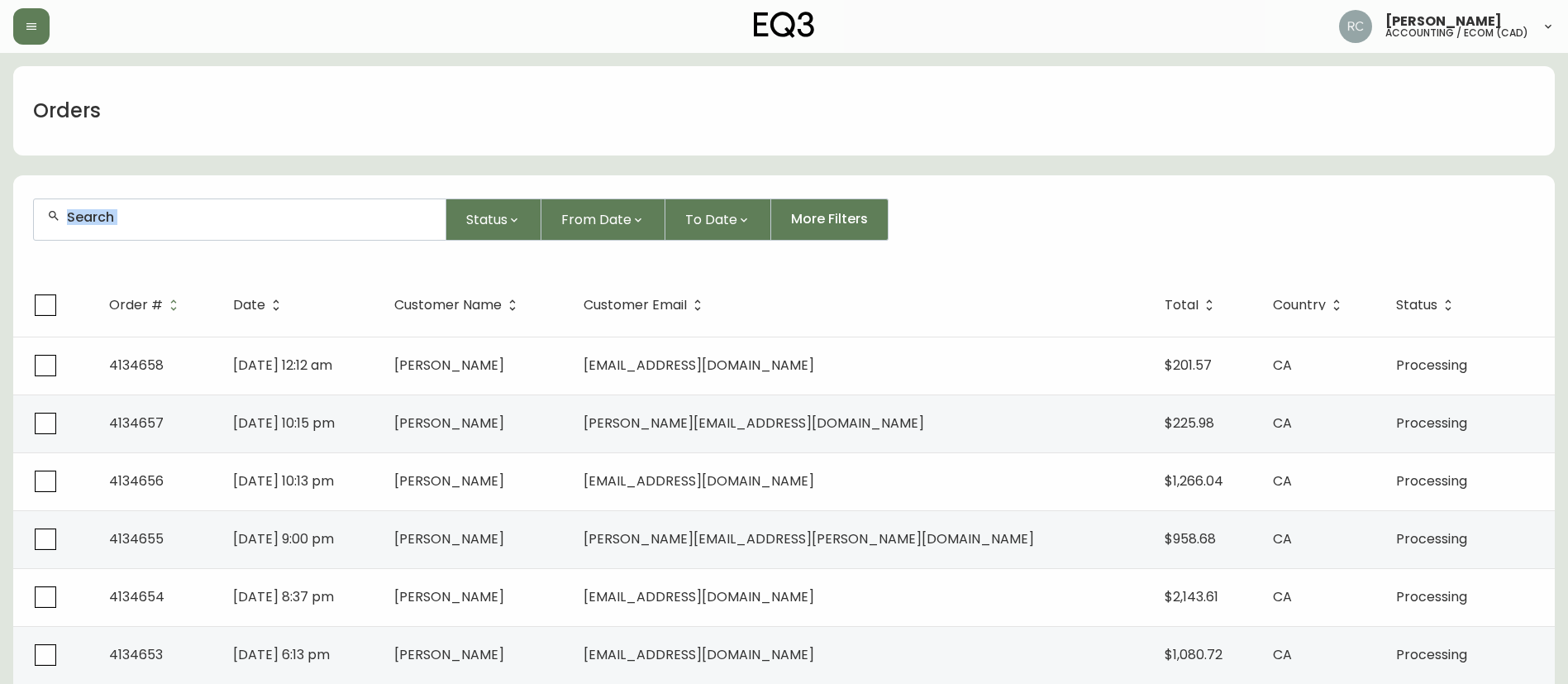
click at [1497, 229] on div "Status From Date To Date More Filters" at bounding box center [784, 220] width 1502 height 42
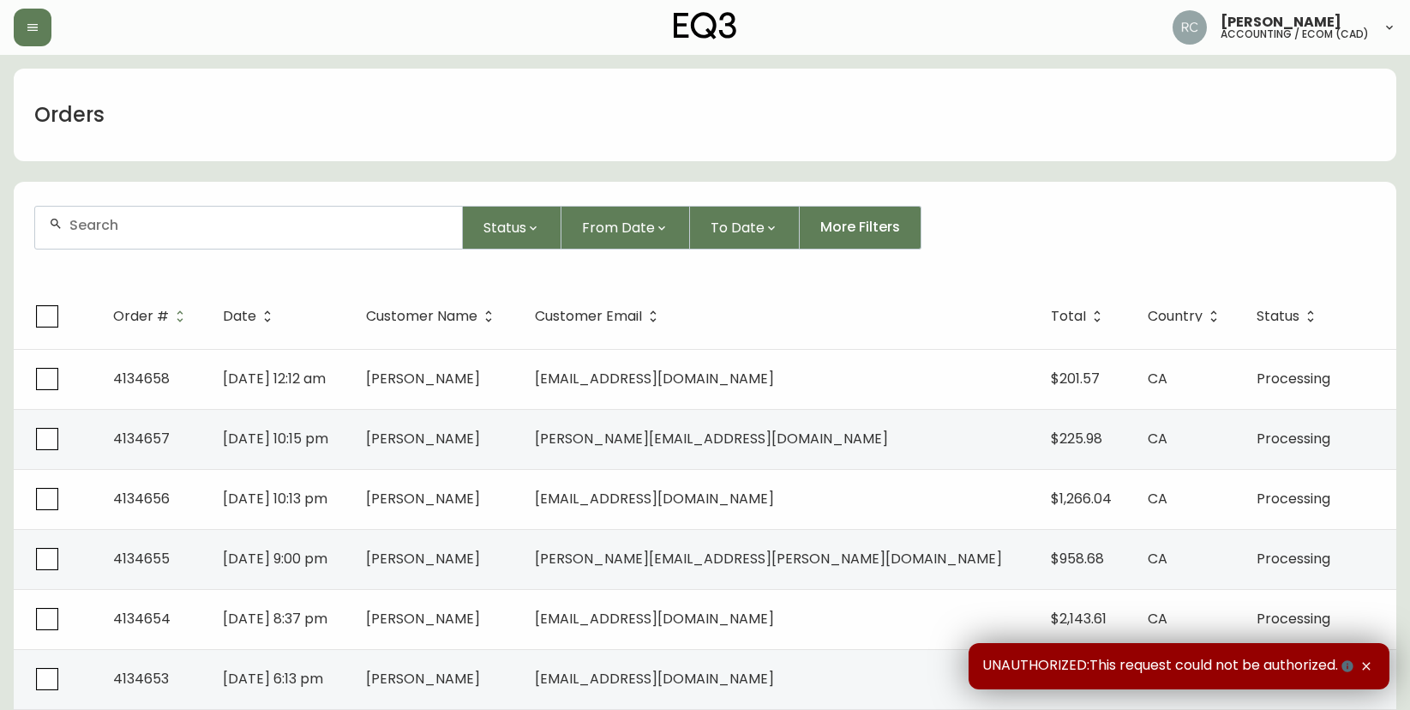
drag, startPoint x: 194, startPoint y: 243, endPoint x: 173, endPoint y: 228, distance: 25.2
click at [191, 243] on div at bounding box center [248, 228] width 427 height 42
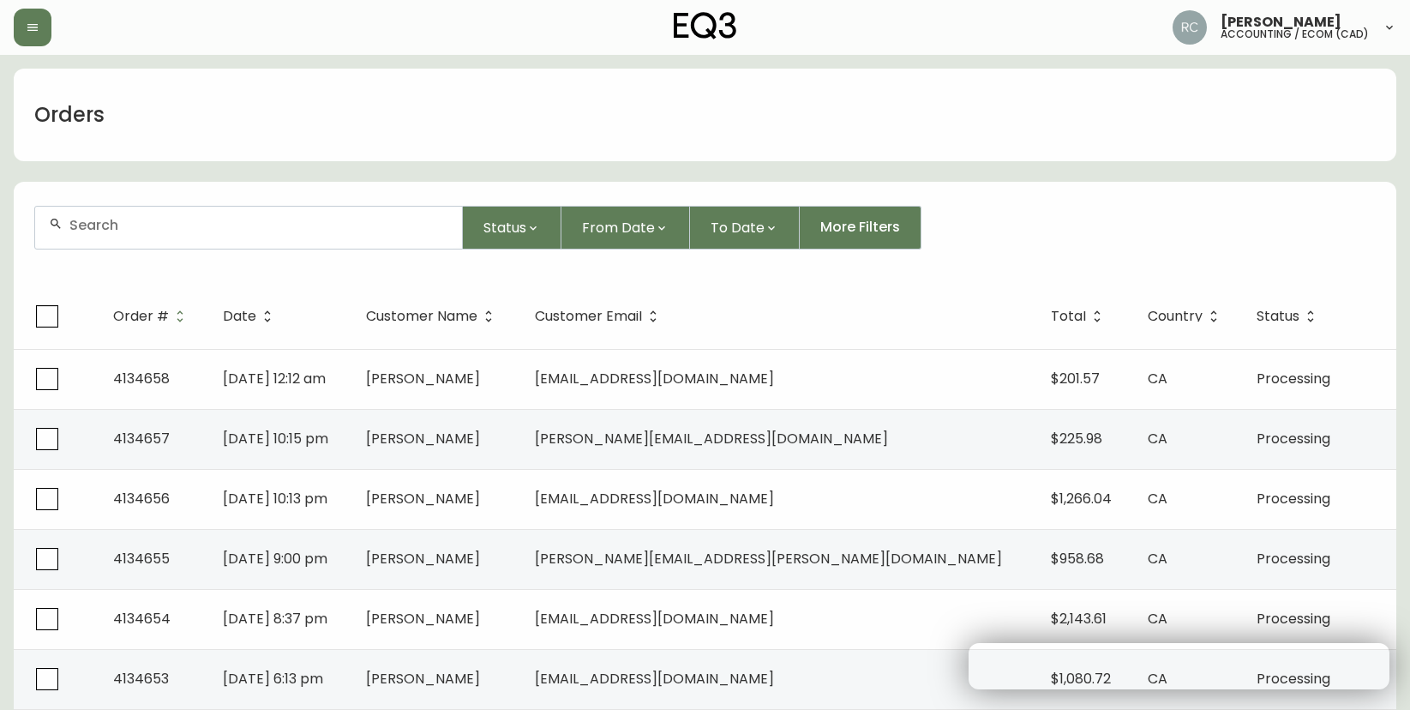
paste input "MAELLE.1320@ICLOUD.COM"
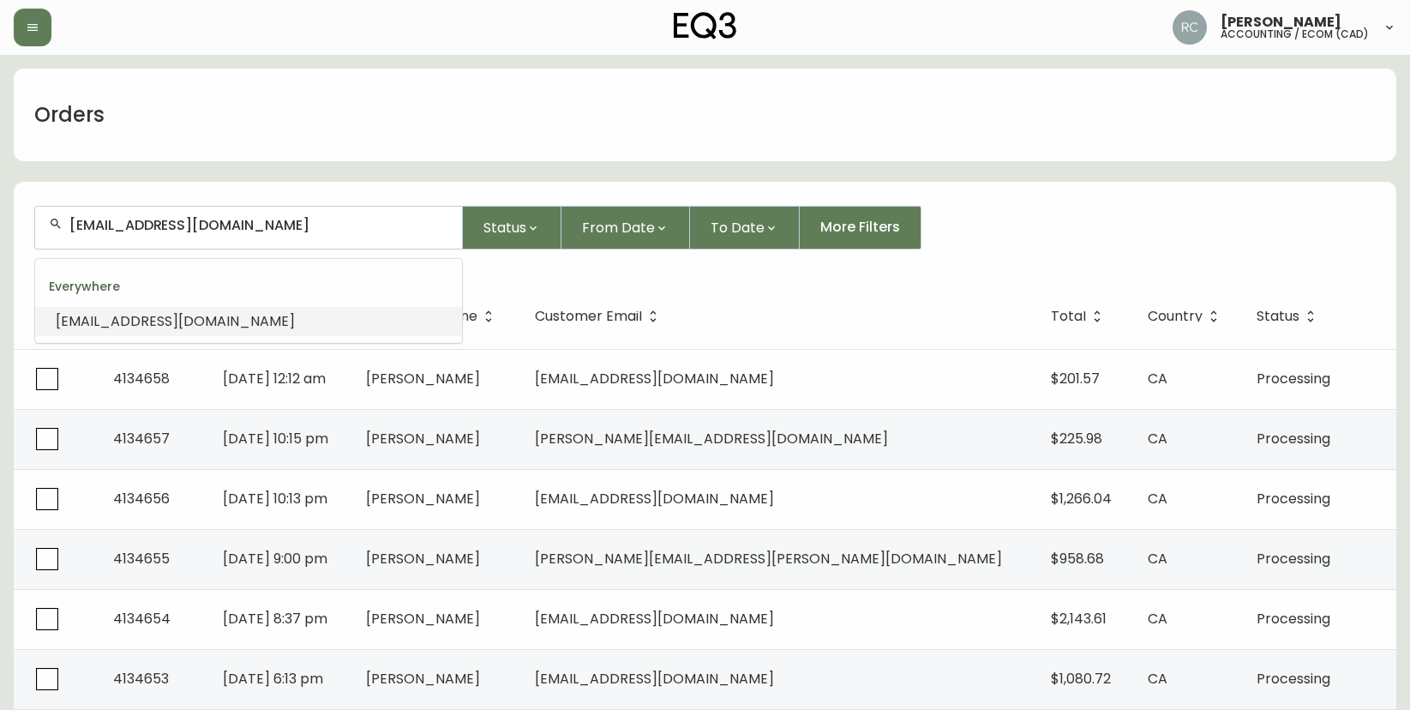
click at [352, 226] on input "MAELLE.1320@ICLOUD.COM" at bounding box center [258, 225] width 379 height 16
paste input "LJMCANN@GMAIL"
click at [153, 315] on span "LJMCANN@GMAIL.COM" at bounding box center [175, 321] width 239 height 20
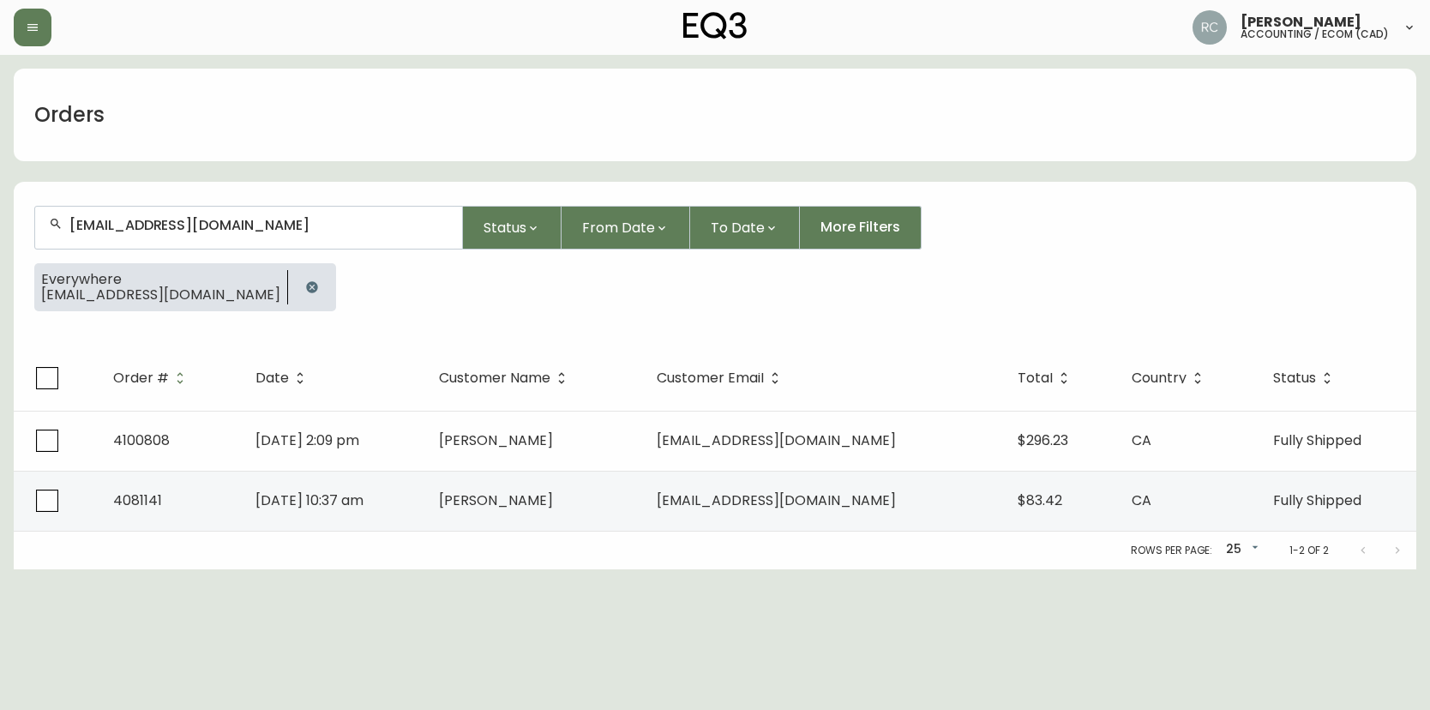
click at [345, 237] on div "LJMCANN@GMAIL.COM" at bounding box center [248, 228] width 427 height 42
paste input "KRISTOFFPINEDA"
type input "KRISTOFFPINEDA@GMAIL.COM"
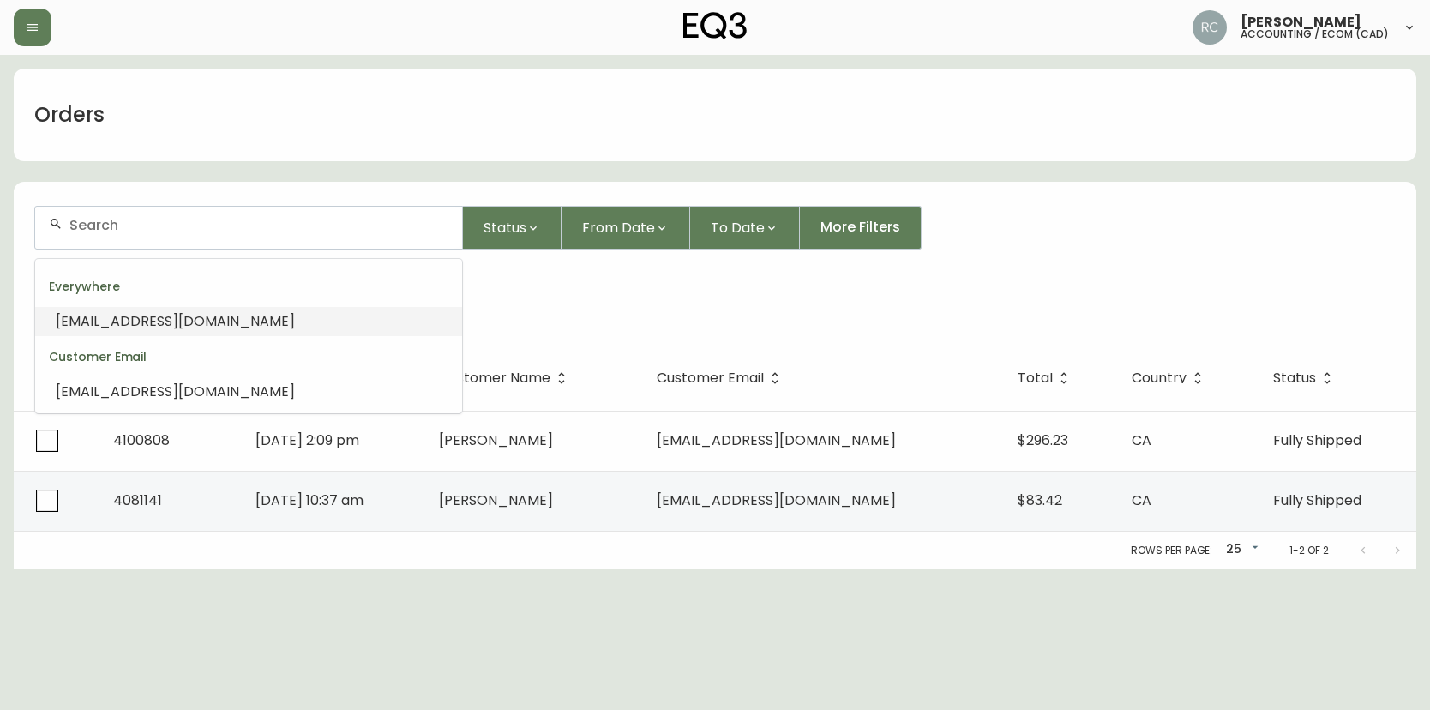
click at [183, 328] on span "KRISTOFFPINEDA@GMAIL.COM" at bounding box center [175, 321] width 239 height 20
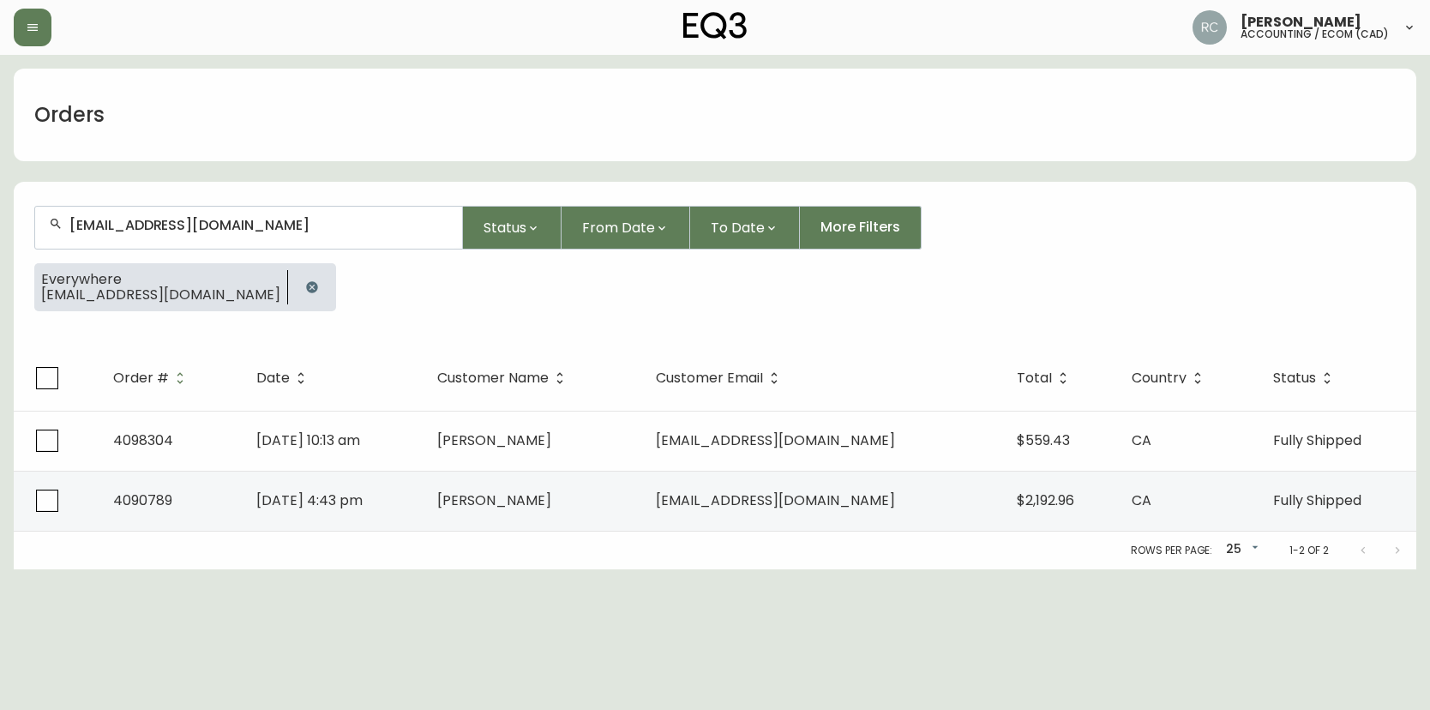
click at [360, 230] on input "KRISTOFFPINEDA@GMAIL.COM" at bounding box center [258, 225] width 379 height 16
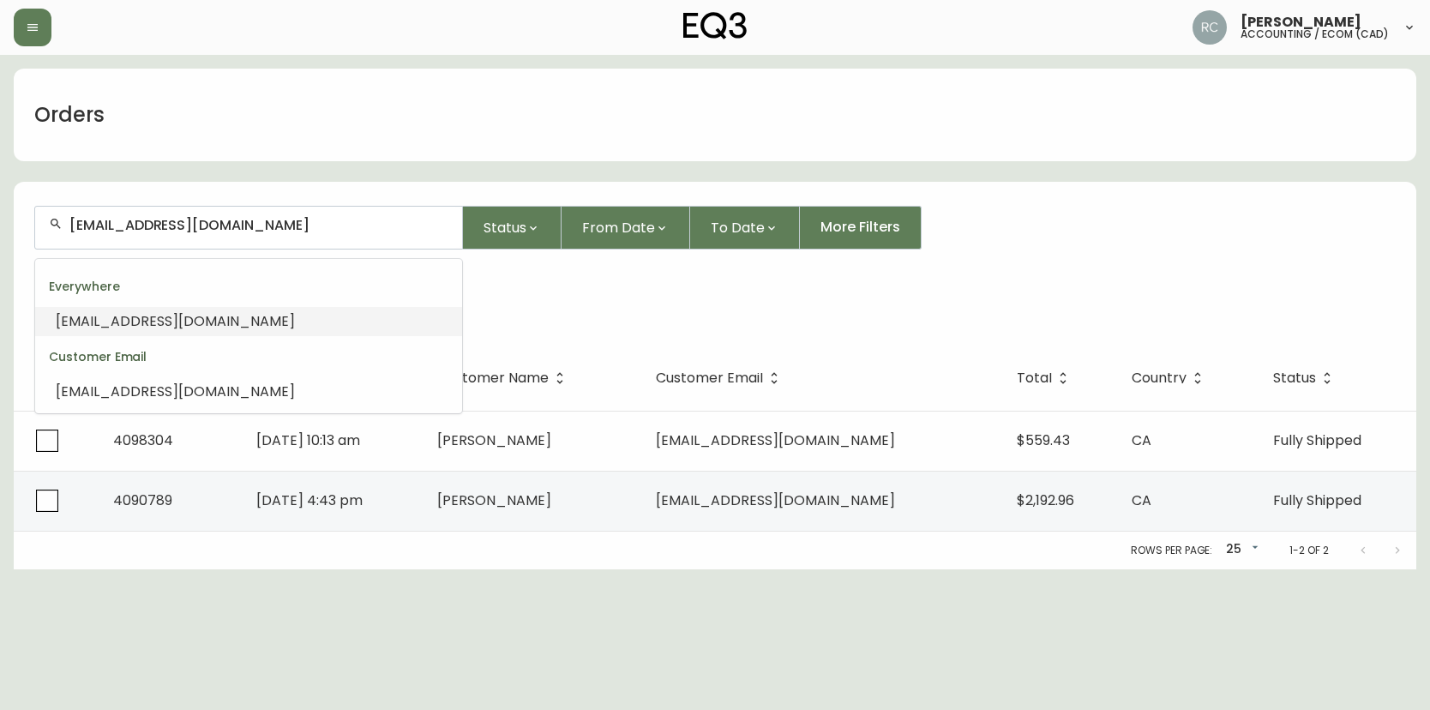
paste input "ROBBYSNEIDERMAN"
type input "ROBBYSNEIDERMAN@GMAIL.COM"
click at [274, 231] on input "text" at bounding box center [258, 225] width 379 height 16
paste input "NEDECKI@PROTONMAIL.COM"
click at [191, 319] on span "NEDECKI@PROTONMAIL.COM" at bounding box center [175, 321] width 239 height 20
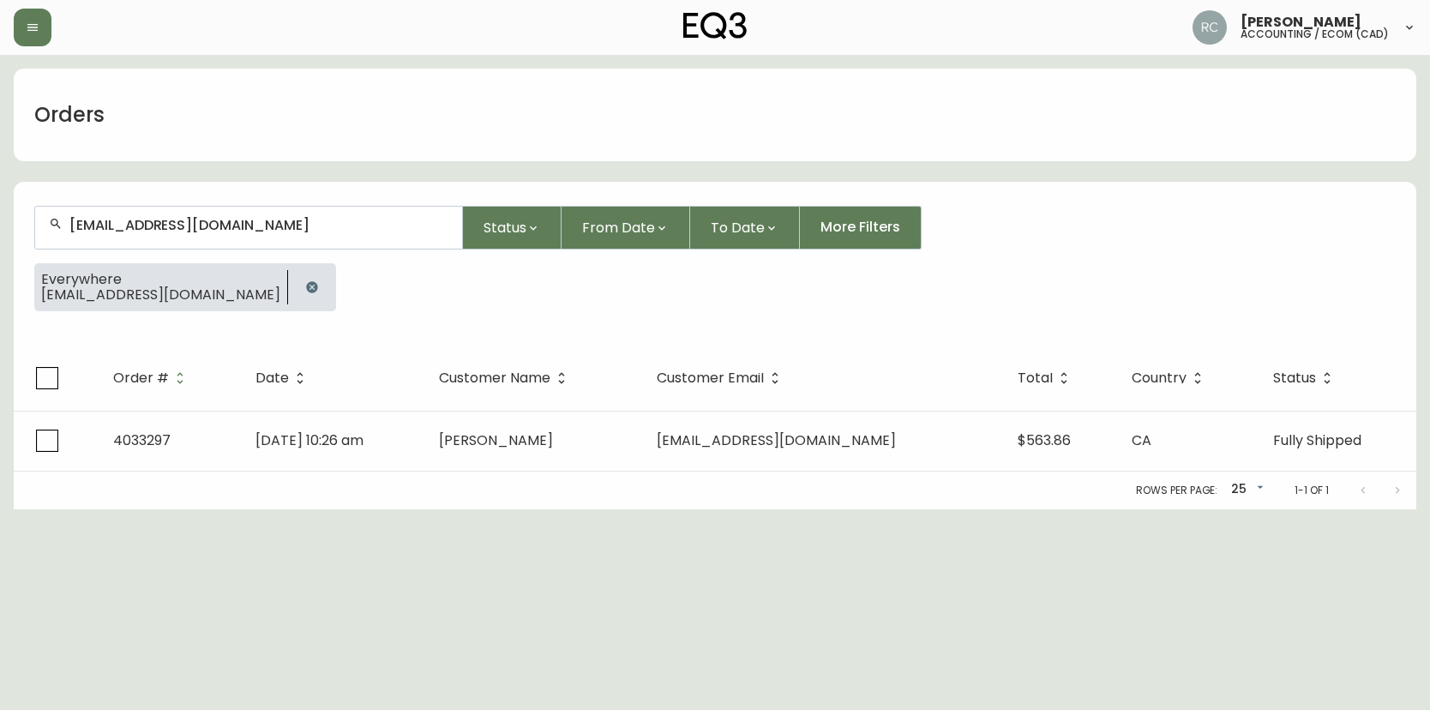
click at [255, 202] on form "NEDECKI@PROTONMAIL.COM Status From Date To Date More Filters Everywhere NEDECKI…" at bounding box center [715, 265] width 1402 height 160
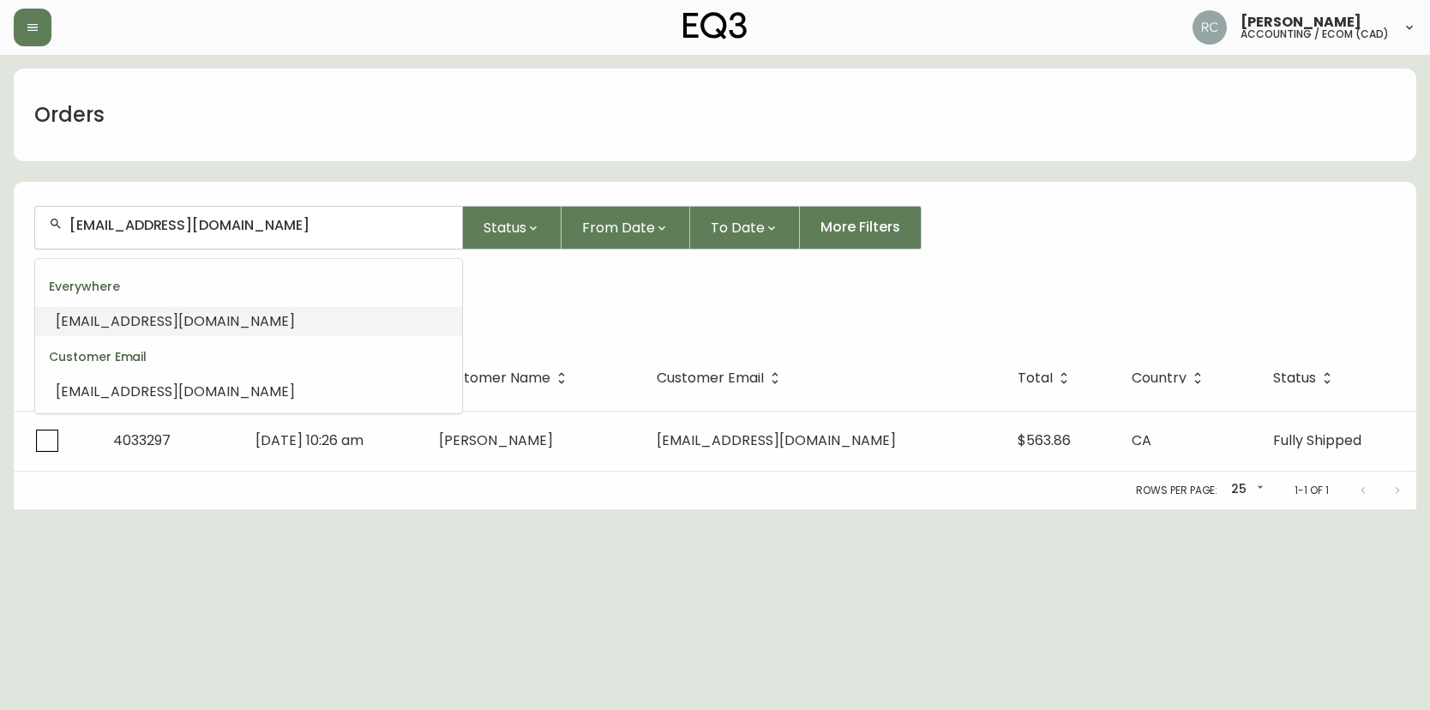
click at [246, 222] on input "NEDECKI@PROTONMAIL.COM" at bounding box center [258, 225] width 379 height 16
paste input "INFO@FOLIODESIGN.CA"
type input "INFO@FOLIODESIGN.CA"
click at [97, 332] on li "INFO@FOLIODESIGN.CA" at bounding box center [248, 321] width 427 height 29
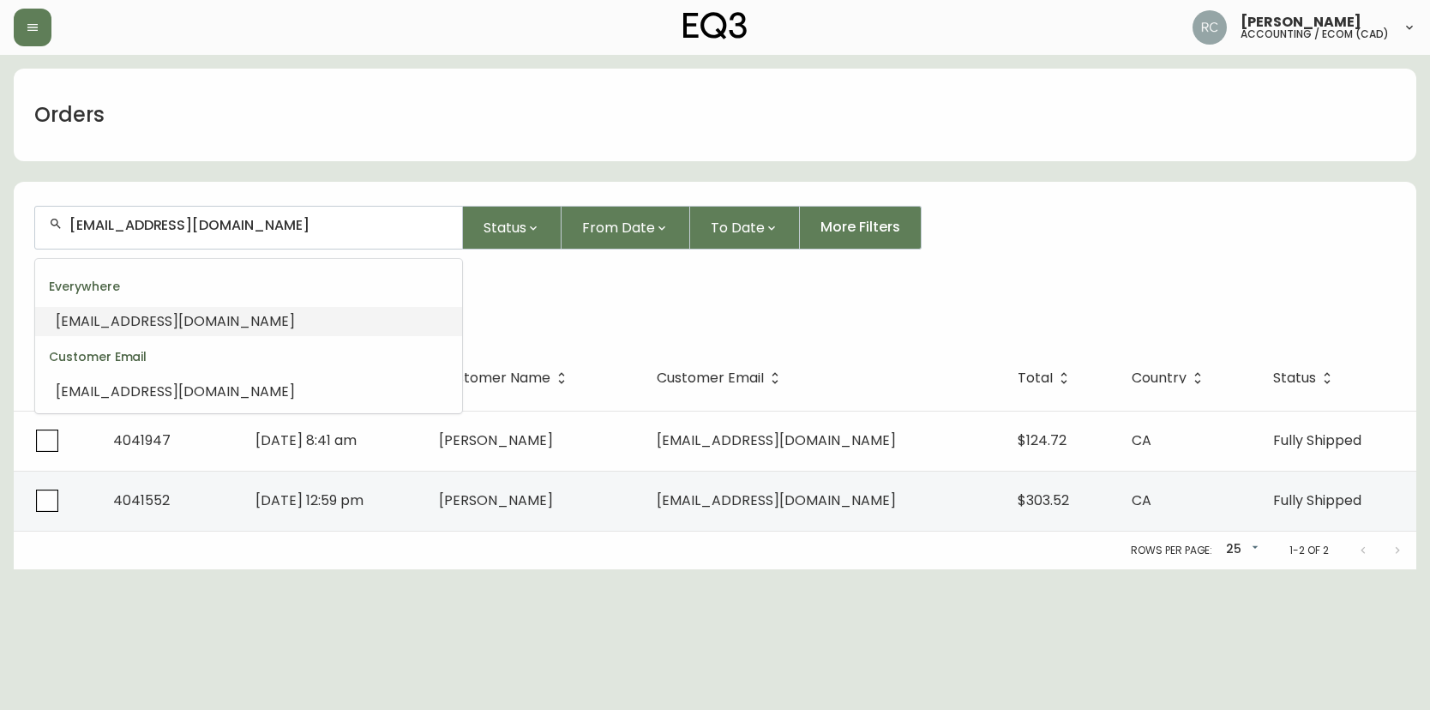
click at [331, 223] on input "INFO@FOLIODESIGN.CA" at bounding box center [258, 225] width 379 height 16
paste input "AHMEDSAMIALKHALILI@GMAIL.COM"
type input "AHMEDSAMIALKHALILI@GMAIL.COM"
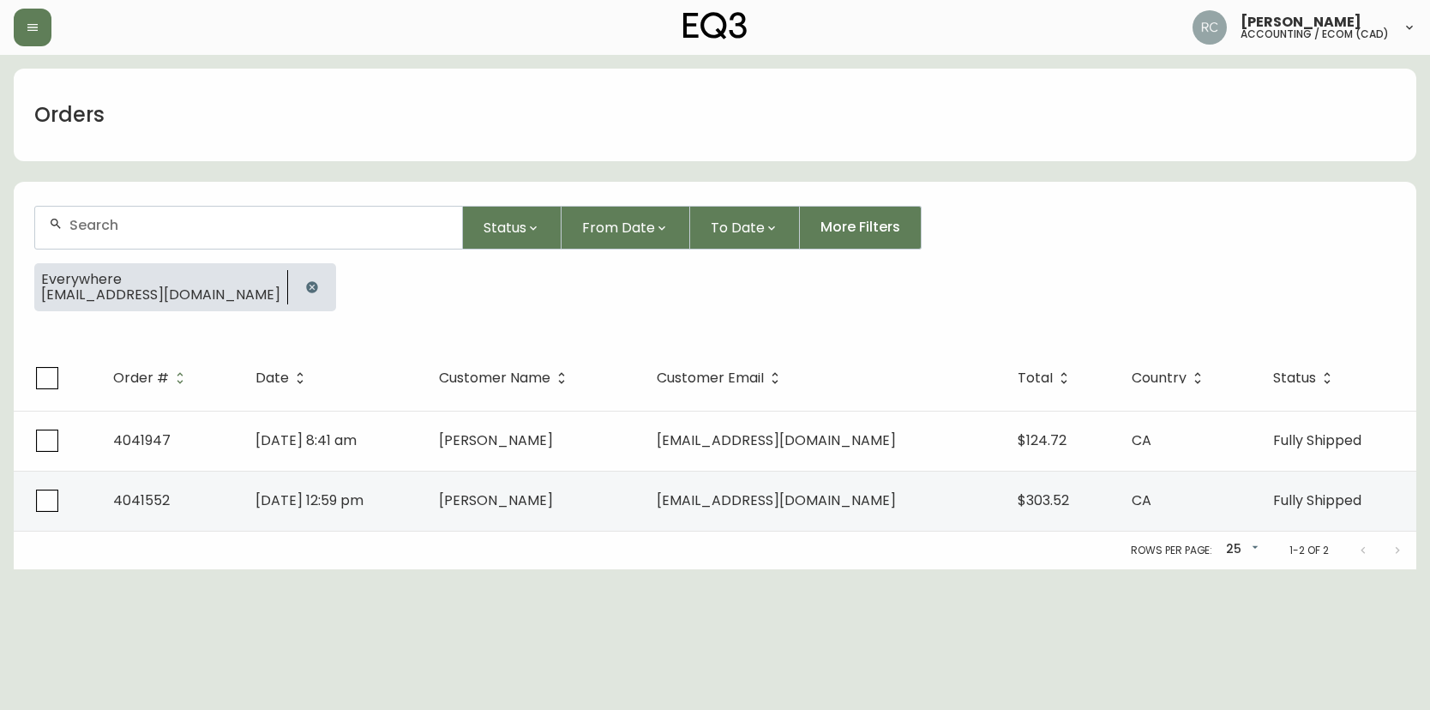
click at [153, 243] on div at bounding box center [248, 228] width 427 height 42
paste input "CARLOS_ALLER@HOTMAIL.COM"
click at [187, 237] on div "CARLOS_ALLER@HOTMAIL.COM" at bounding box center [248, 228] width 427 height 42
paste input "RIMAGOT@G"
click at [253, 229] on input "RIMAGOT@GMAIL.COM" at bounding box center [258, 225] width 379 height 16
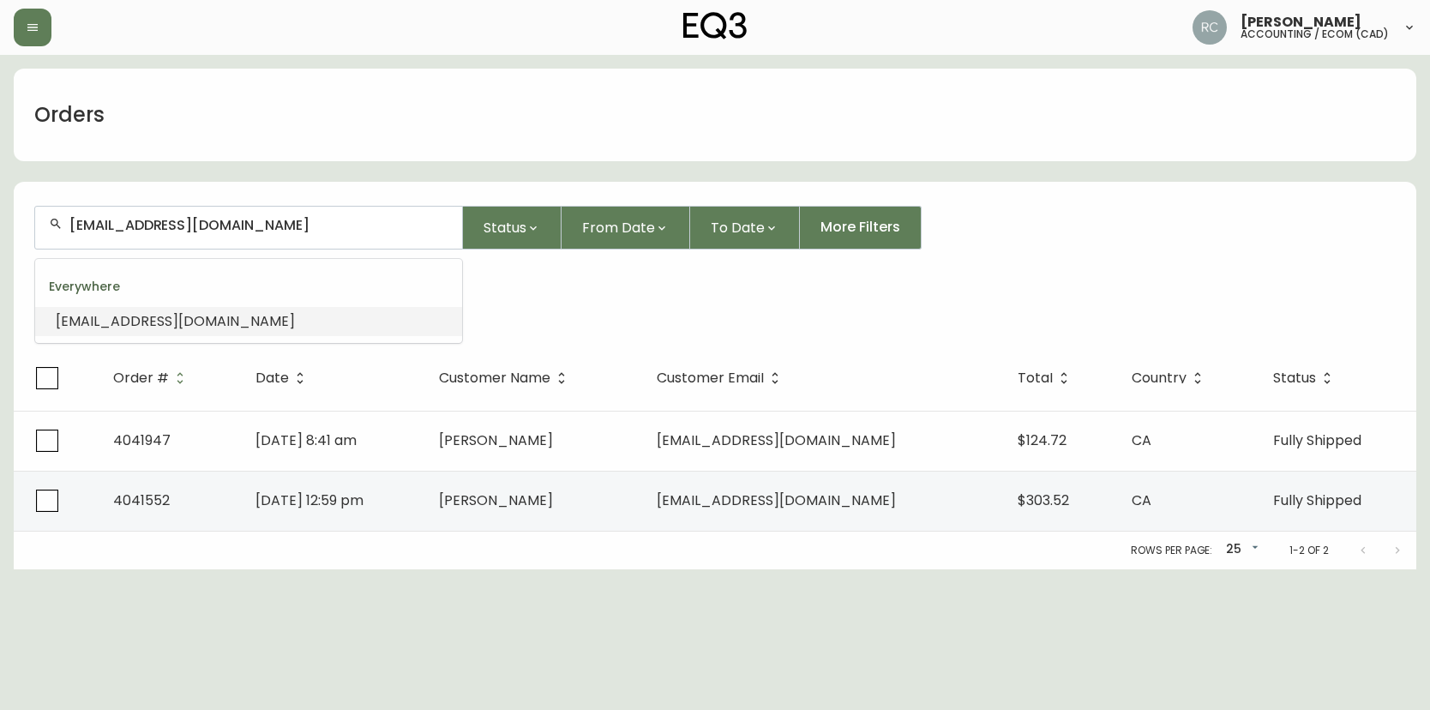
paste input "KATALIN.SEATON"
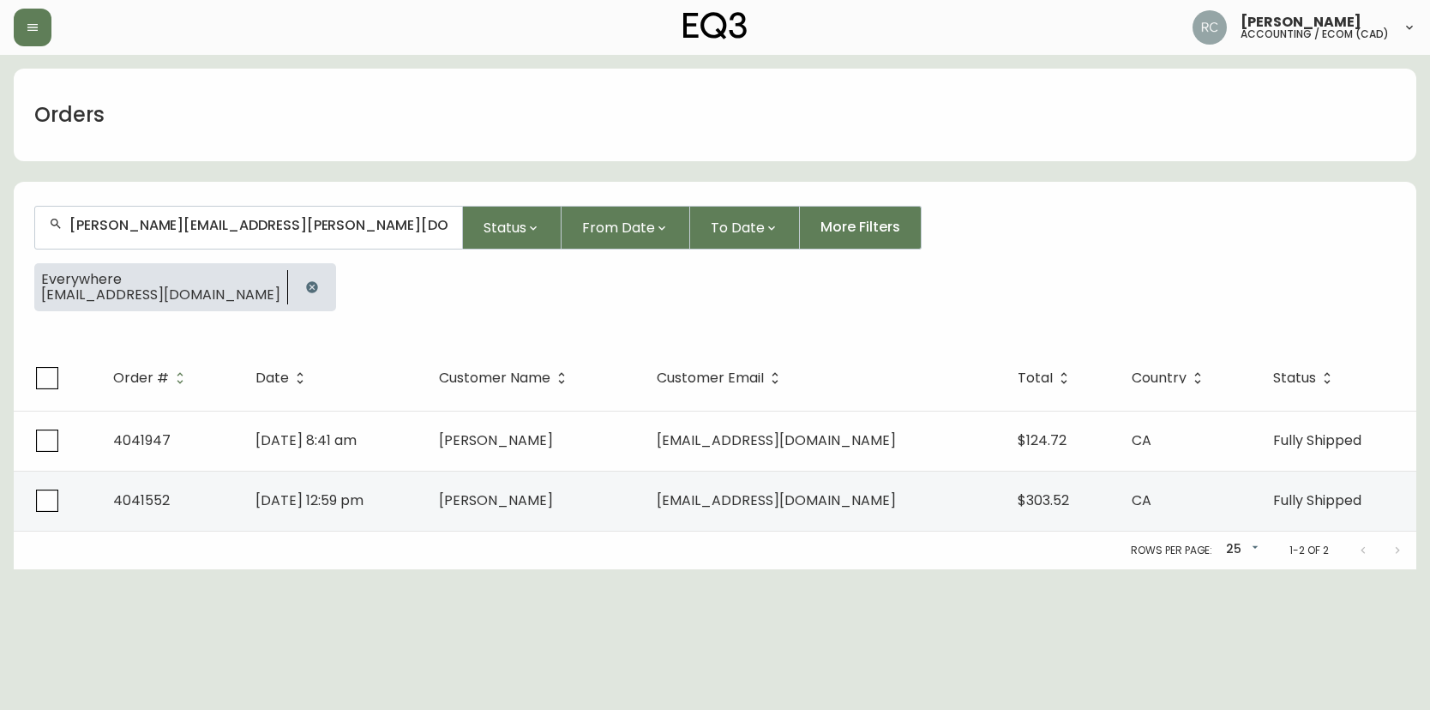
click at [363, 213] on div "KATALIN.SEATON@GMAIL.COM" at bounding box center [248, 228] width 427 height 42
paste input "RMAZURCHUK"
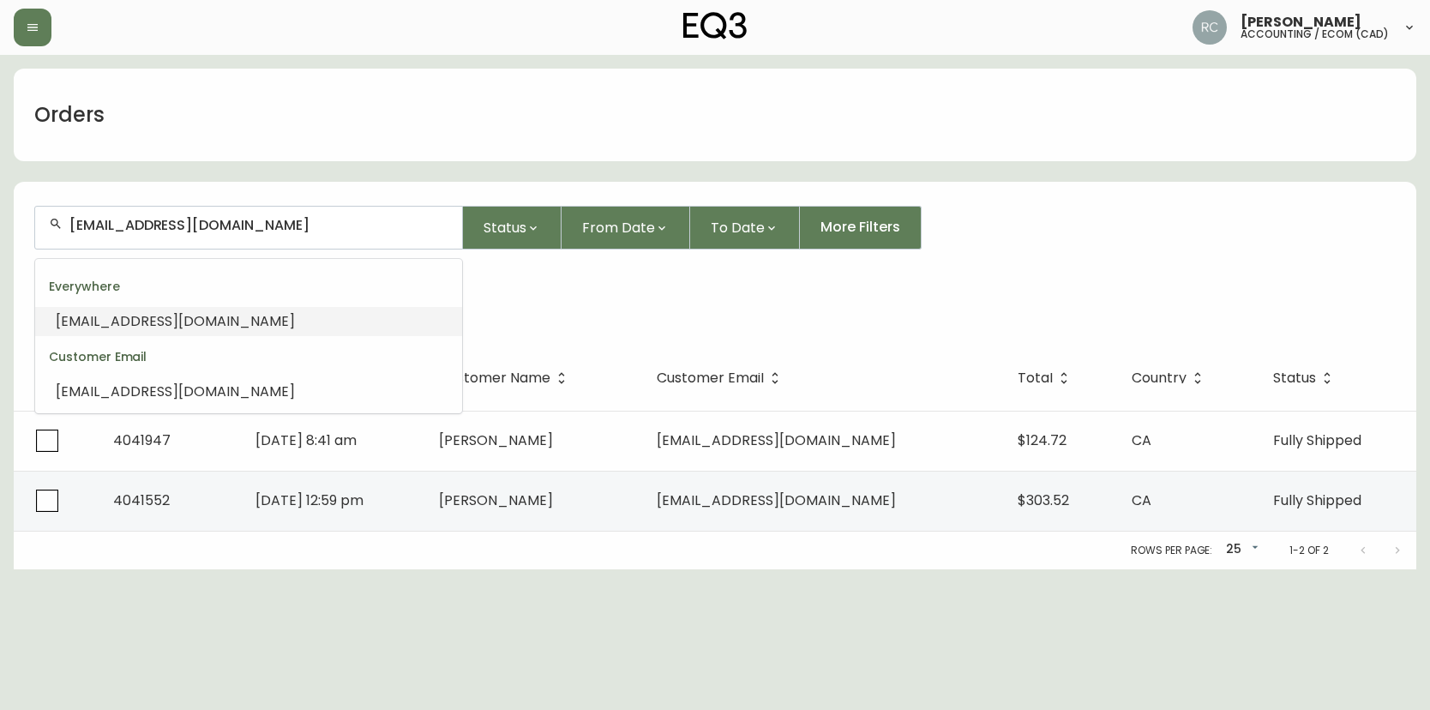
click at [271, 305] on div "Everywhere" at bounding box center [248, 286] width 427 height 41
click at [262, 314] on li "RMAZURCHUK@GMAIL.COM" at bounding box center [248, 321] width 427 height 29
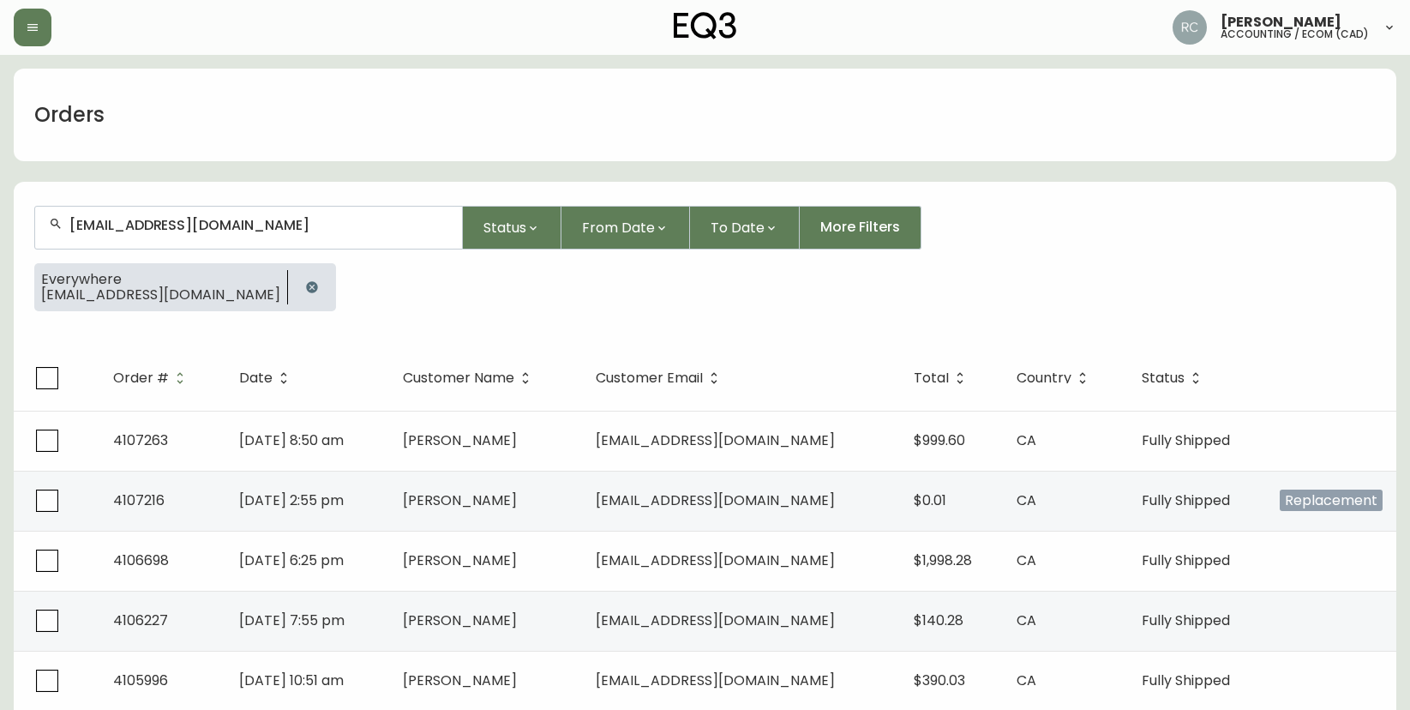
click at [279, 201] on form "RMAZURCHUK@GMAIL.COM Status From Date To Date More Filters Everywhere RMAZURCHU…" at bounding box center [705, 265] width 1383 height 160
click at [270, 223] on input "RMAZURCHUK@GMAIL.COM" at bounding box center [258, 225] width 379 height 16
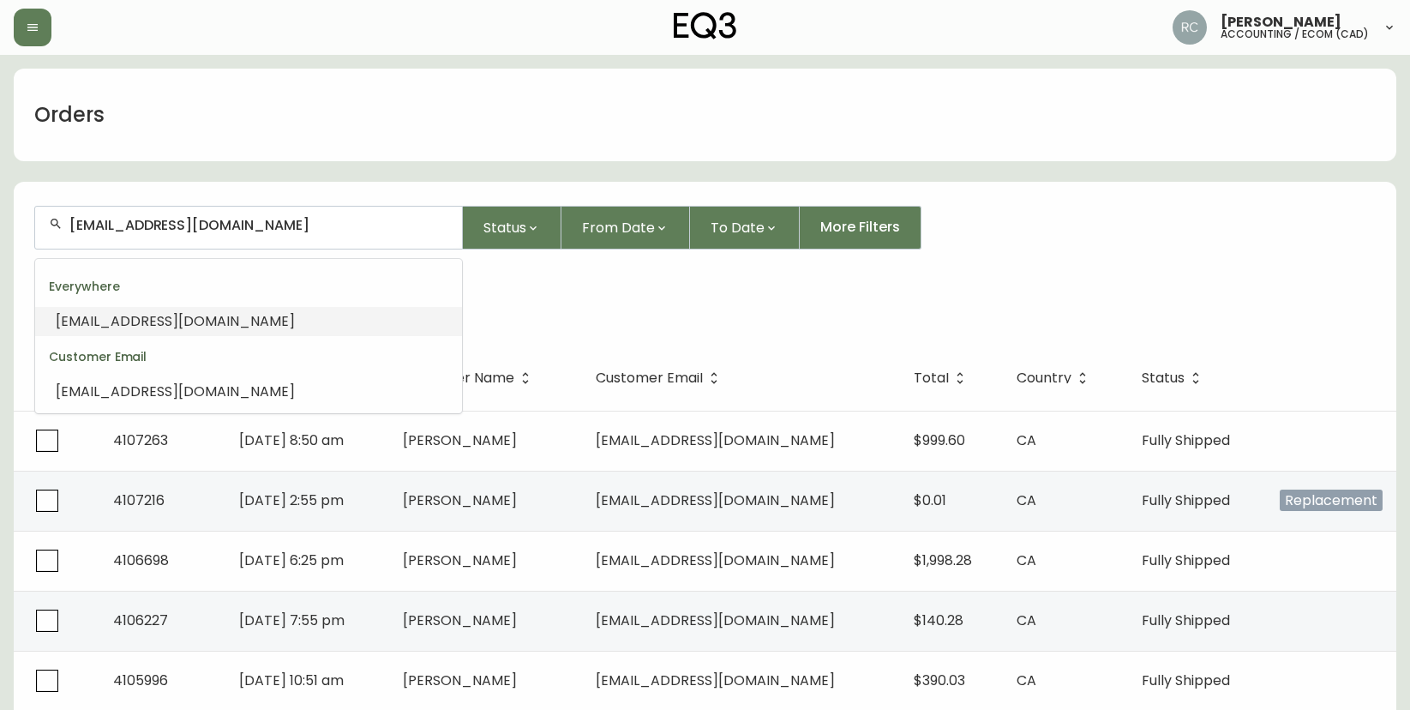
paste input "FLETT92@OUTLOOK"
type input "FLETT92@OUTLOOK.COM"
click at [228, 322] on li "FLETT92@OUTLOOK.COM" at bounding box center [248, 321] width 427 height 29
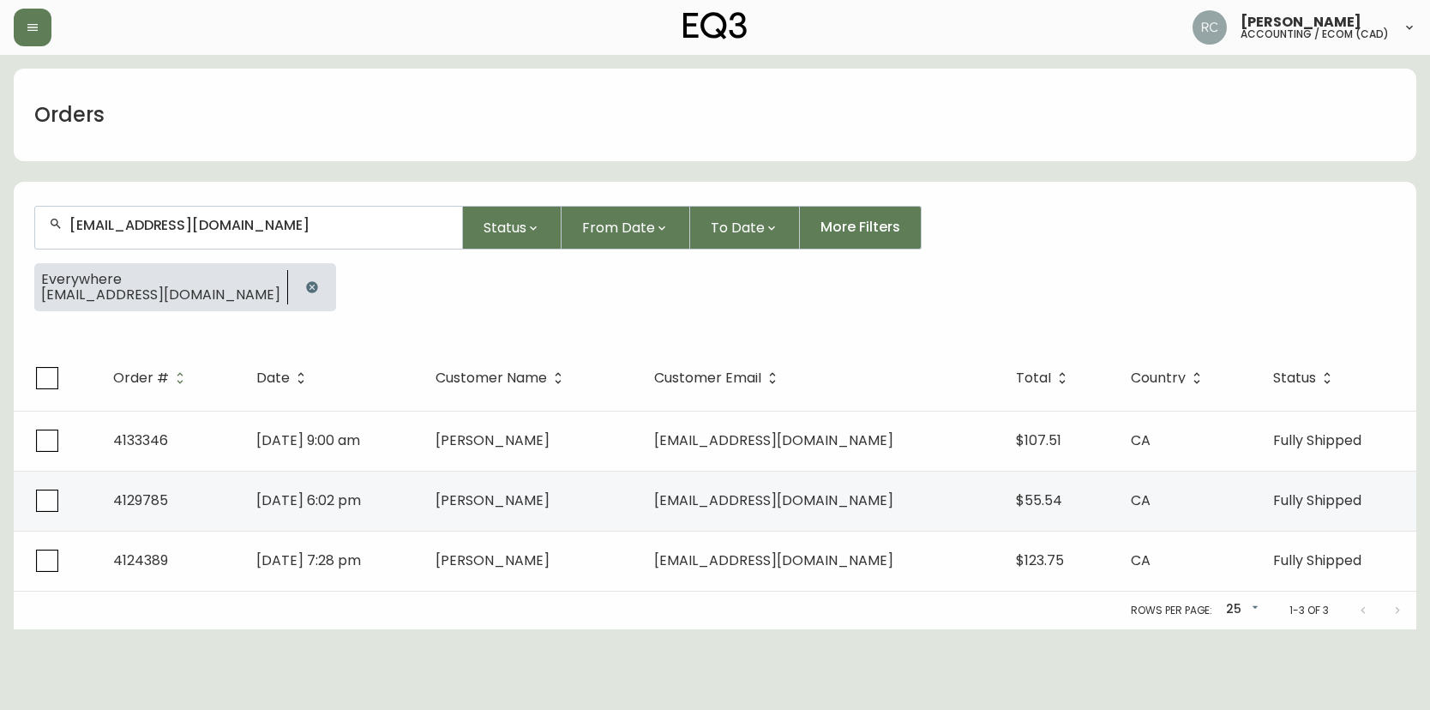
click at [303, 217] on input "FLETT92@OUTLOOK.COM" at bounding box center [258, 225] width 379 height 16
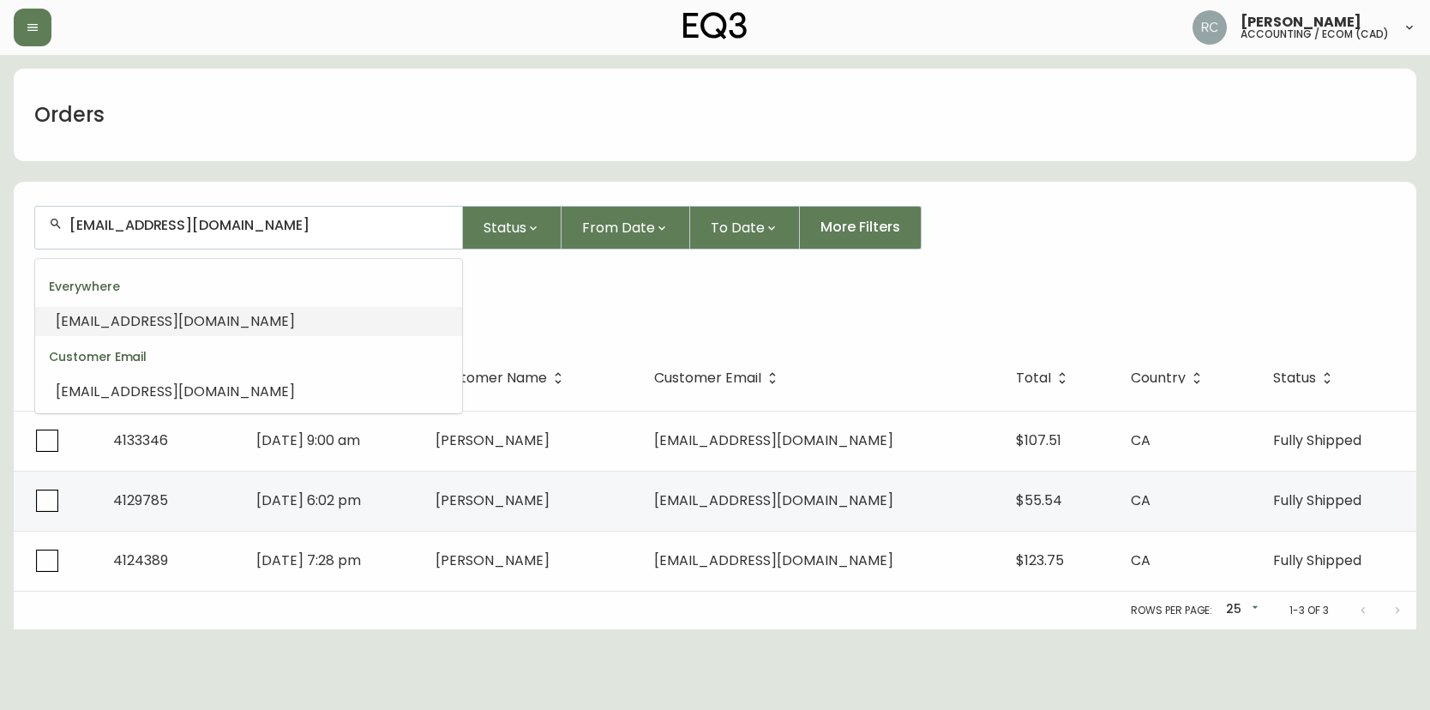
paste input "PRITPALDHILLON100@GMAIL"
type input "PRITPALDHILLON100@GMAIL.COM"
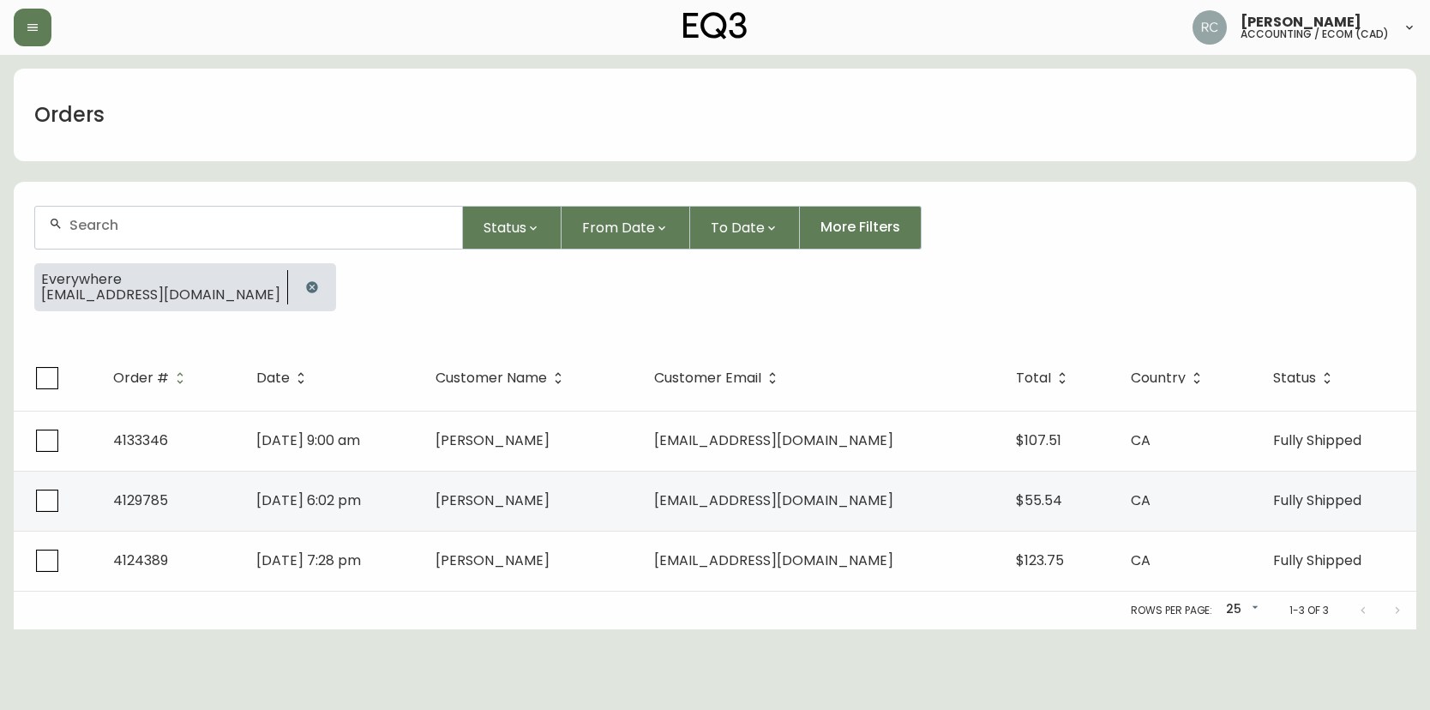
click at [367, 237] on div at bounding box center [248, 228] width 427 height 42
paste input "CYPRESS.TEST@EXAMPLE.COM"
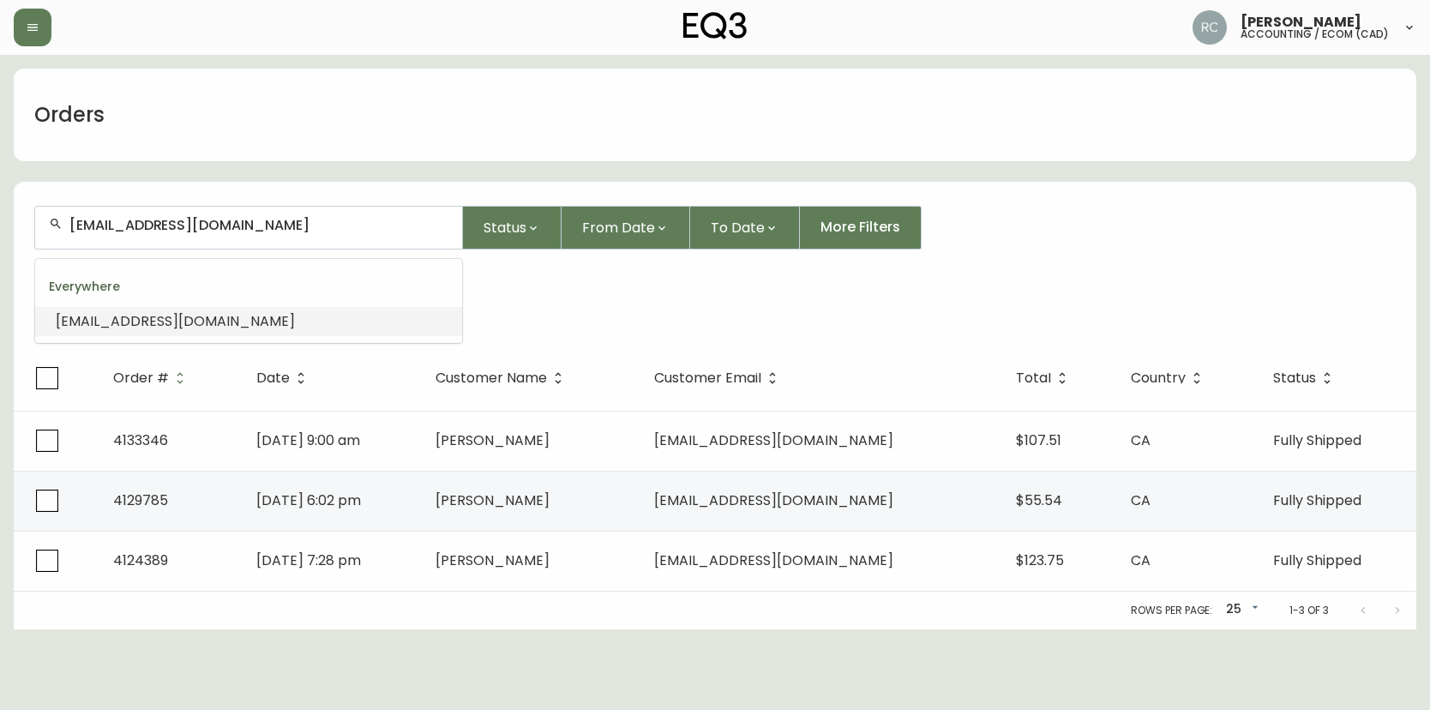
click at [149, 223] on input "CYPRESS.TEST@EXAMPLE.COM" at bounding box center [258, 225] width 379 height 16
paste input "QUIN.BRIGHT13@GMAIL"
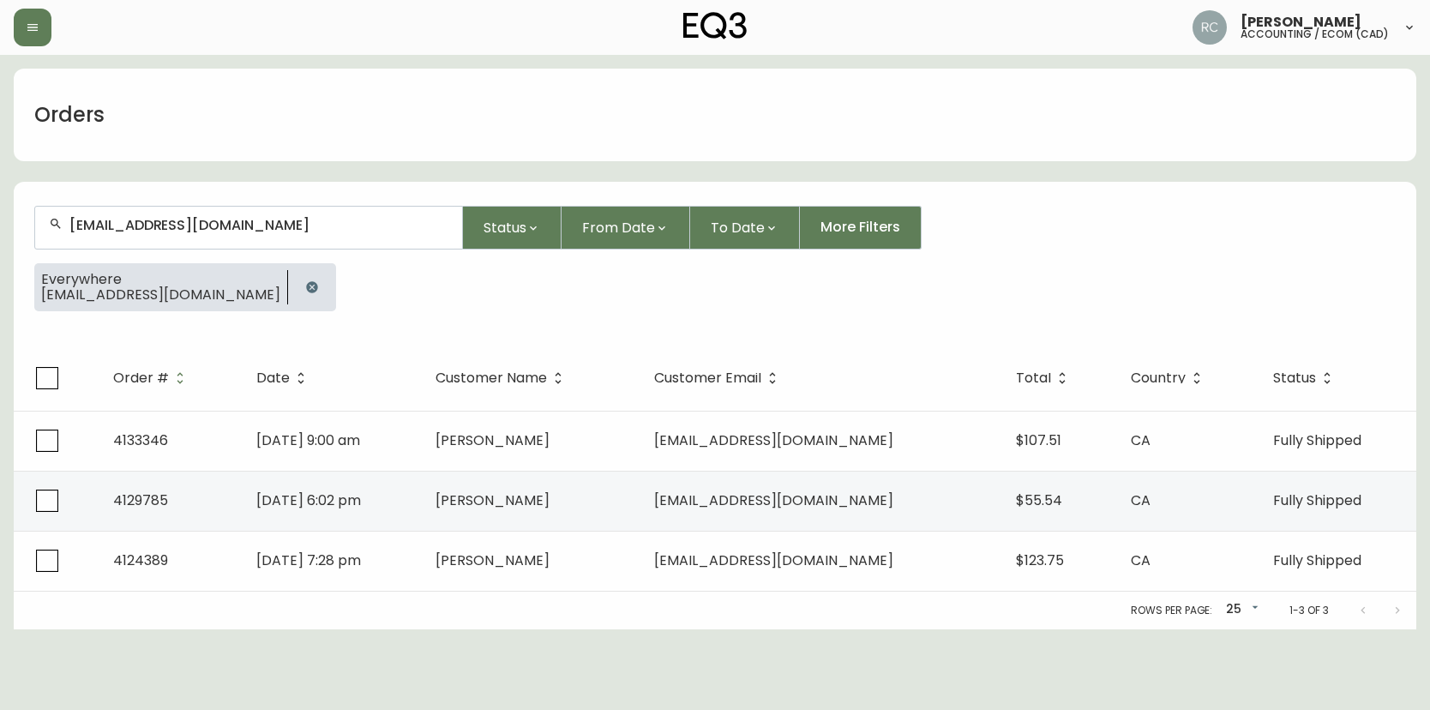
click at [327, 213] on div "QUIN.BRIGHT13@GMAIL.COM" at bounding box center [248, 228] width 427 height 42
paste input "PROKARINAS"
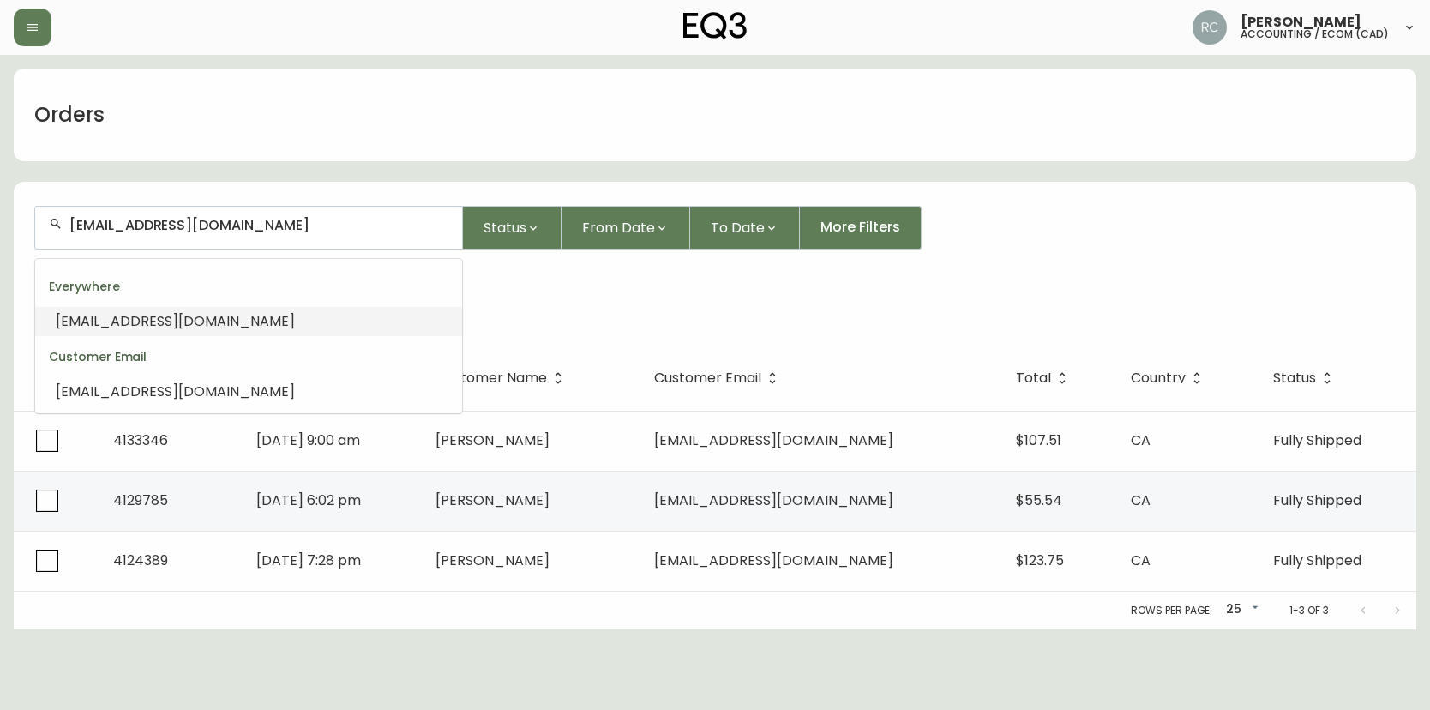
click at [237, 314] on li "PROKARINAS@GMAIL.COM" at bounding box center [248, 321] width 427 height 29
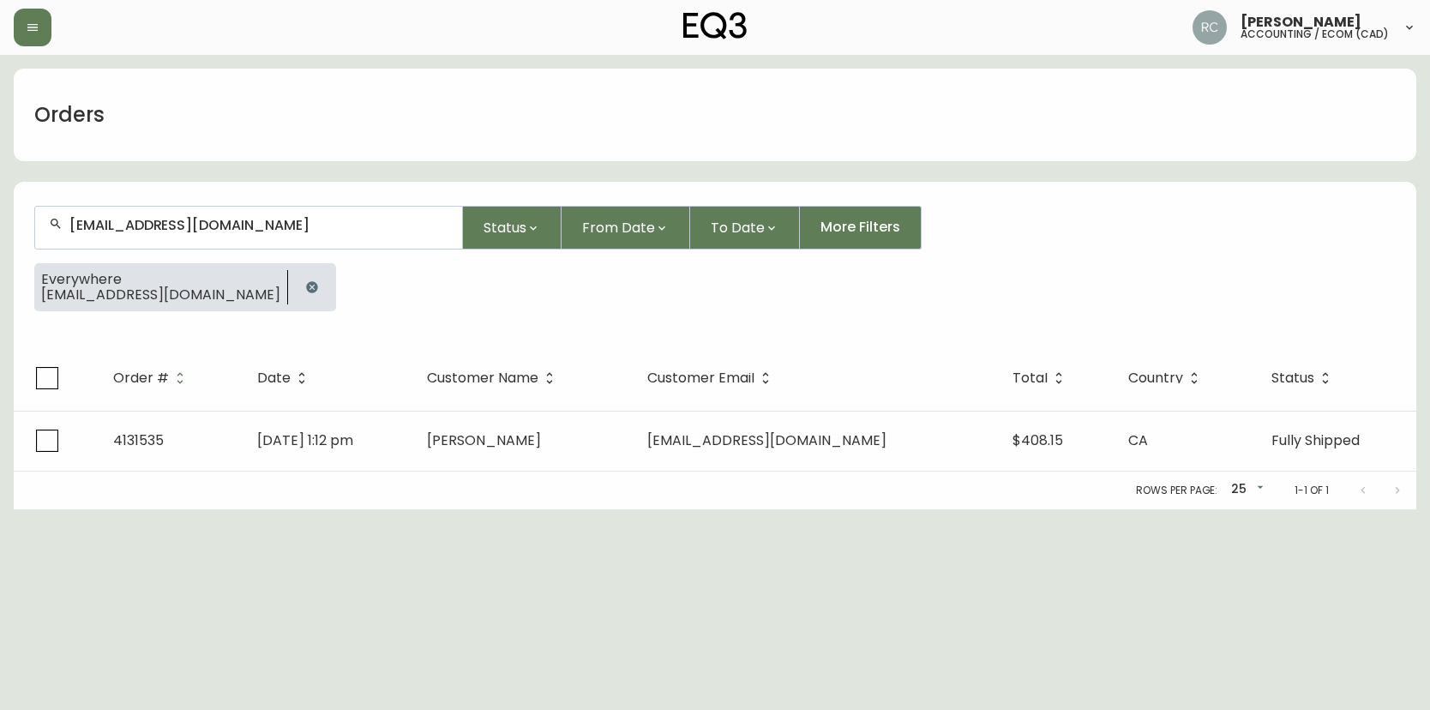
click at [318, 225] on input "PROKARINAS@GMAIL.COM" at bounding box center [258, 225] width 379 height 16
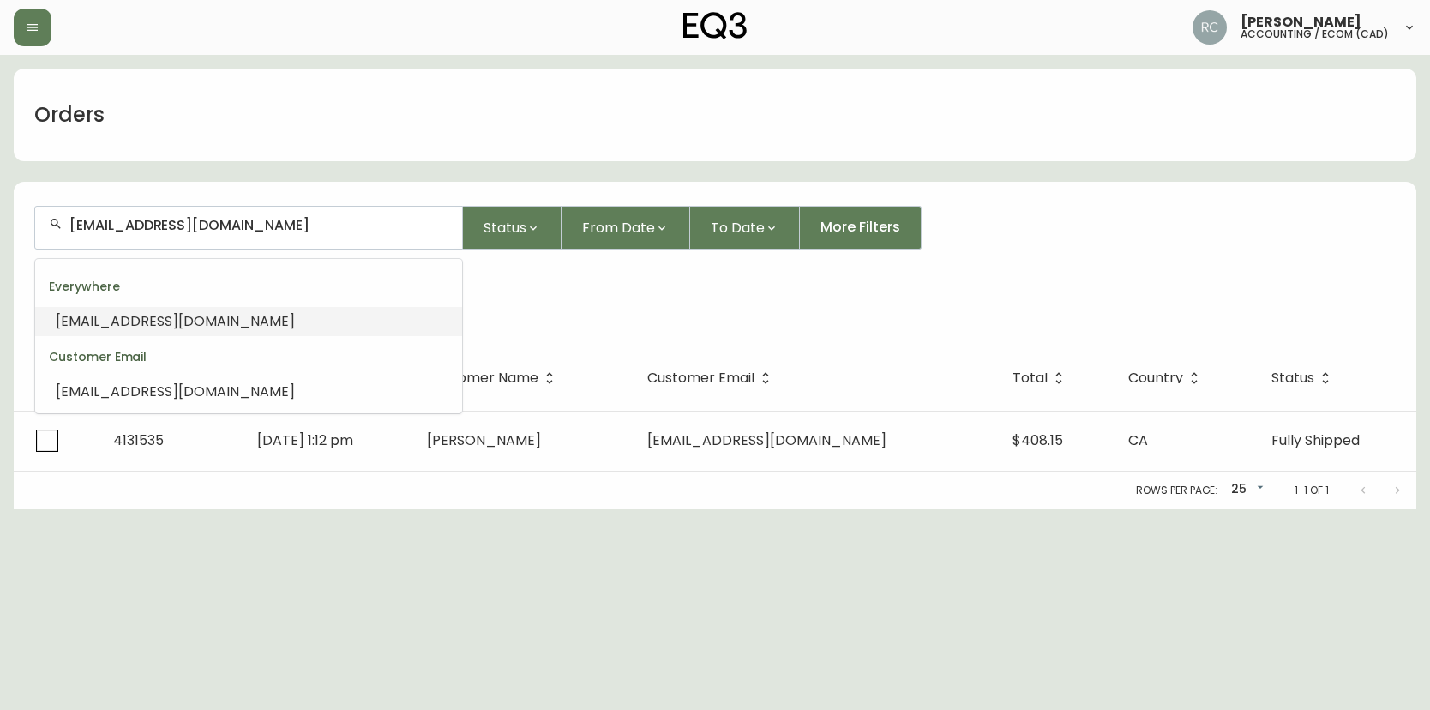
paste input "ETER.BELL2016@ICLOUD"
type input "PETER.BELL2016@ICLOUD.COM"
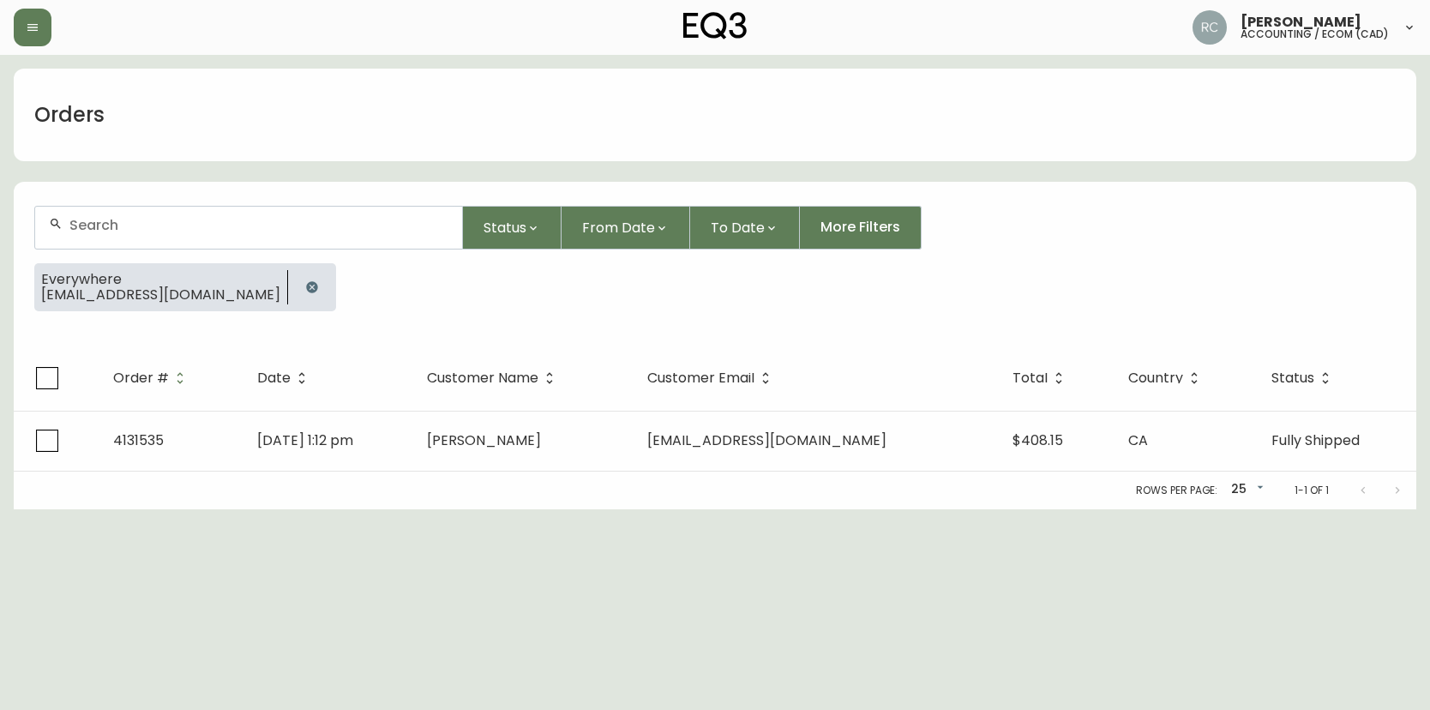
click at [171, 224] on input "text" at bounding box center [258, 225] width 379 height 16
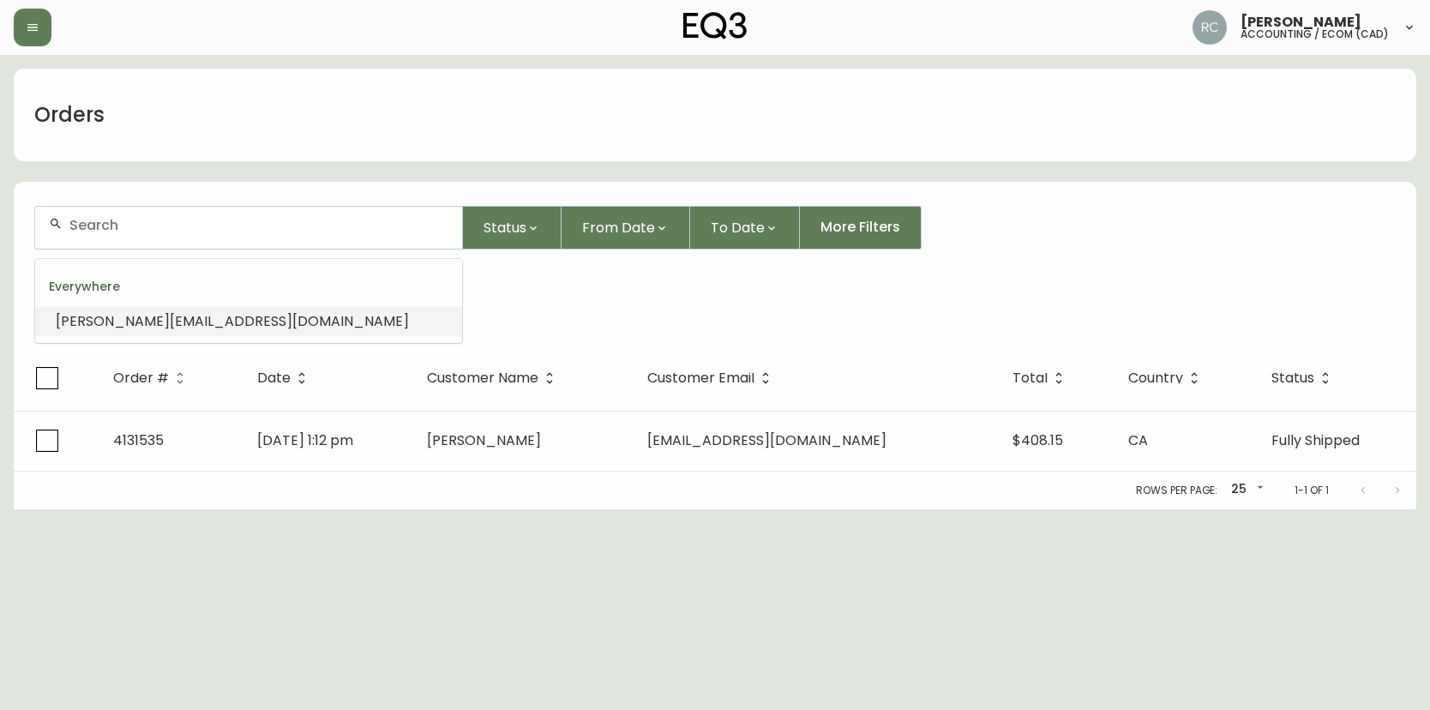
paste input "TERESA.UPSHALL@GMAIL.COM"
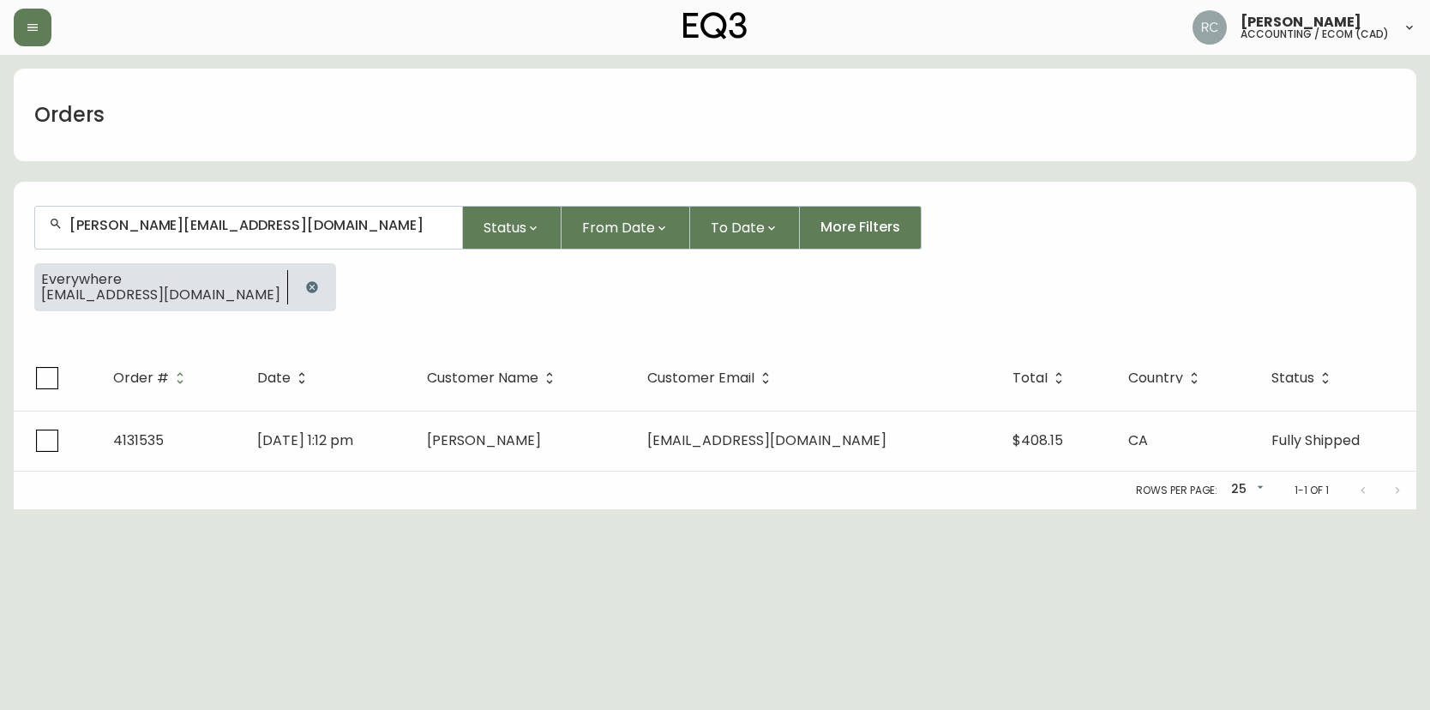
click at [337, 232] on input "TERESA.UPSHALL@GMAIL.COM" at bounding box center [258, 225] width 379 height 16
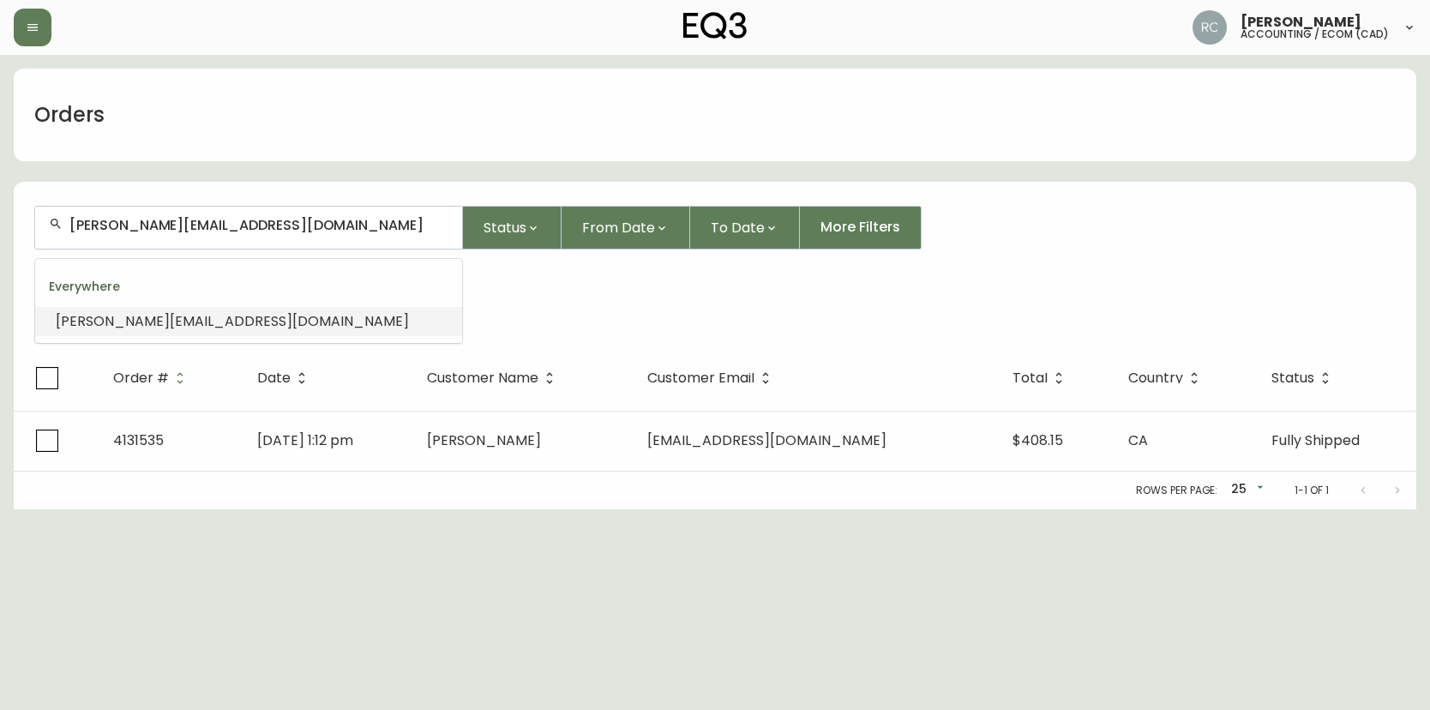
paste input "VICYAO1018"
type input "VICYAO1018@GMAIL.COM"
